Goal: Use online tool/utility: Utilize a website feature to perform a specific function

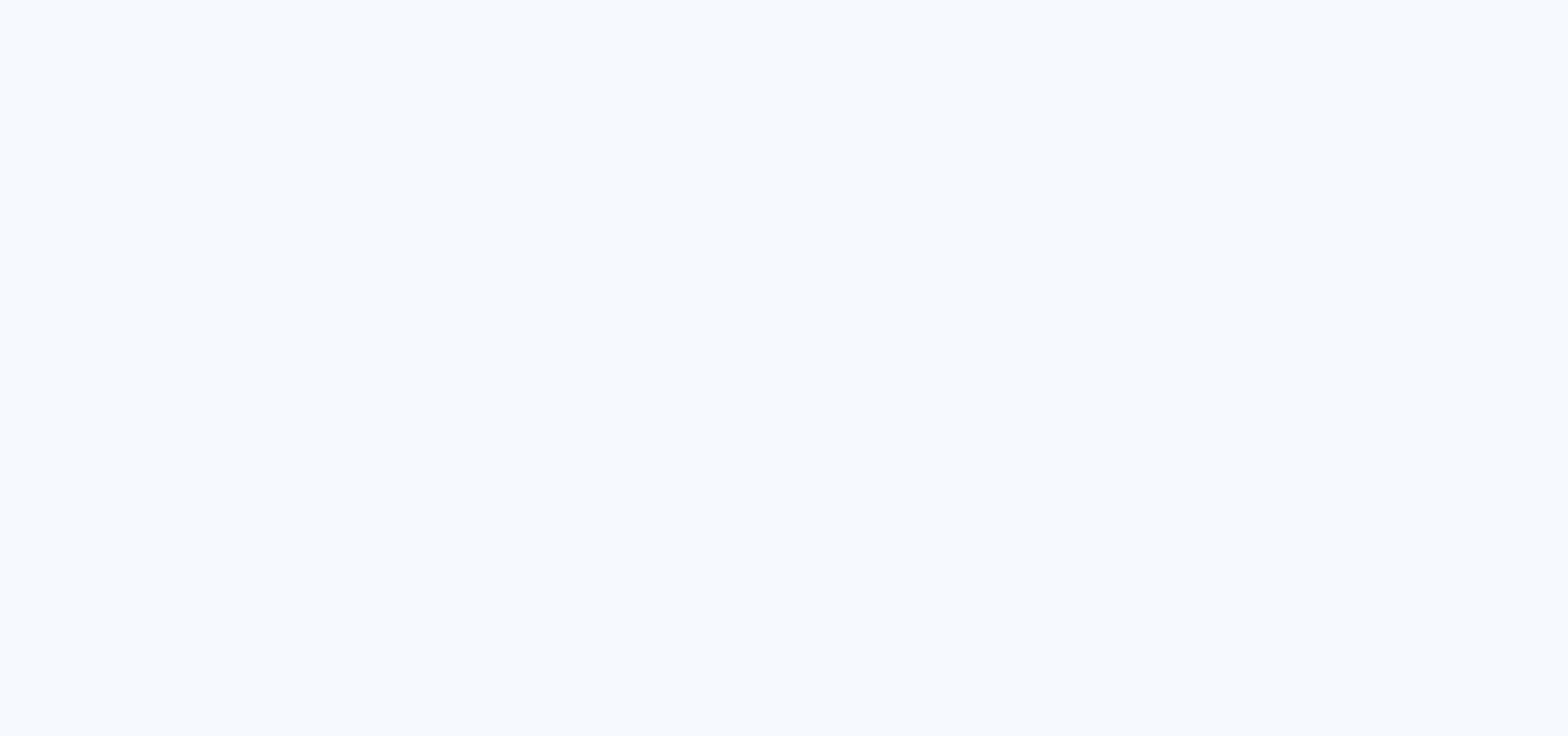
type input "Todas as fotos"
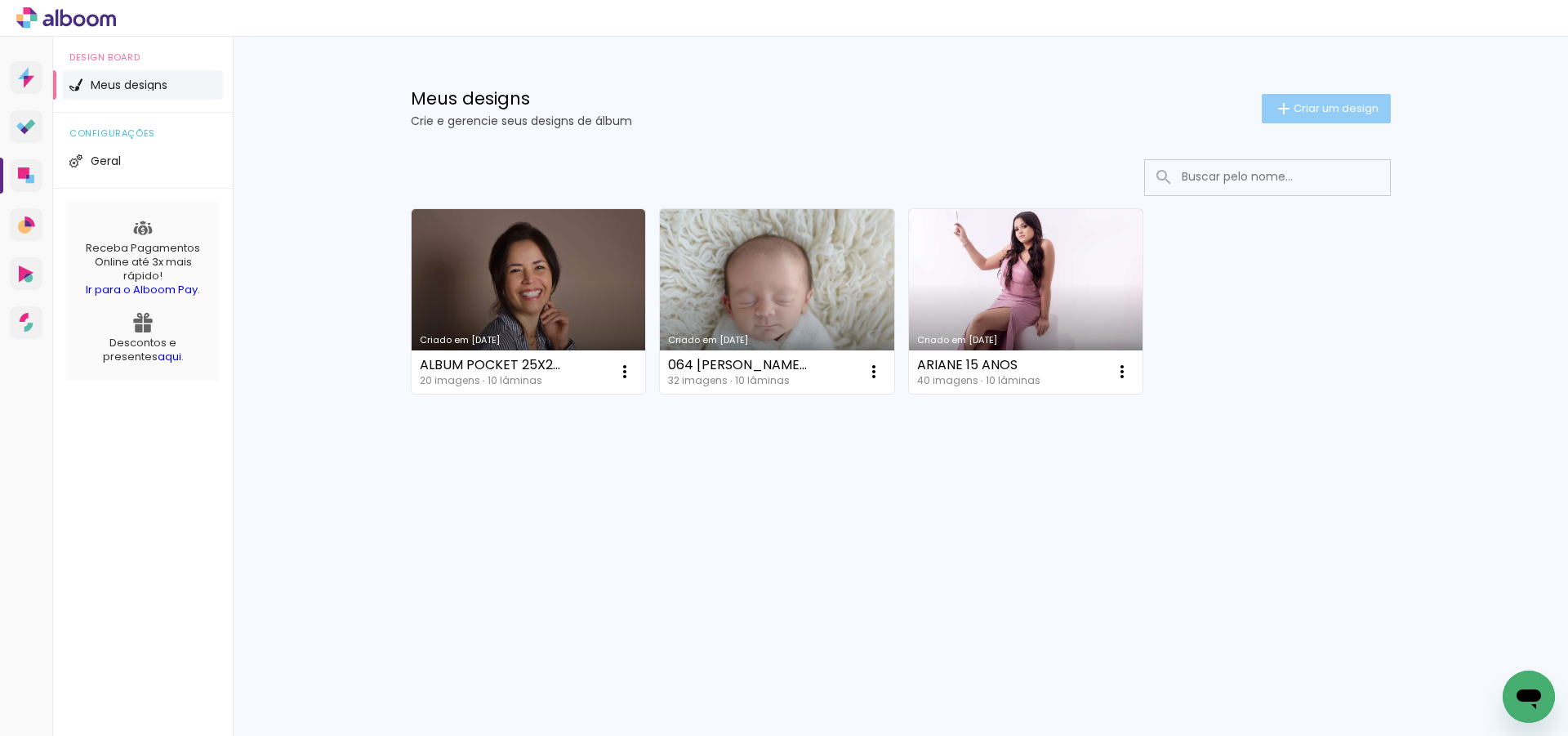
click at [1348, 103] on span "Criar um design" at bounding box center [1335, 108] width 85 height 11
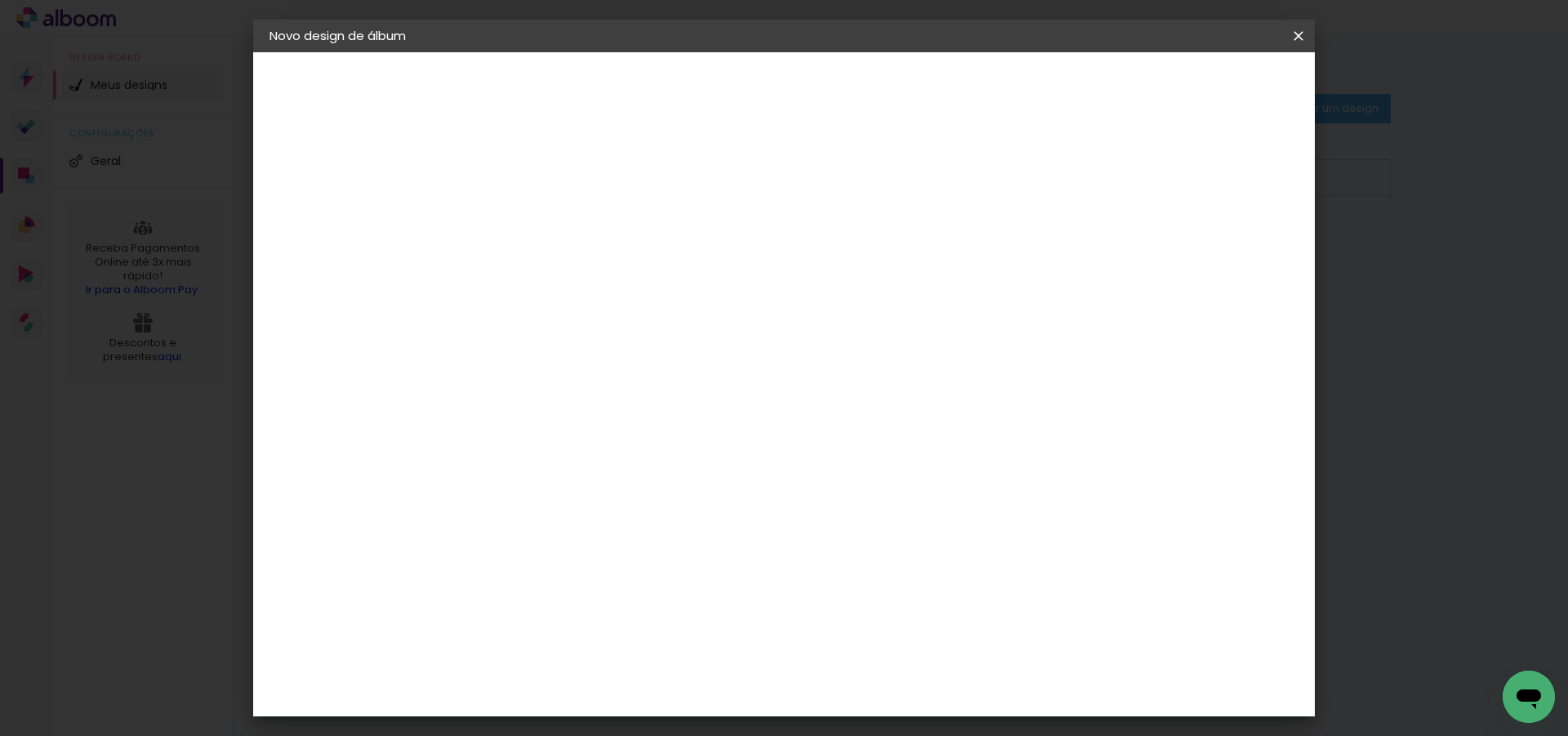
click at [536, 218] on input at bounding box center [536, 219] width 0 height 26
type input "a"
paste input "ÂNGELO E [PERSON_NAME]"
type input "ÂNGELO E [PERSON_NAME]"
type paper-input "ÂNGELO E [PERSON_NAME]"
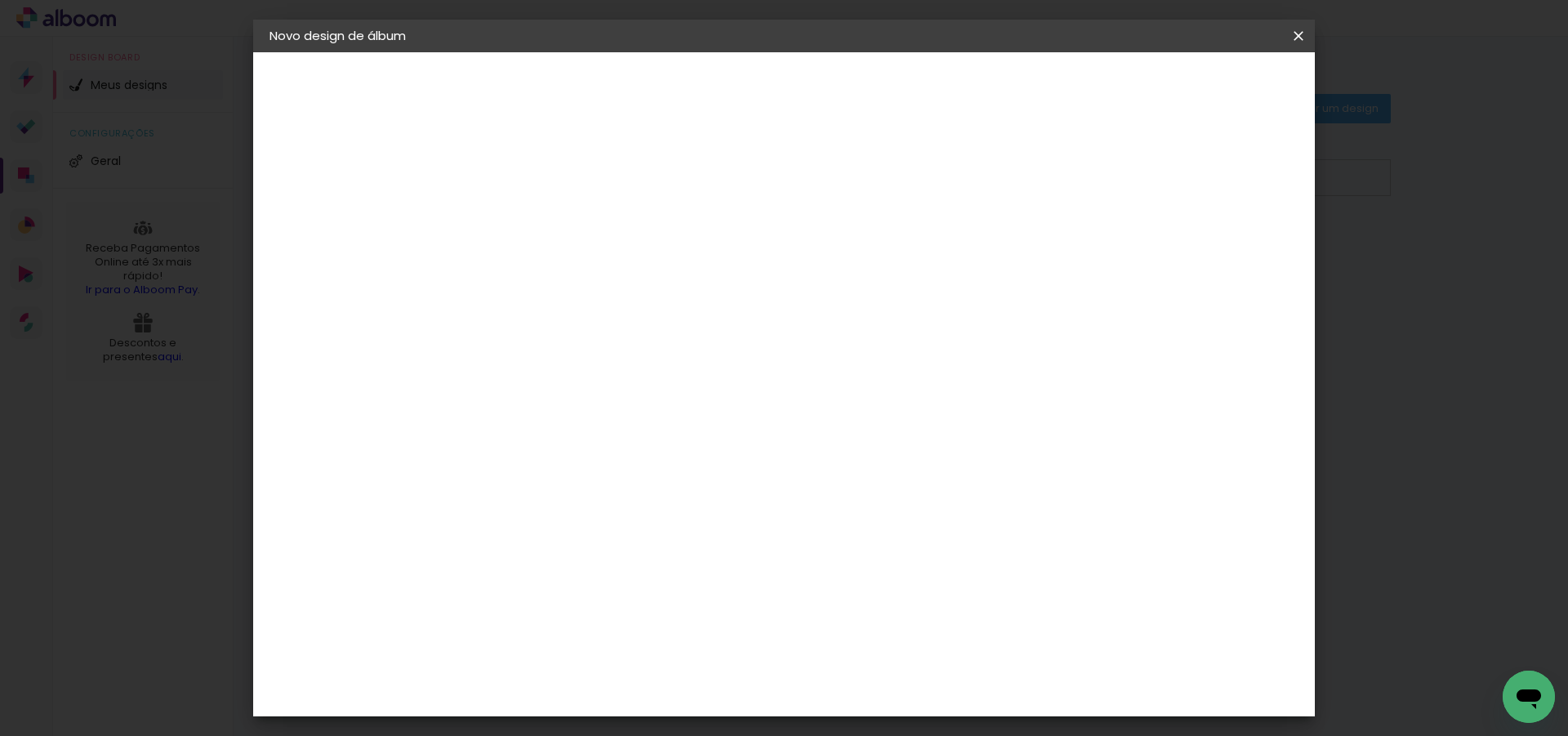
click at [0, 0] on slot "Avançar" at bounding box center [0, 0] width 0 height 0
click at [0, 0] on slot "Tamanho Livre" at bounding box center [0, 0] width 0 height 0
click at [0, 0] on slot "Avançar" at bounding box center [0, 0] width 0 height 0
drag, startPoint x: 874, startPoint y: 681, endPoint x: 895, endPoint y: 679, distance: 21.1
click at [895, 679] on div "60" at bounding box center [884, 681] width 62 height 25
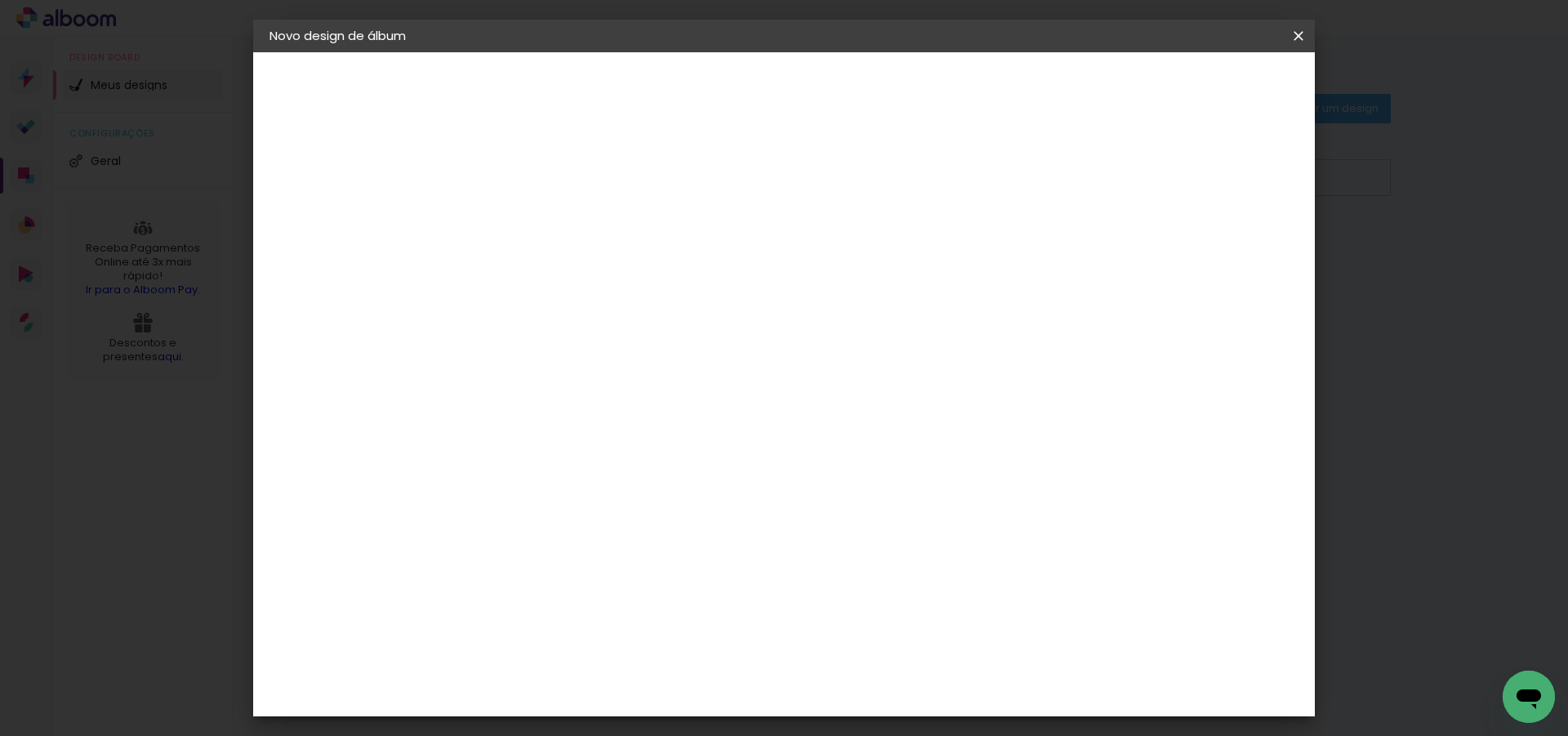
scroll to position [278, 0]
type input "40"
type paper-input "40"
drag, startPoint x: 487, startPoint y: 389, endPoint x: 506, endPoint y: 389, distance: 19.0
click at [506, 389] on div "30" at bounding box center [494, 389] width 62 height 25
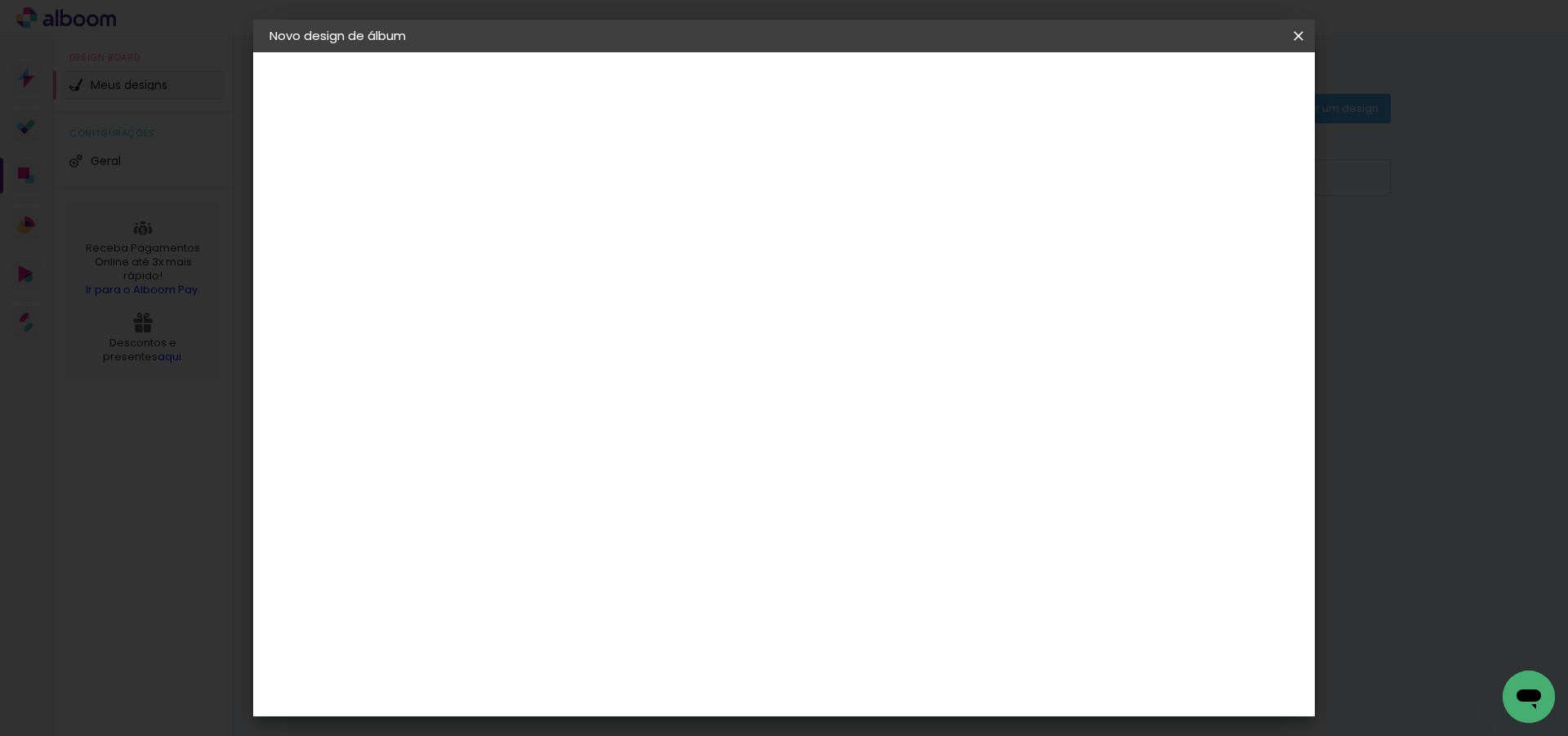
scroll to position [154, 0]
type input "20"
type paper-input "20"
click at [1197, 82] on span "Iniciar design" at bounding box center [1159, 87] width 74 height 12
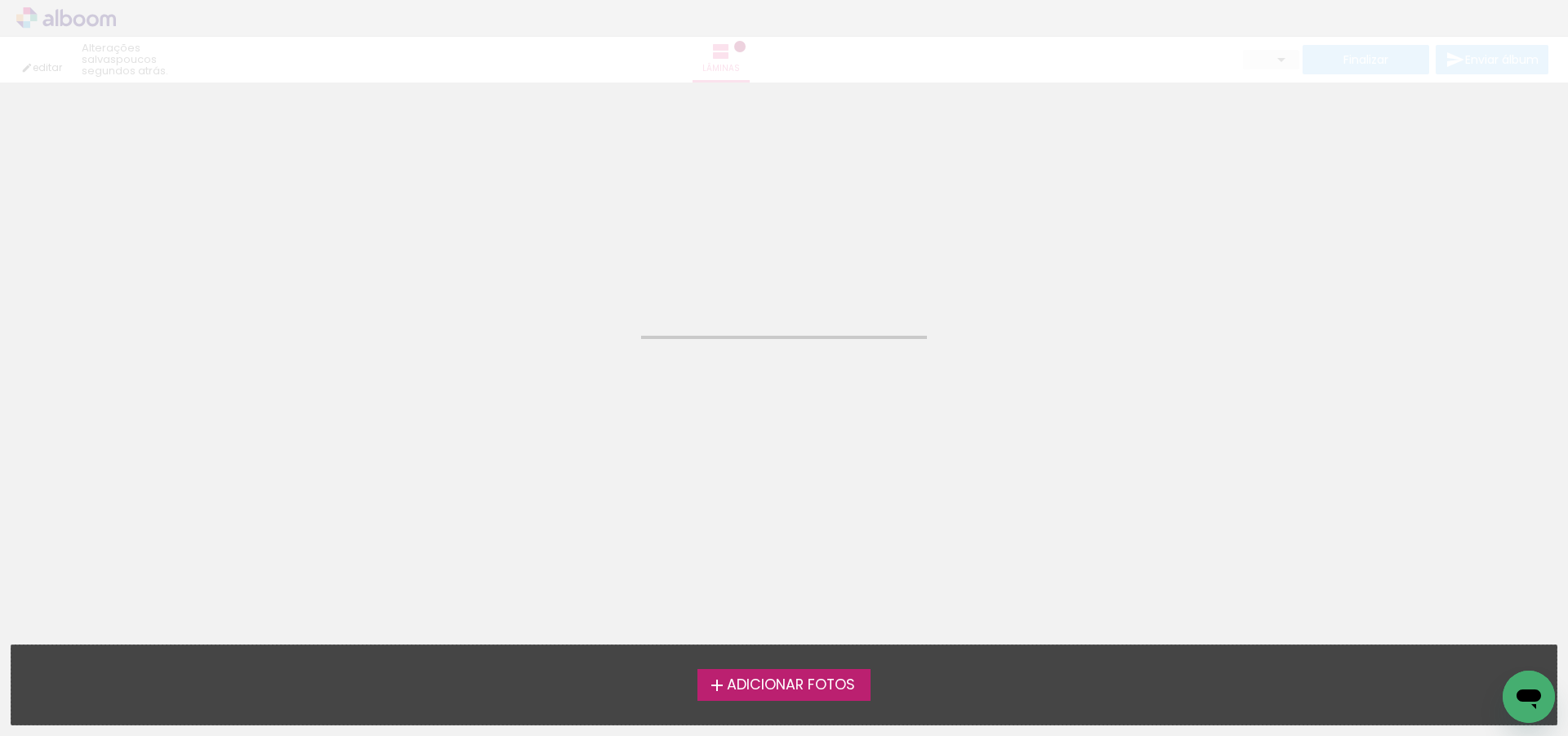
click at [781, 687] on span "Adicionar Fotos" at bounding box center [791, 685] width 128 height 15
click at [0, 0] on input "file" at bounding box center [0, 0] width 0 height 0
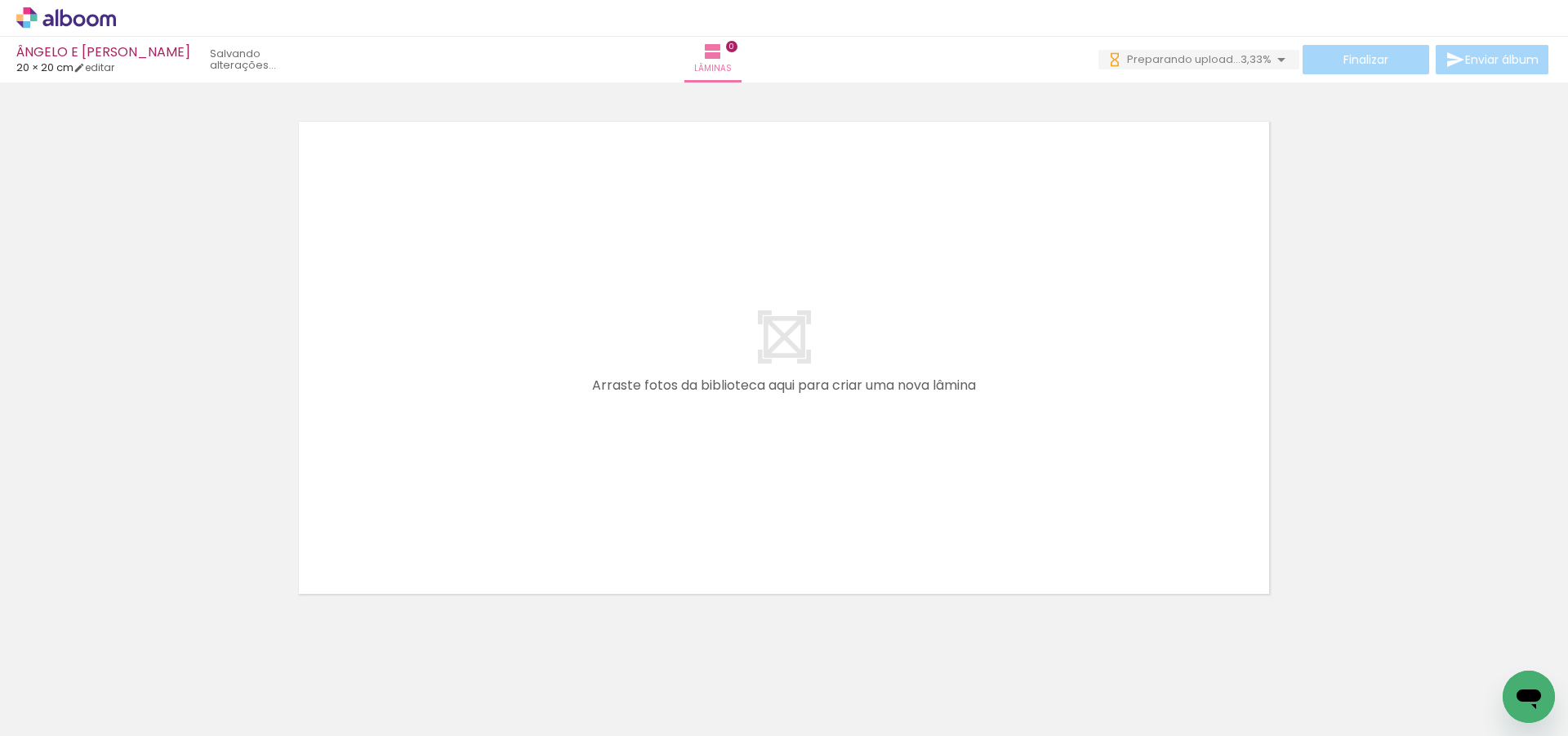
click at [87, 687] on iron-icon at bounding box center [83, 686] width 13 height 13
click at [149, 687] on div at bounding box center [163, 681] width 81 height 54
click at [1476, 690] on div at bounding box center [1501, 681] width 81 height 45
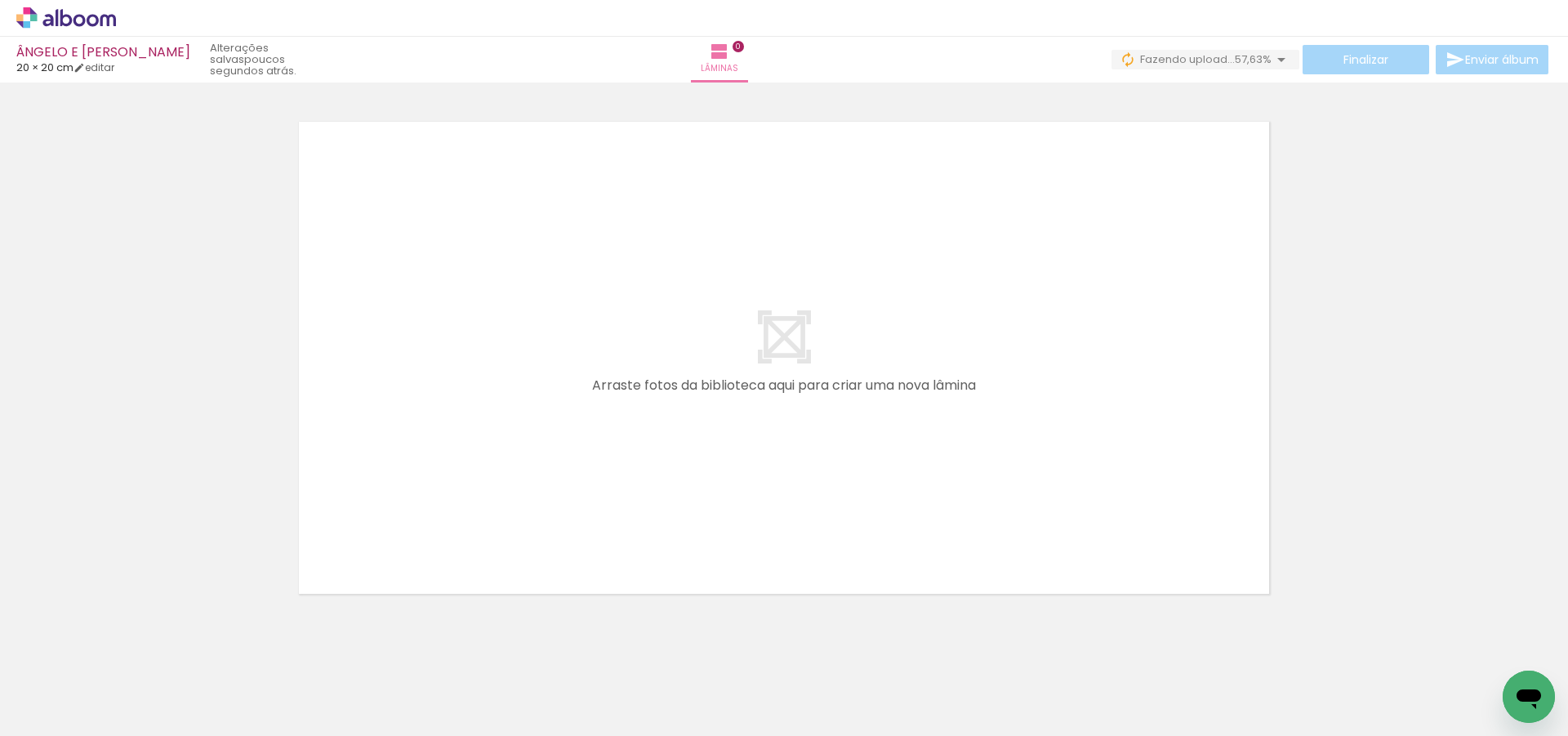
click at [89, 686] on iron-icon at bounding box center [83, 686] width 13 height 13
click at [0, 0] on slot "Não utilizadas" at bounding box center [0, 0] width 0 height 0
click at [87, 700] on iron-icon at bounding box center [83, 700] width 13 height 13
click at [0, 0] on slot "Todas as fotos" at bounding box center [0, 0] width 0 height 0
type input "Todas as fotos"
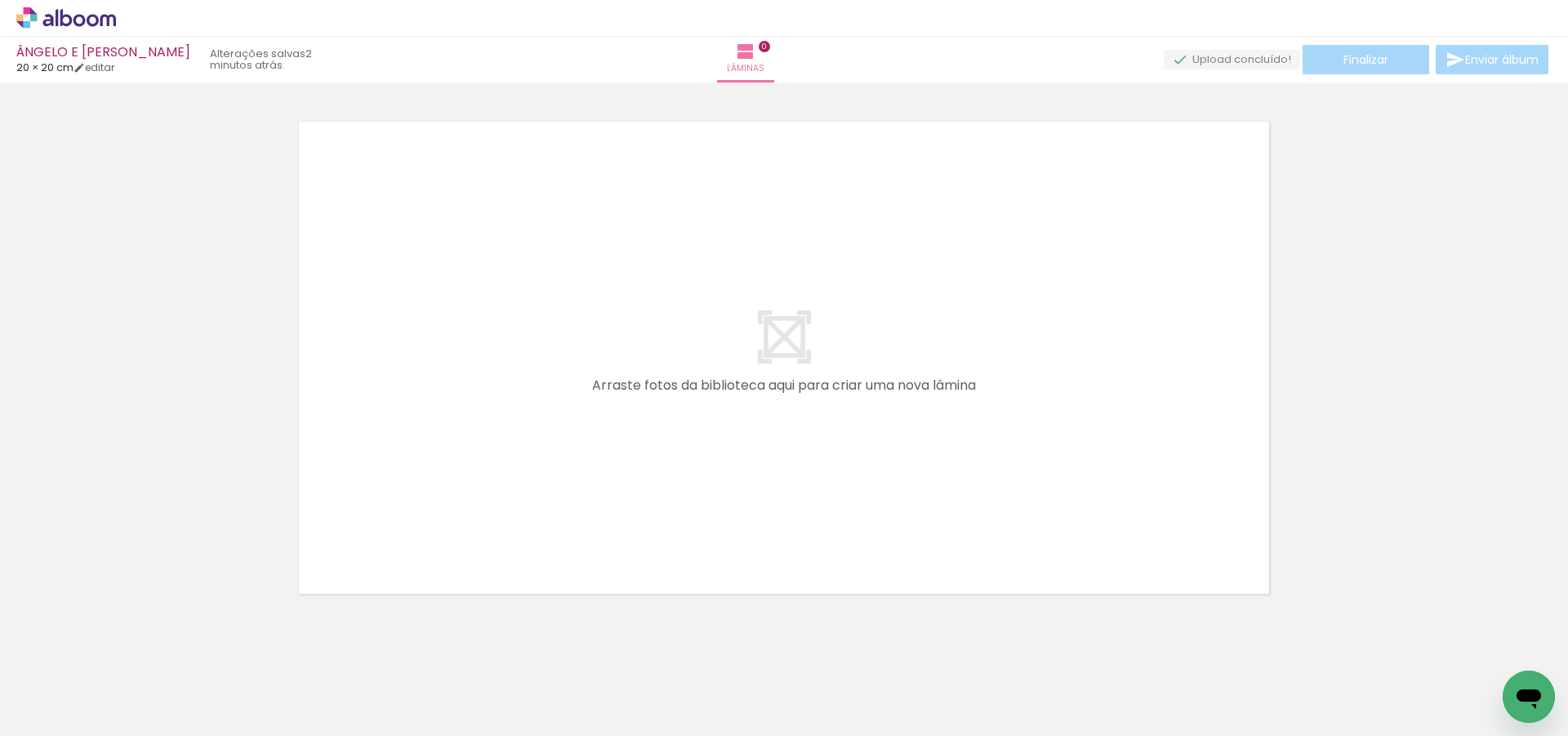
scroll to position [0, 3967]
click at [54, 713] on span "Adicionar Fotos" at bounding box center [58, 714] width 49 height 18
click at [0, 0] on input "file" at bounding box center [0, 0] width 0 height 0
click at [168, 682] on div at bounding box center [163, 681] width 81 height 54
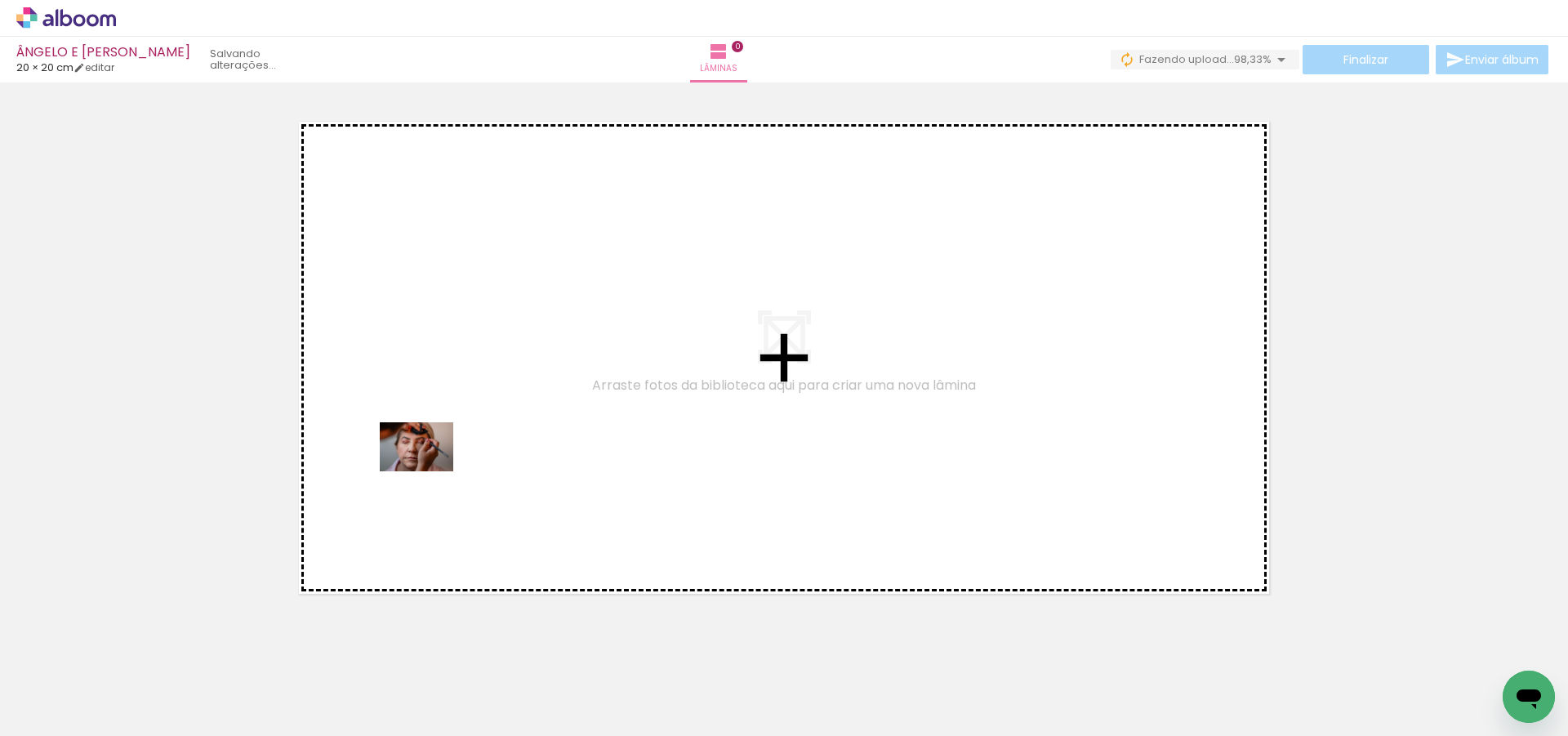
drag, startPoint x: 183, startPoint y: 689, endPoint x: 428, endPoint y: 471, distance: 327.9
click at [428, 471] on quentale-workspace at bounding box center [784, 368] width 1568 height 736
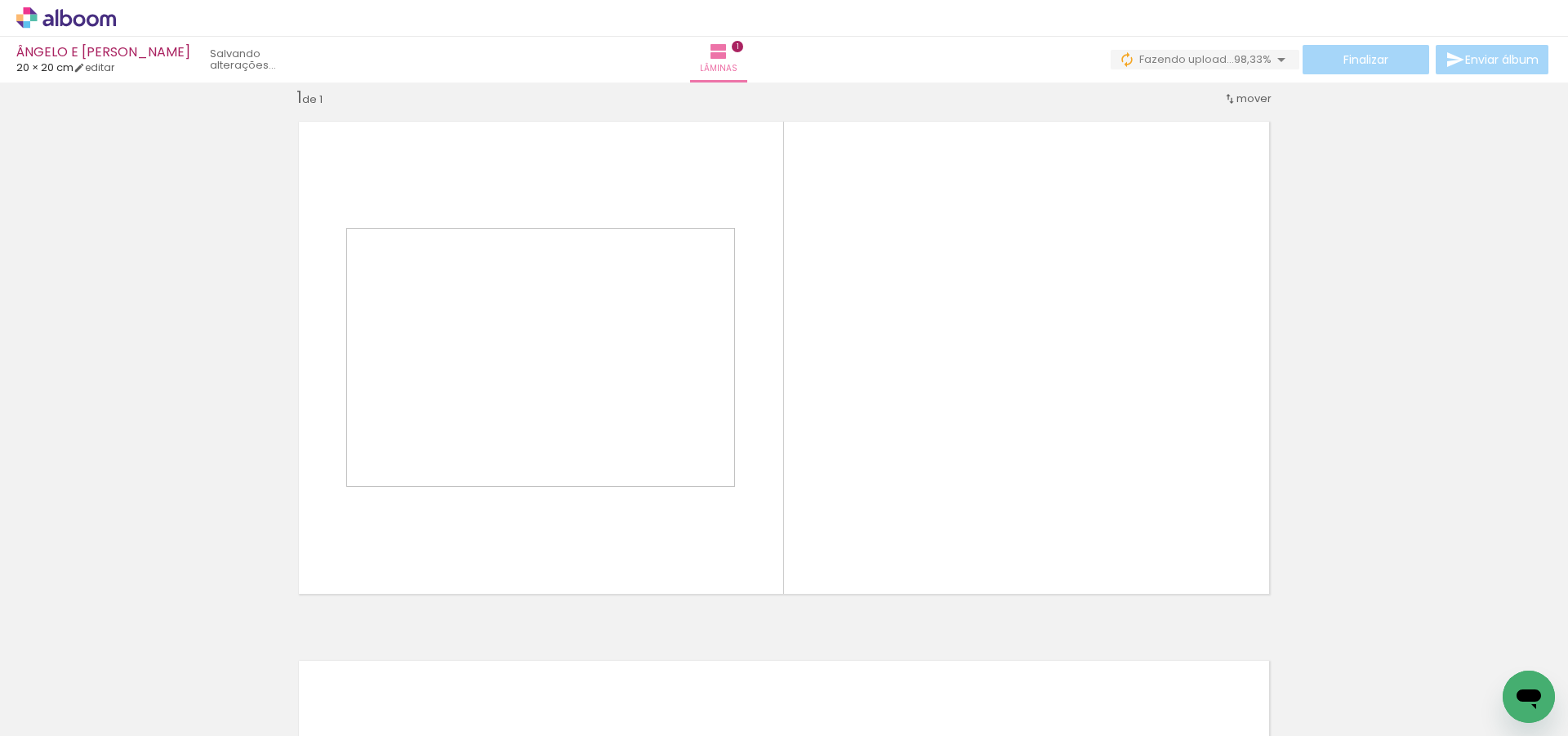
scroll to position [21, 0]
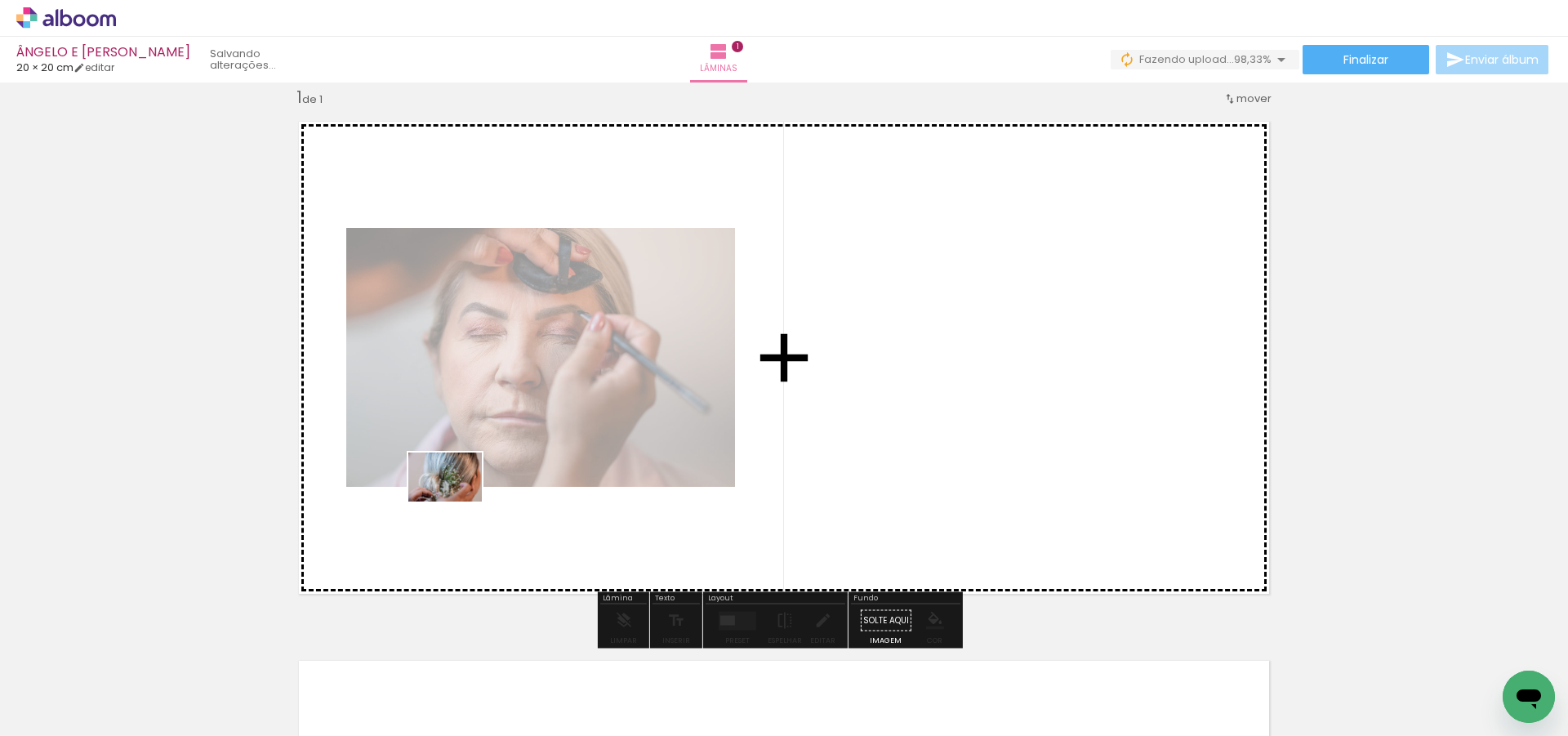
drag, startPoint x: 314, startPoint y: 650, endPoint x: 457, endPoint y: 502, distance: 205.8
click at [457, 502] on quentale-workspace at bounding box center [784, 368] width 1568 height 736
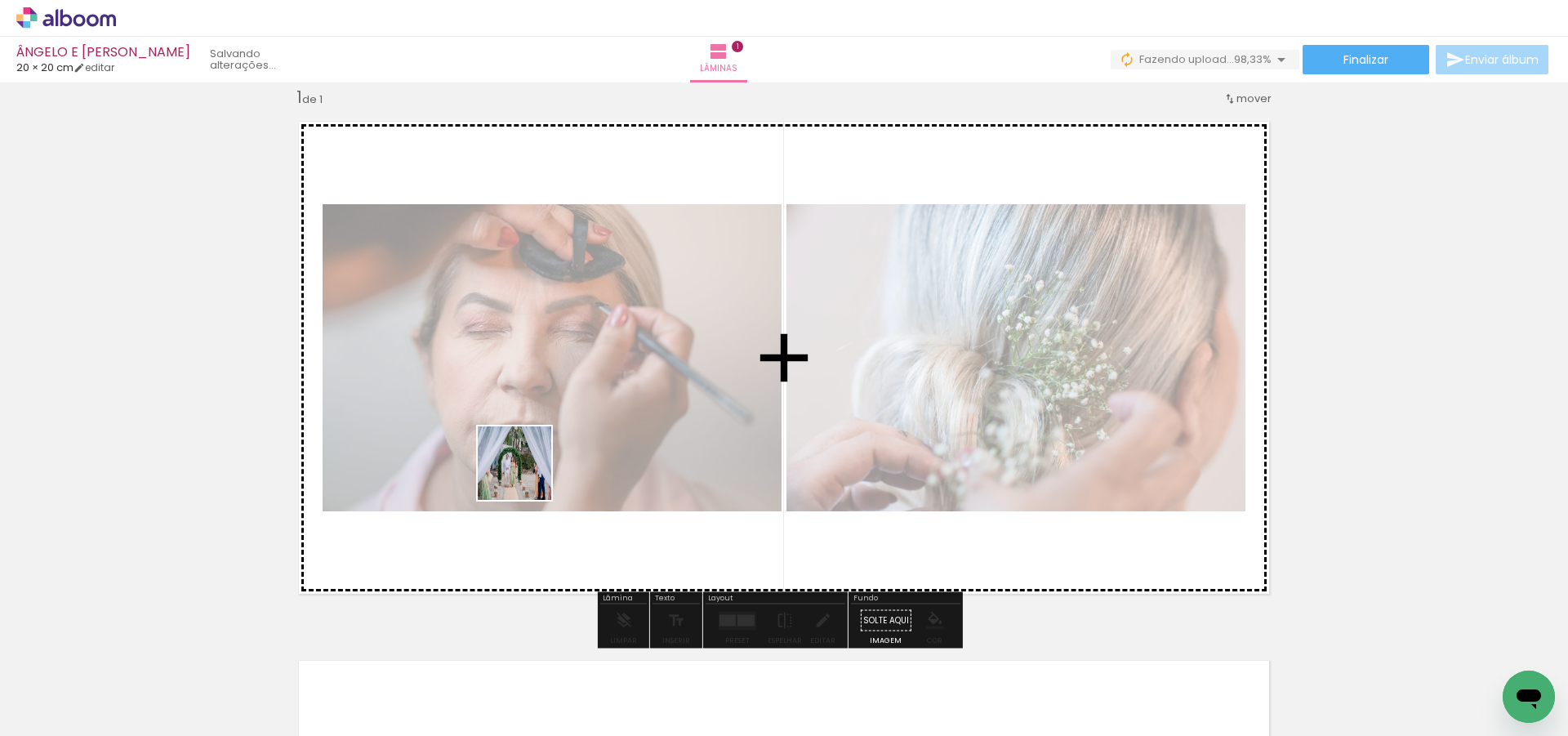
drag, startPoint x: 365, startPoint y: 687, endPoint x: 541, endPoint y: 450, distance: 295.2
click at [559, 408] on quentale-workspace at bounding box center [784, 368] width 1568 height 736
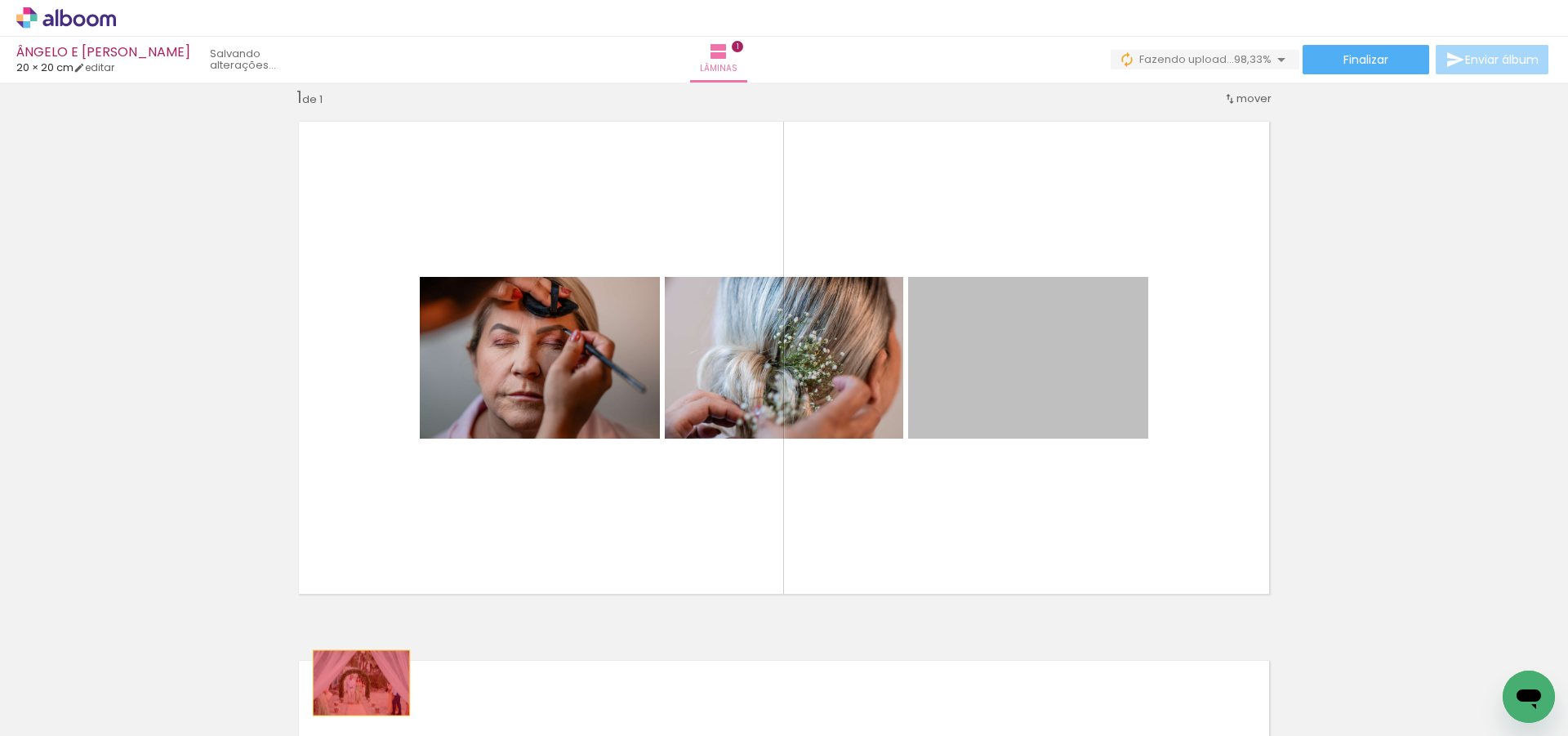
drag, startPoint x: 960, startPoint y: 443, endPoint x: 355, endPoint y: 682, distance: 650.5
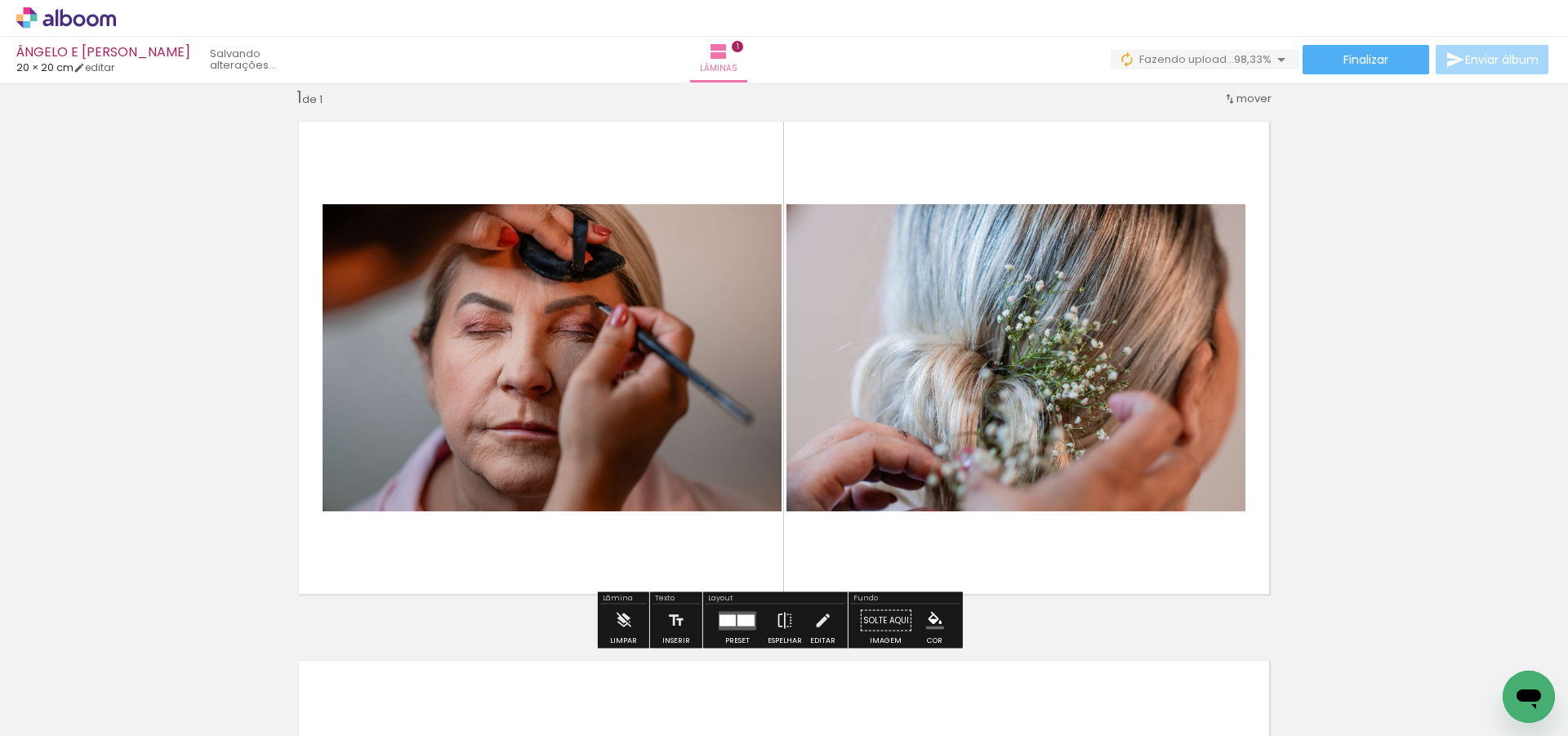
click at [733, 619] on quentale-layouter at bounding box center [738, 620] width 38 height 19
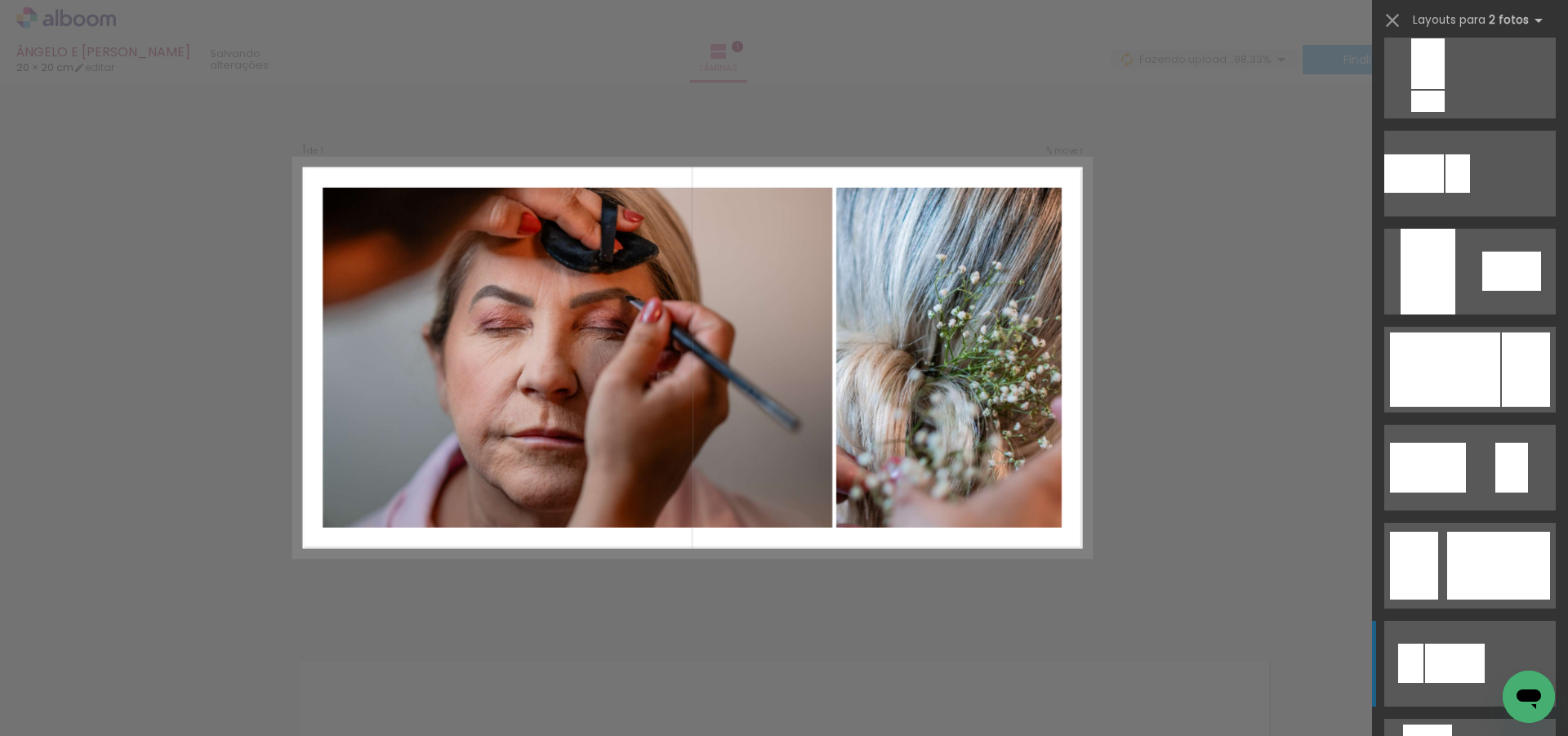
scroll to position [3266, 0]
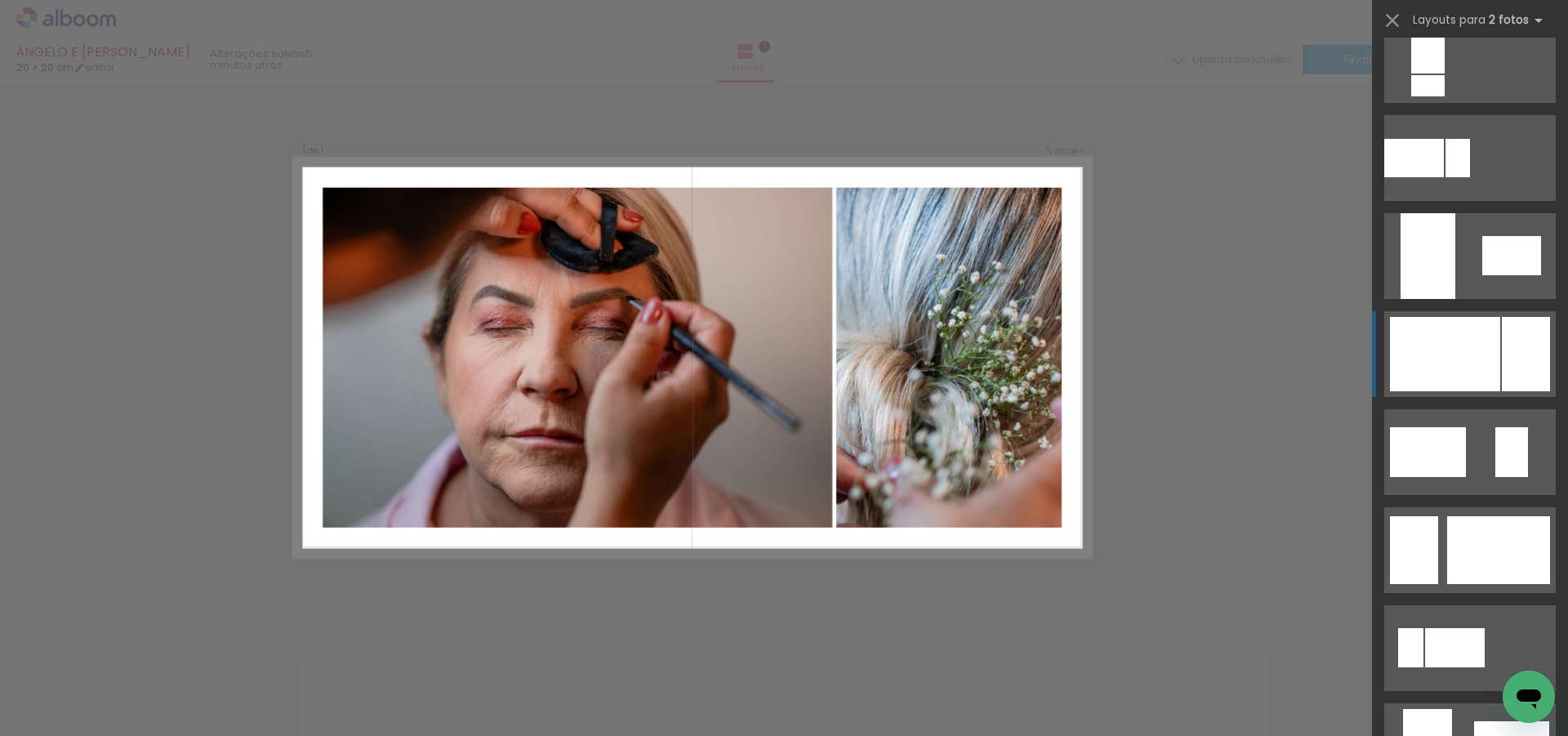
click at [1467, 363] on div at bounding box center [1445, 354] width 111 height 74
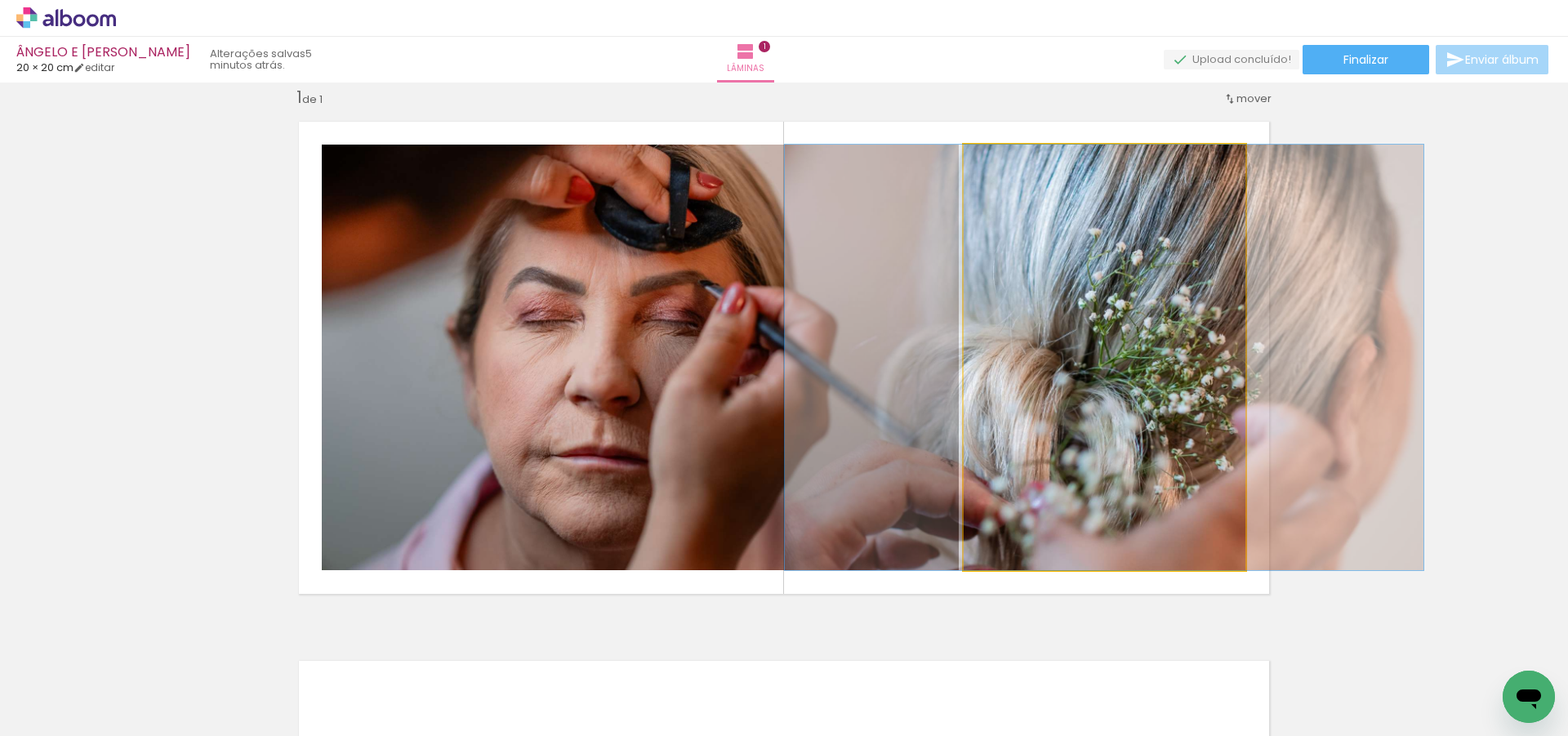
click at [1054, 428] on quentale-photo at bounding box center [1104, 357] width 281 height 426
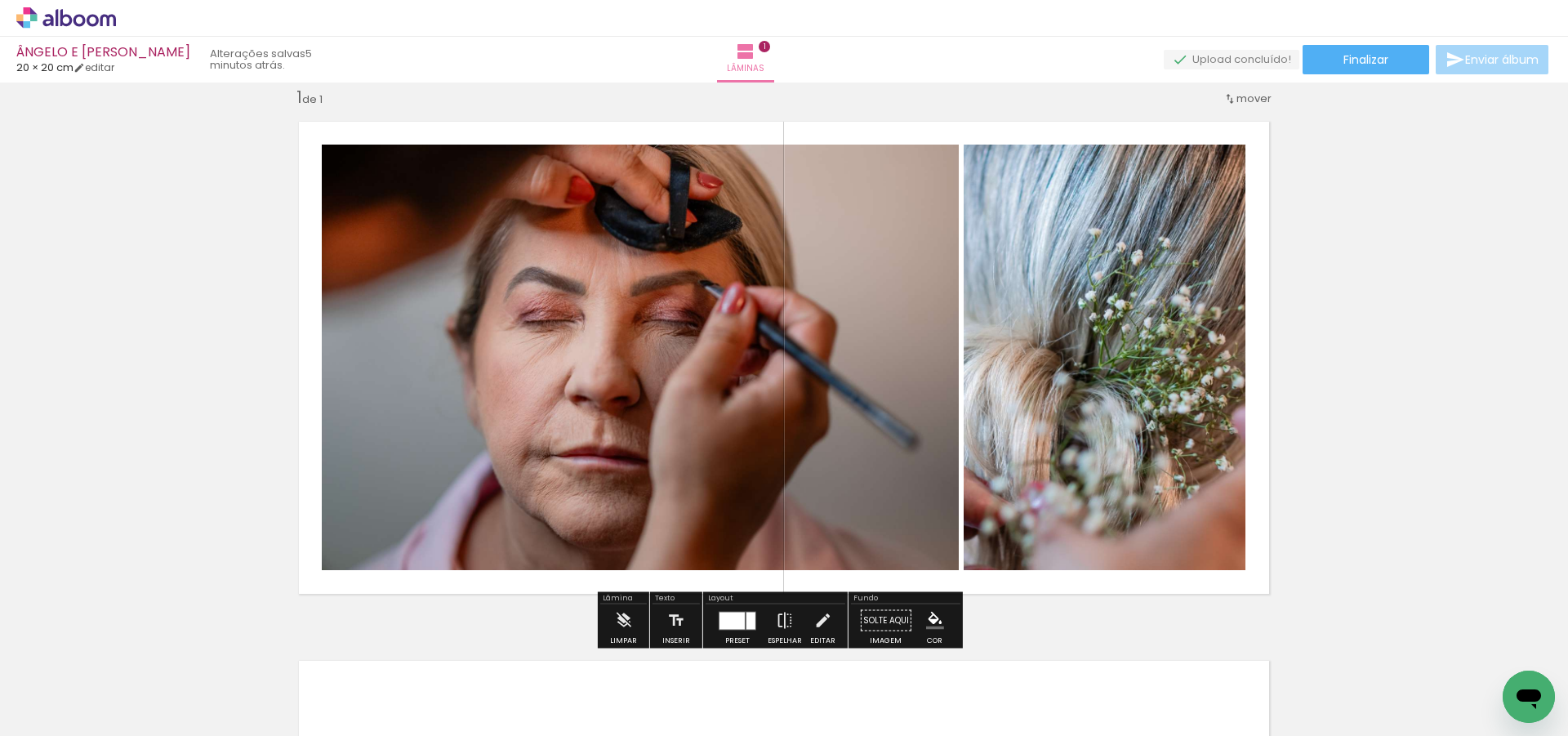
click at [727, 616] on div at bounding box center [732, 620] width 26 height 17
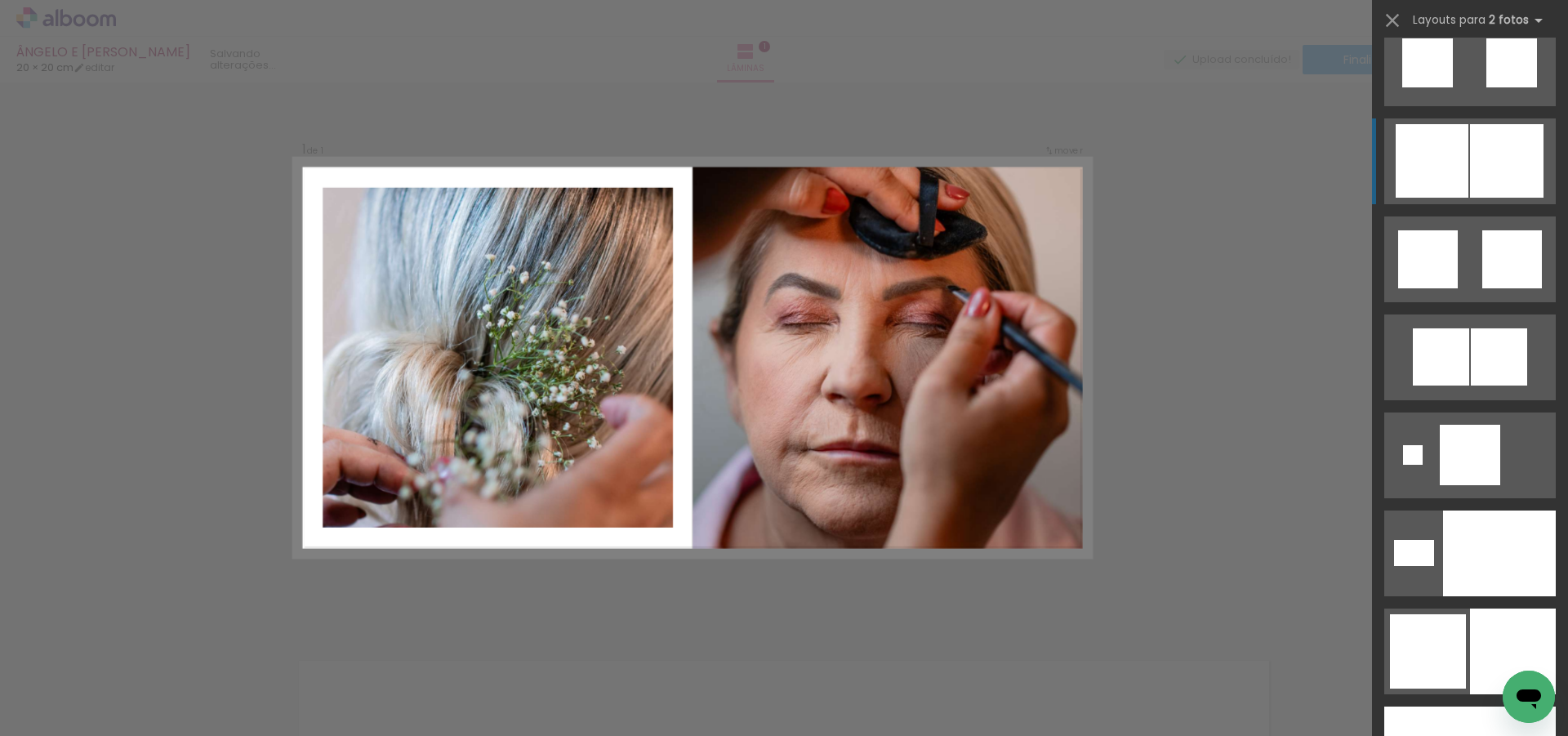
scroll to position [5159, 0]
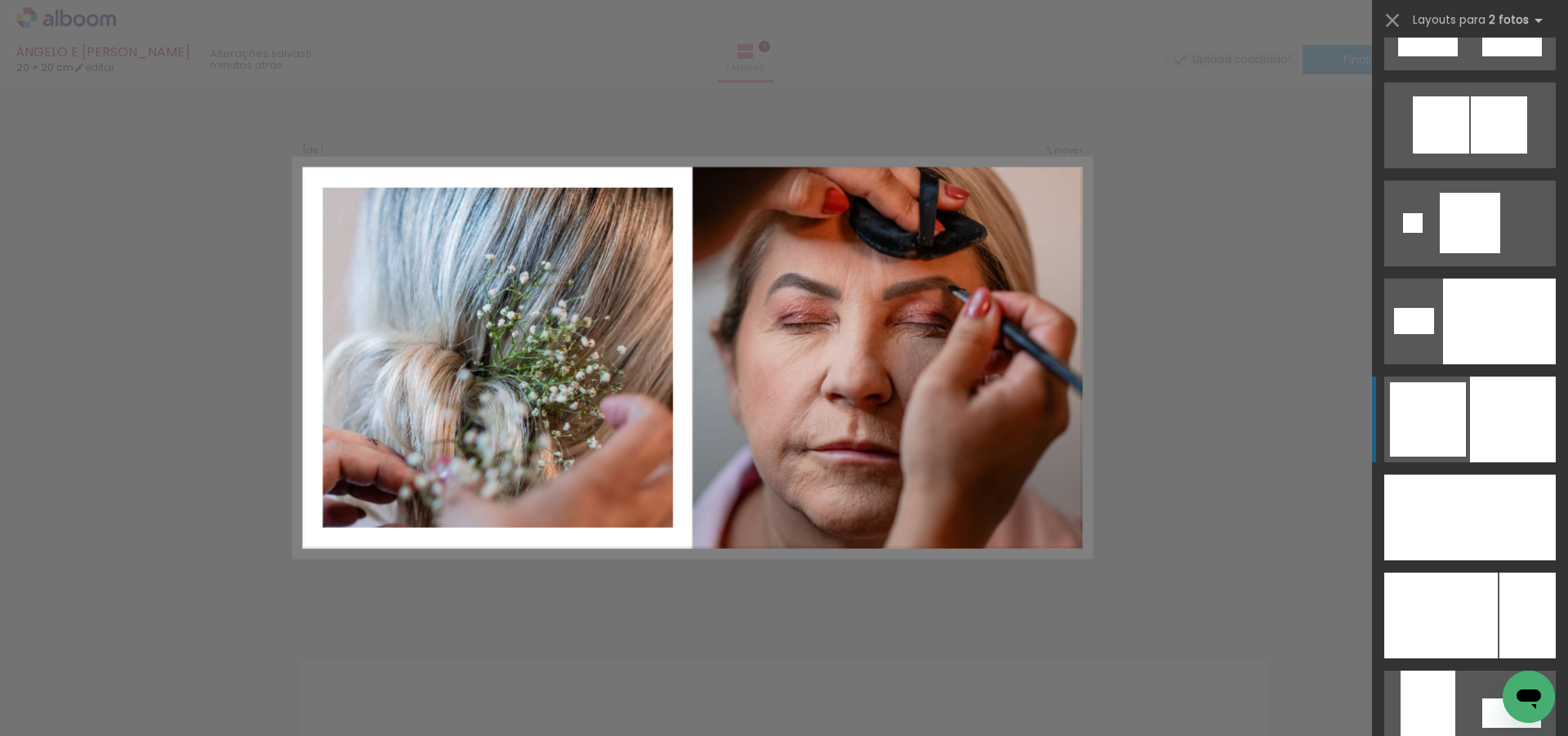
click at [1473, 413] on div at bounding box center [1513, 419] width 86 height 86
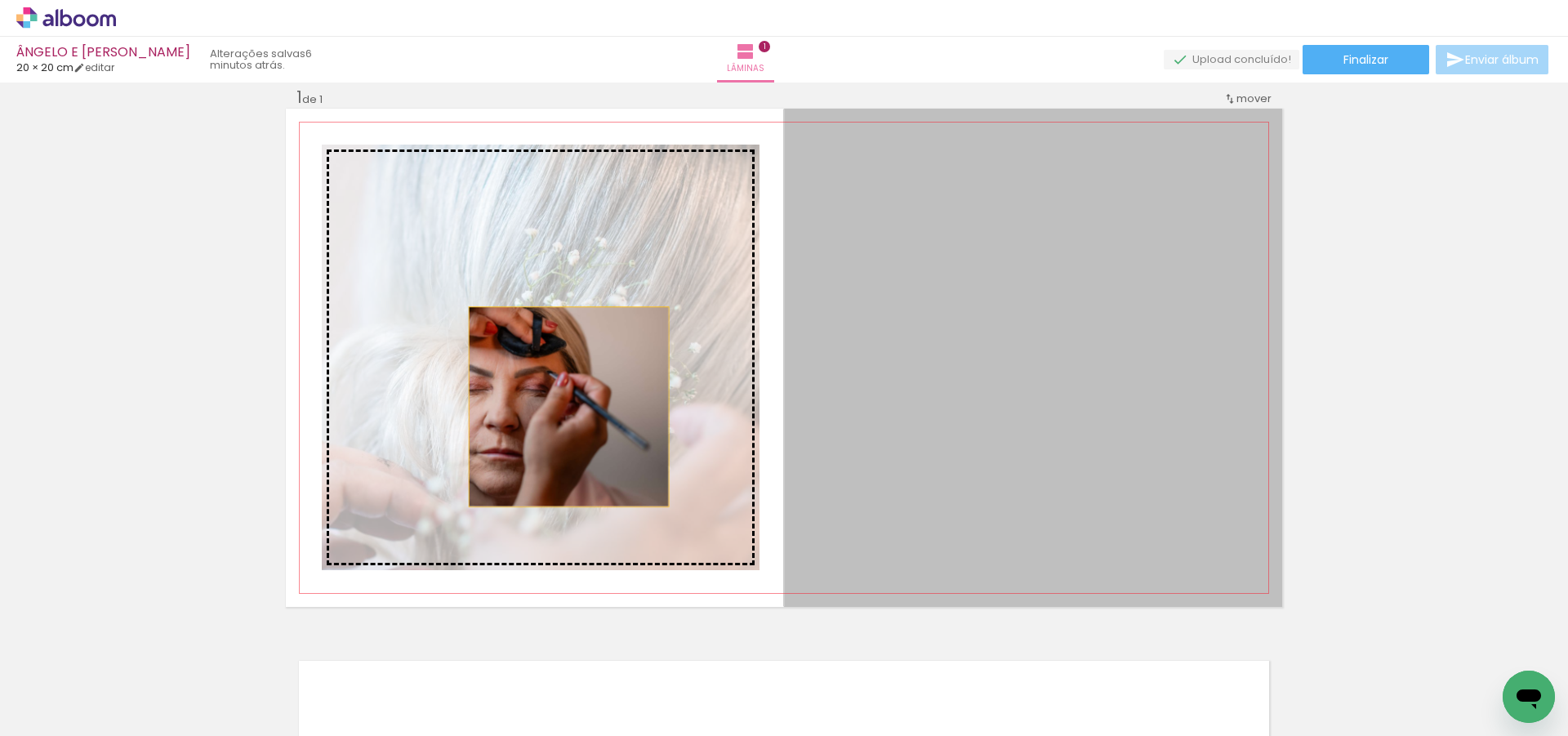
drag, startPoint x: 1076, startPoint y: 404, endPoint x: 549, endPoint y: 407, distance: 527.0
click at [0, 0] on slot at bounding box center [0, 0] width 0 height 0
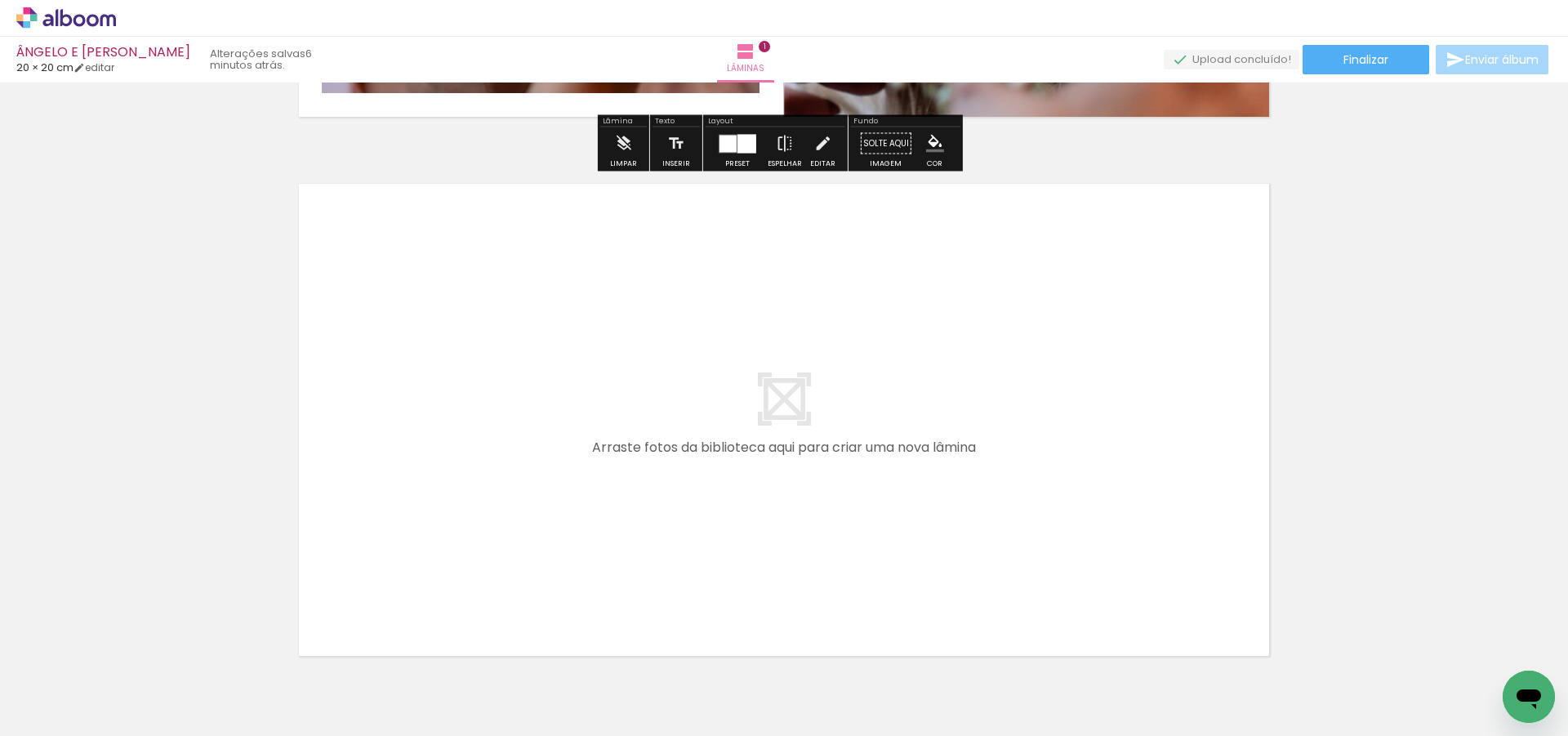
scroll to position [511, 0]
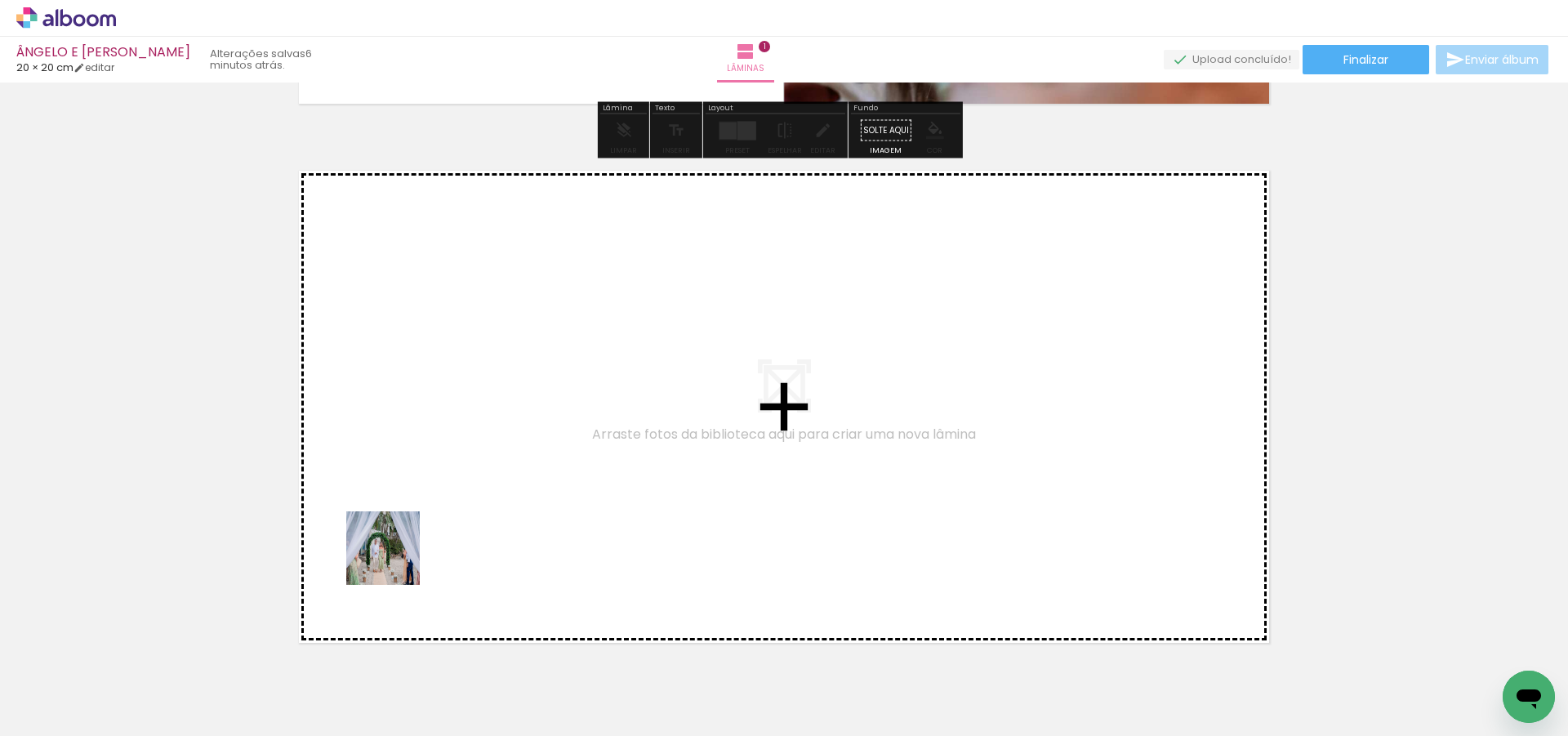
drag, startPoint x: 367, startPoint y: 692, endPoint x: 410, endPoint y: 478, distance: 218.3
click at [410, 478] on quentale-workspace at bounding box center [784, 368] width 1568 height 736
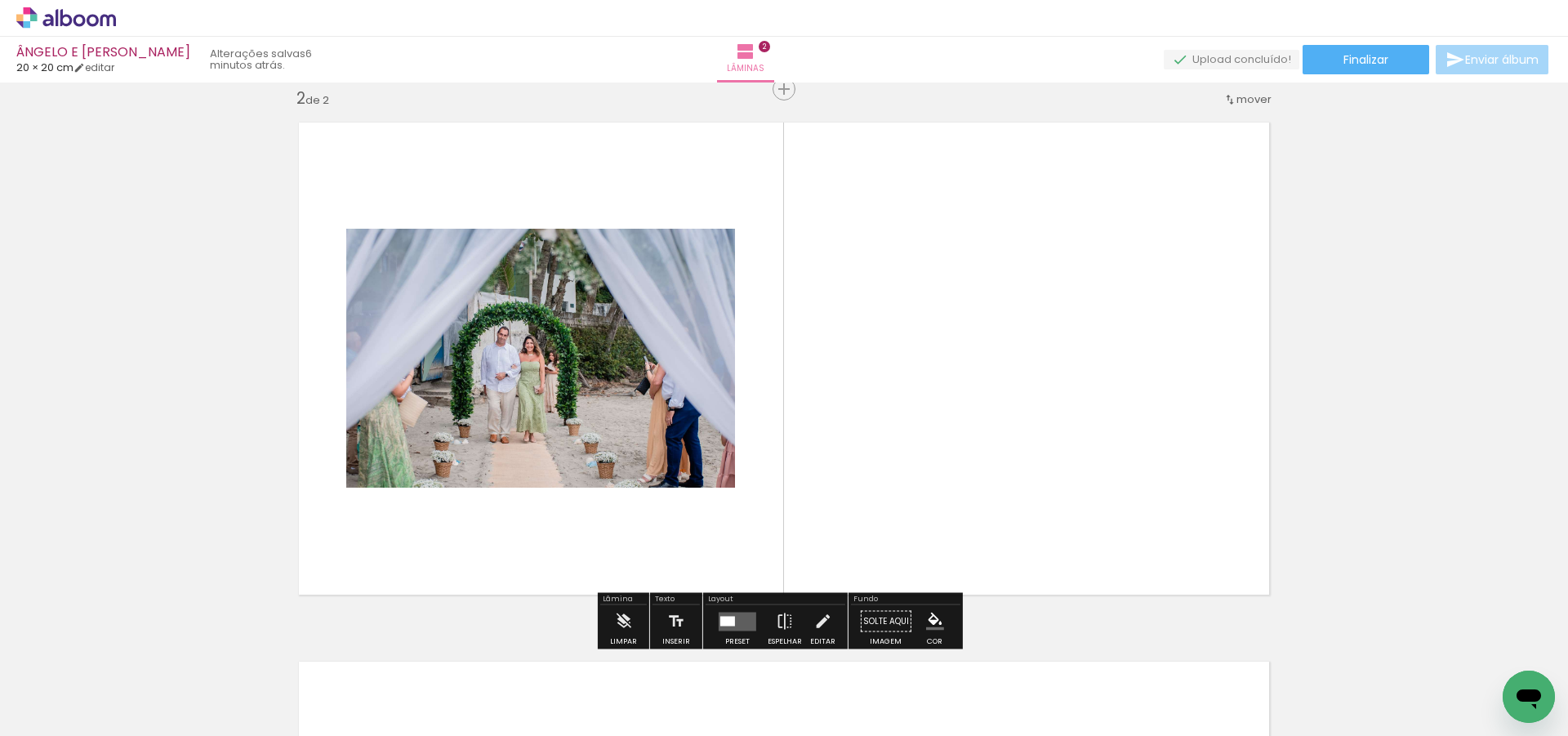
scroll to position [560, 0]
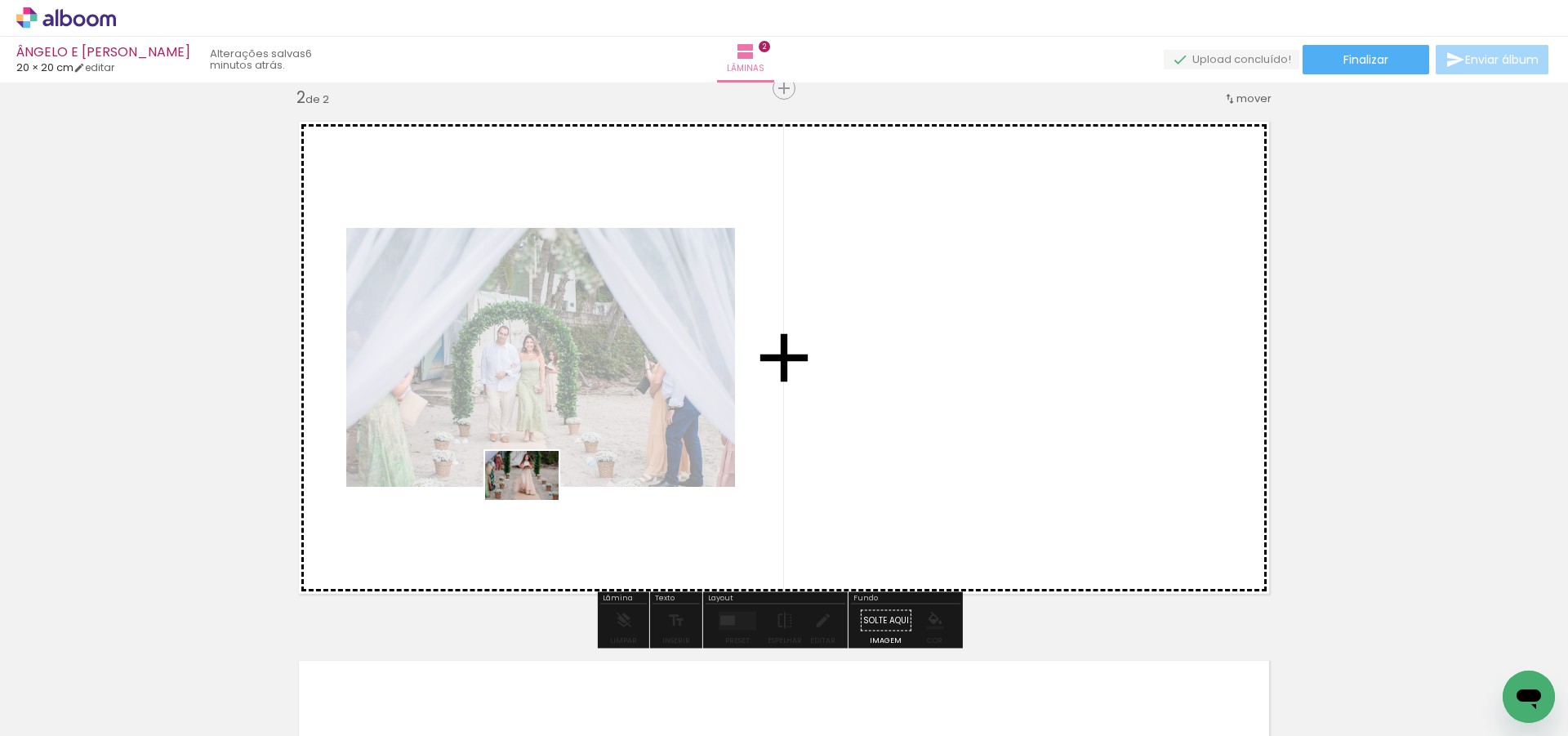
drag, startPoint x: 453, startPoint y: 672, endPoint x: 559, endPoint y: 453, distance: 243.3
click at [559, 453] on quentale-workspace at bounding box center [784, 368] width 1568 height 736
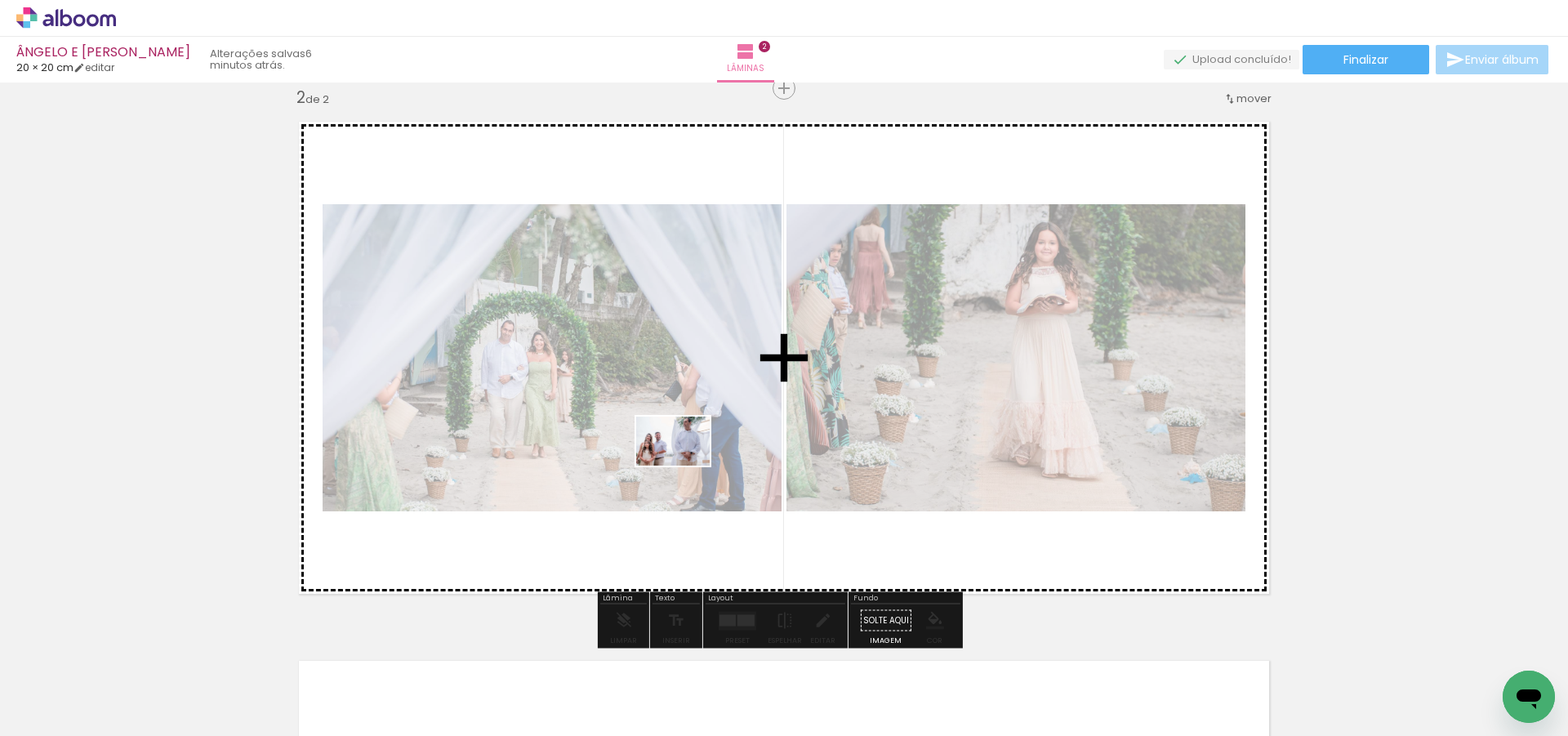
drag, startPoint x: 546, startPoint y: 680, endPoint x: 713, endPoint y: 451, distance: 283.4
click at [715, 437] on quentale-workspace at bounding box center [784, 368] width 1568 height 736
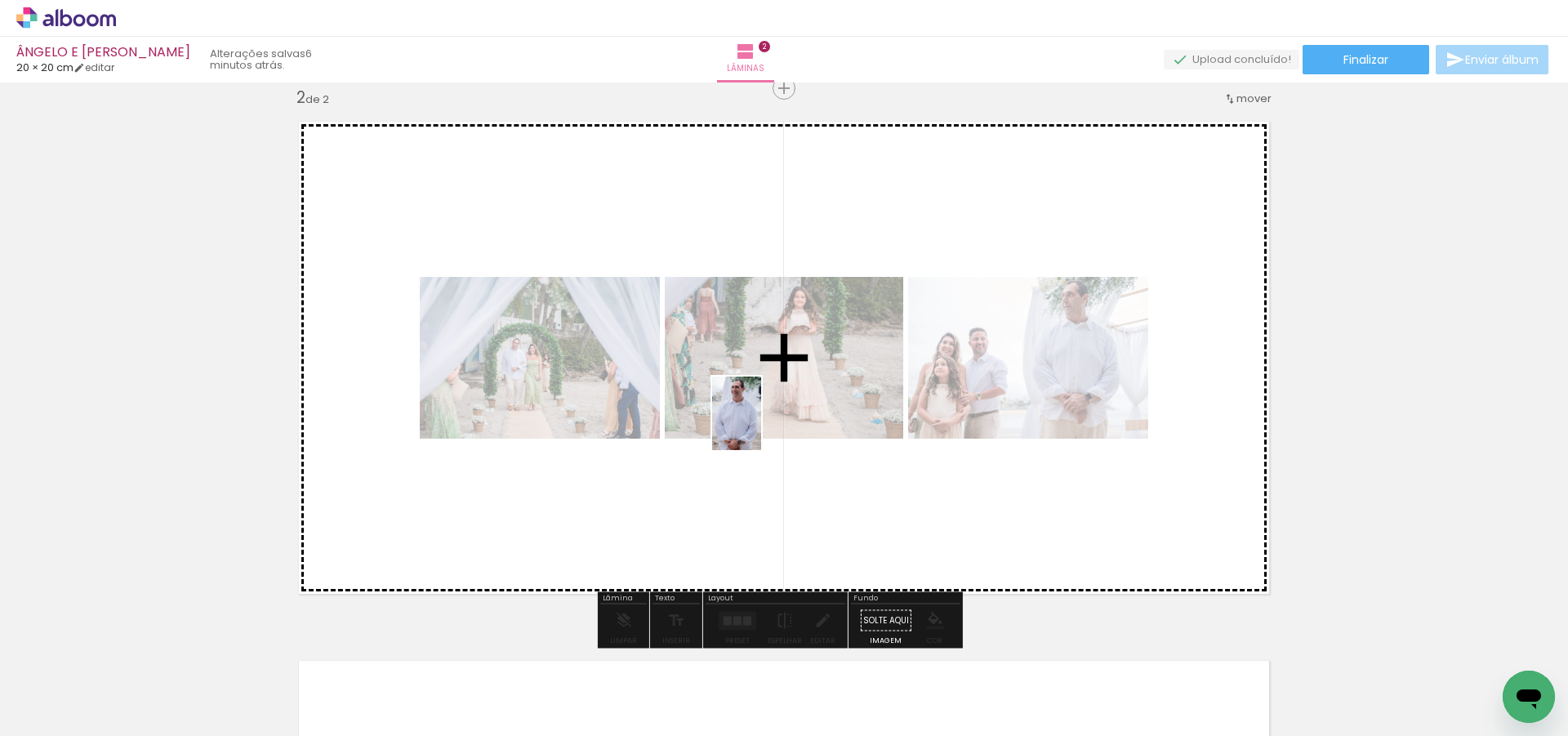
drag, startPoint x: 645, startPoint y: 653, endPoint x: 761, endPoint y: 426, distance: 254.9
click at [761, 426] on quentale-workspace at bounding box center [784, 368] width 1568 height 736
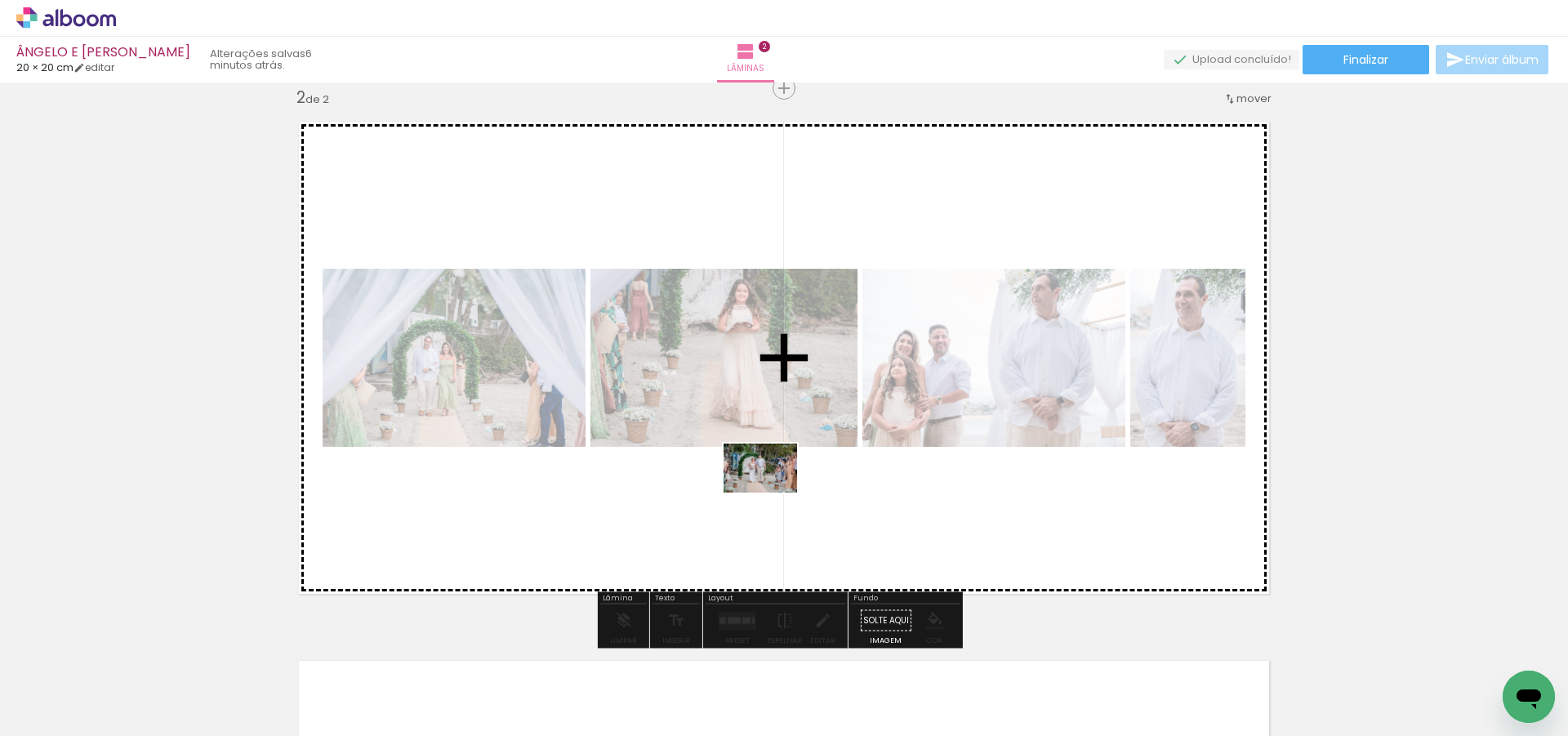
drag, startPoint x: 711, startPoint y: 688, endPoint x: 796, endPoint y: 567, distance: 147.9
click at [787, 452] on quentale-workspace at bounding box center [784, 368] width 1568 height 736
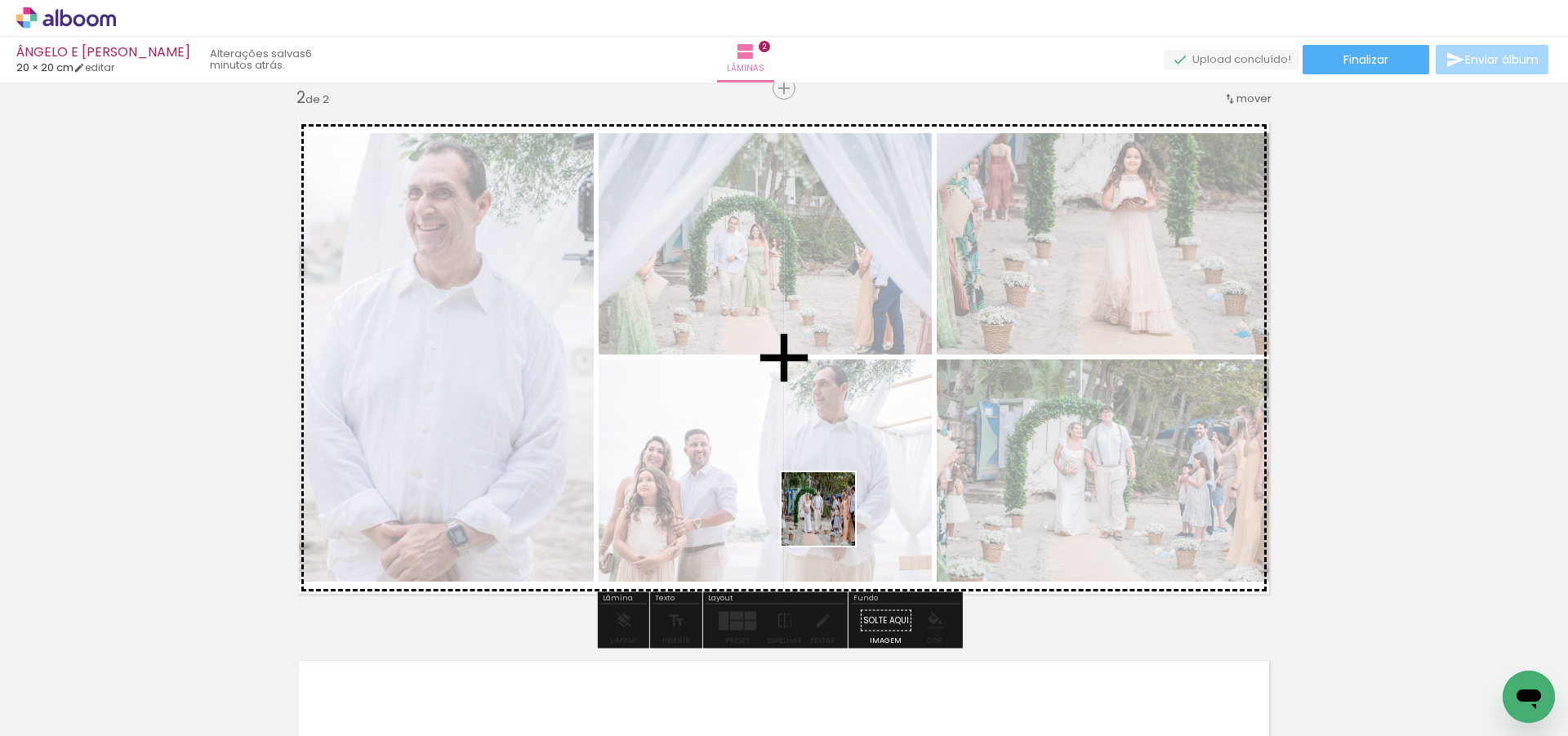
drag, startPoint x: 799, startPoint y: 686, endPoint x: 838, endPoint y: 475, distance: 214.6
click at [839, 456] on quentale-workspace at bounding box center [784, 368] width 1568 height 736
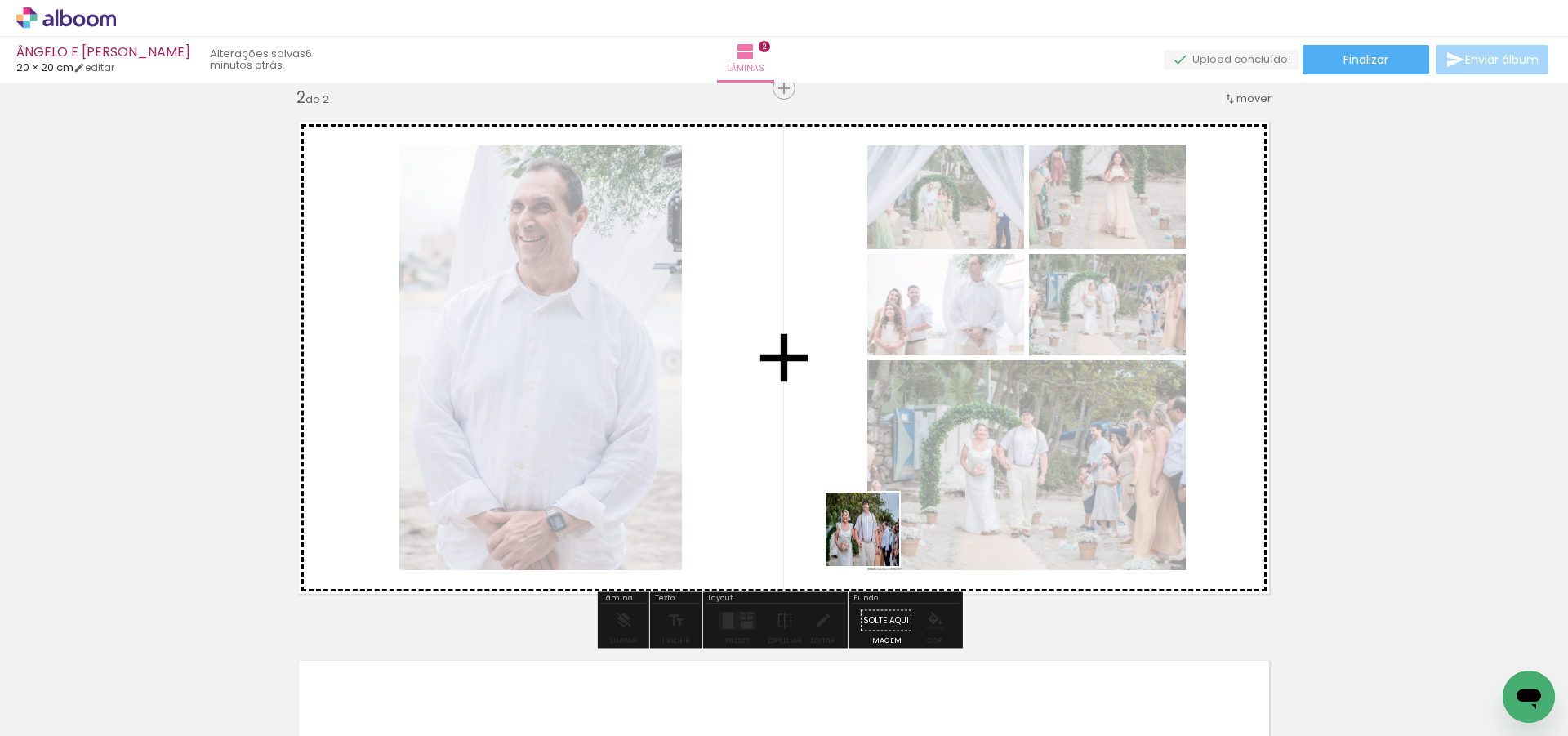
drag, startPoint x: 918, startPoint y: 679, endPoint x: 858, endPoint y: 447, distance: 239.6
click at [858, 447] on quentale-workspace at bounding box center [784, 368] width 1568 height 736
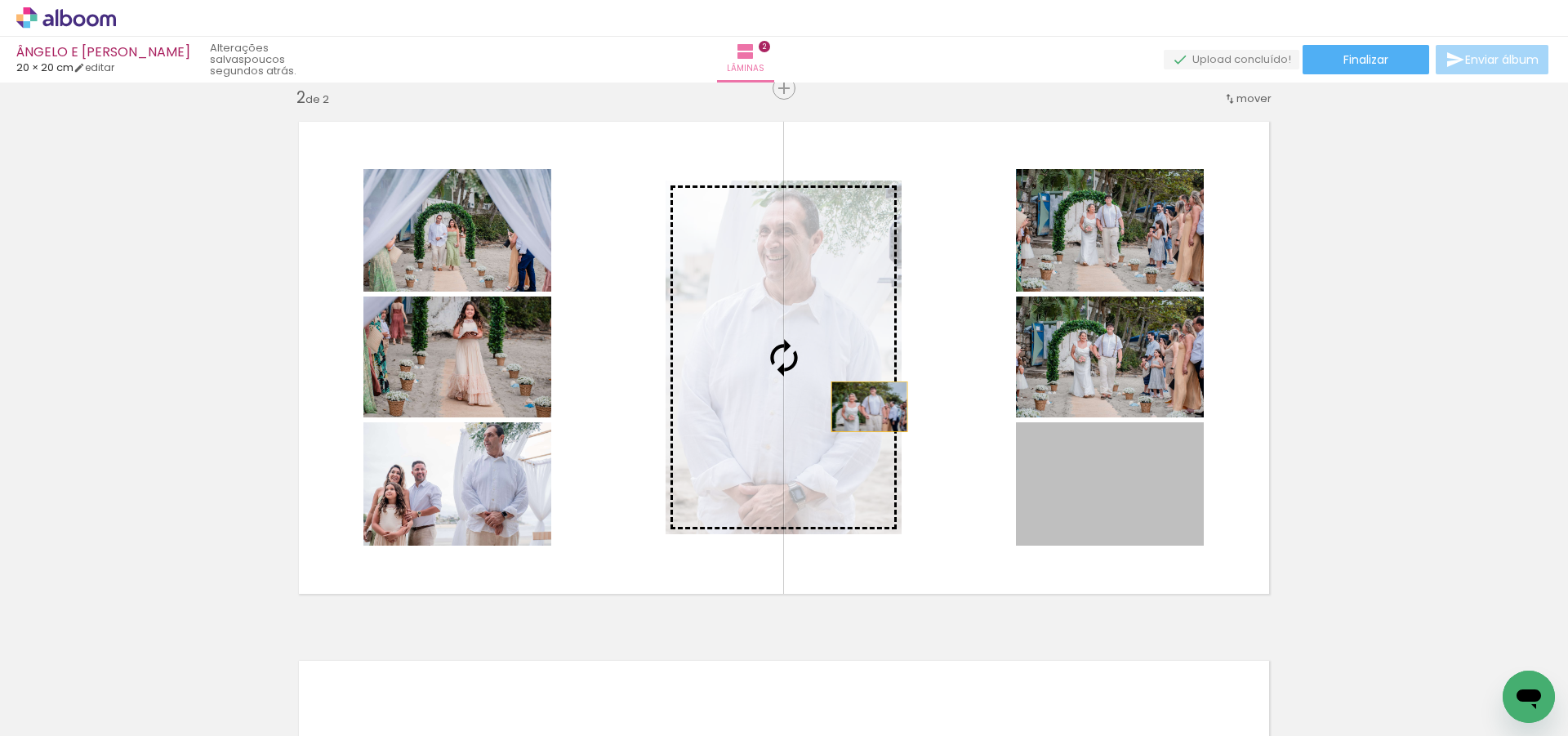
drag, startPoint x: 1136, startPoint y: 501, endPoint x: 839, endPoint y: 395, distance: 315.3
click at [0, 0] on slot at bounding box center [0, 0] width 0 height 0
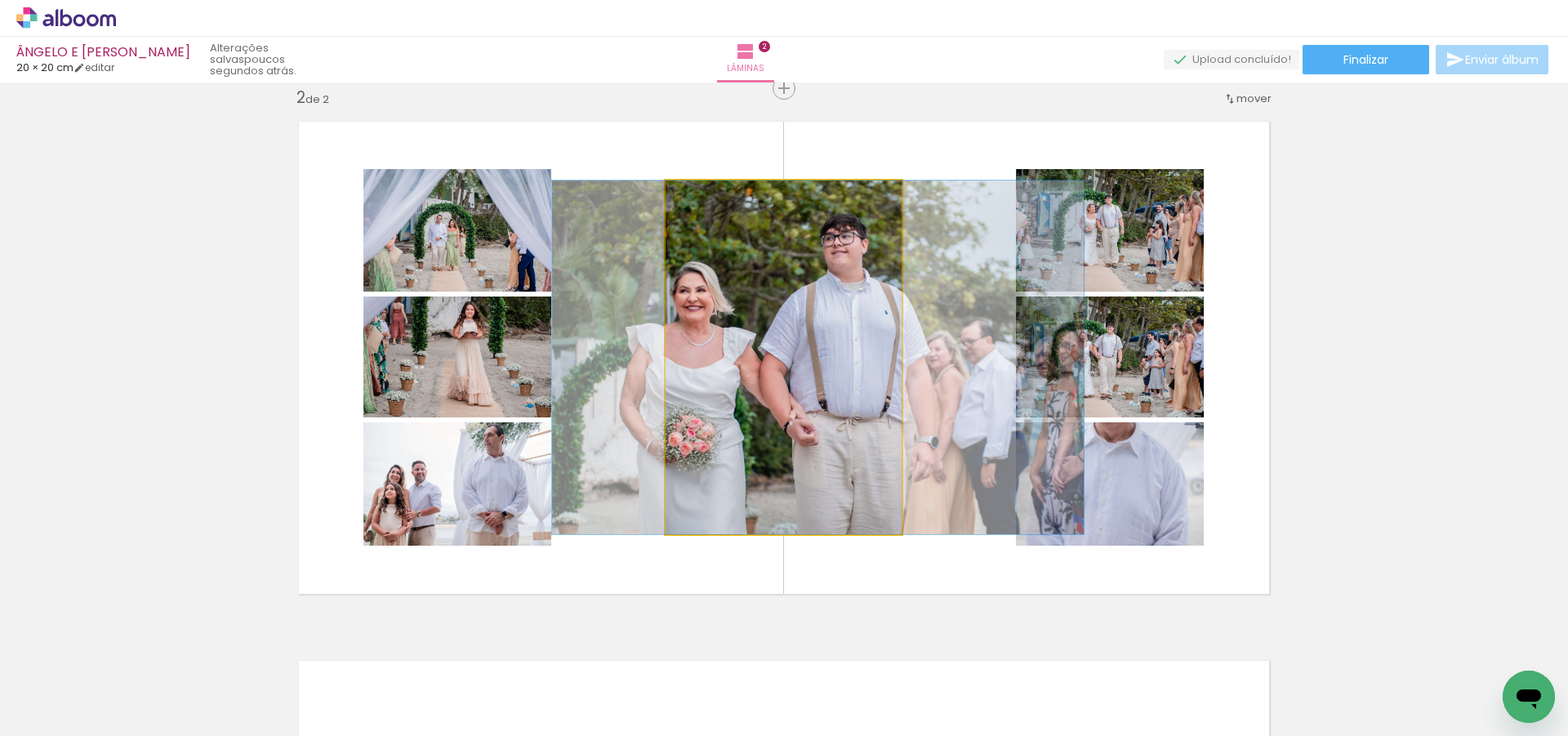
drag, startPoint x: 810, startPoint y: 394, endPoint x: 843, endPoint y: 395, distance: 33.0
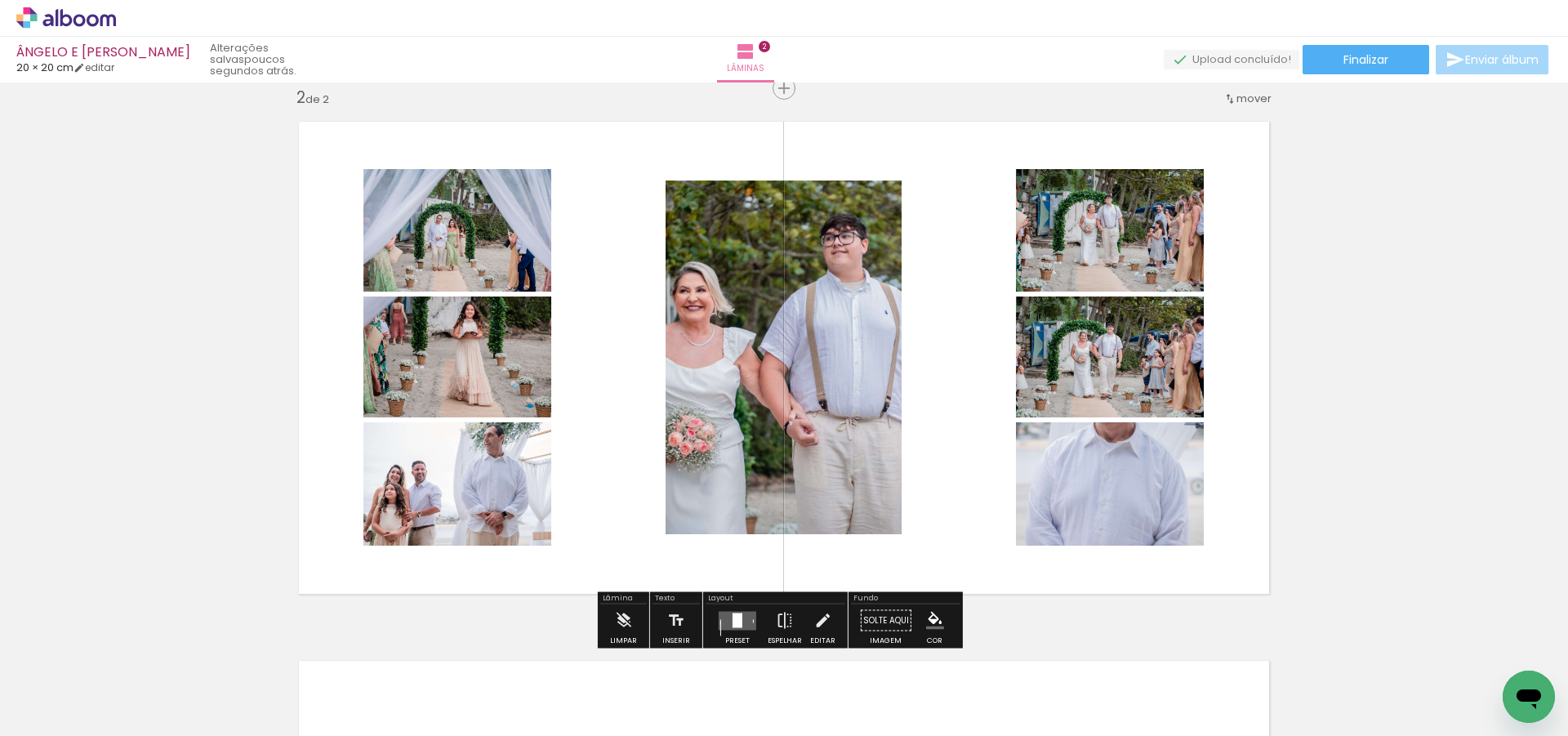
click at [733, 616] on div at bounding box center [738, 620] width 10 height 15
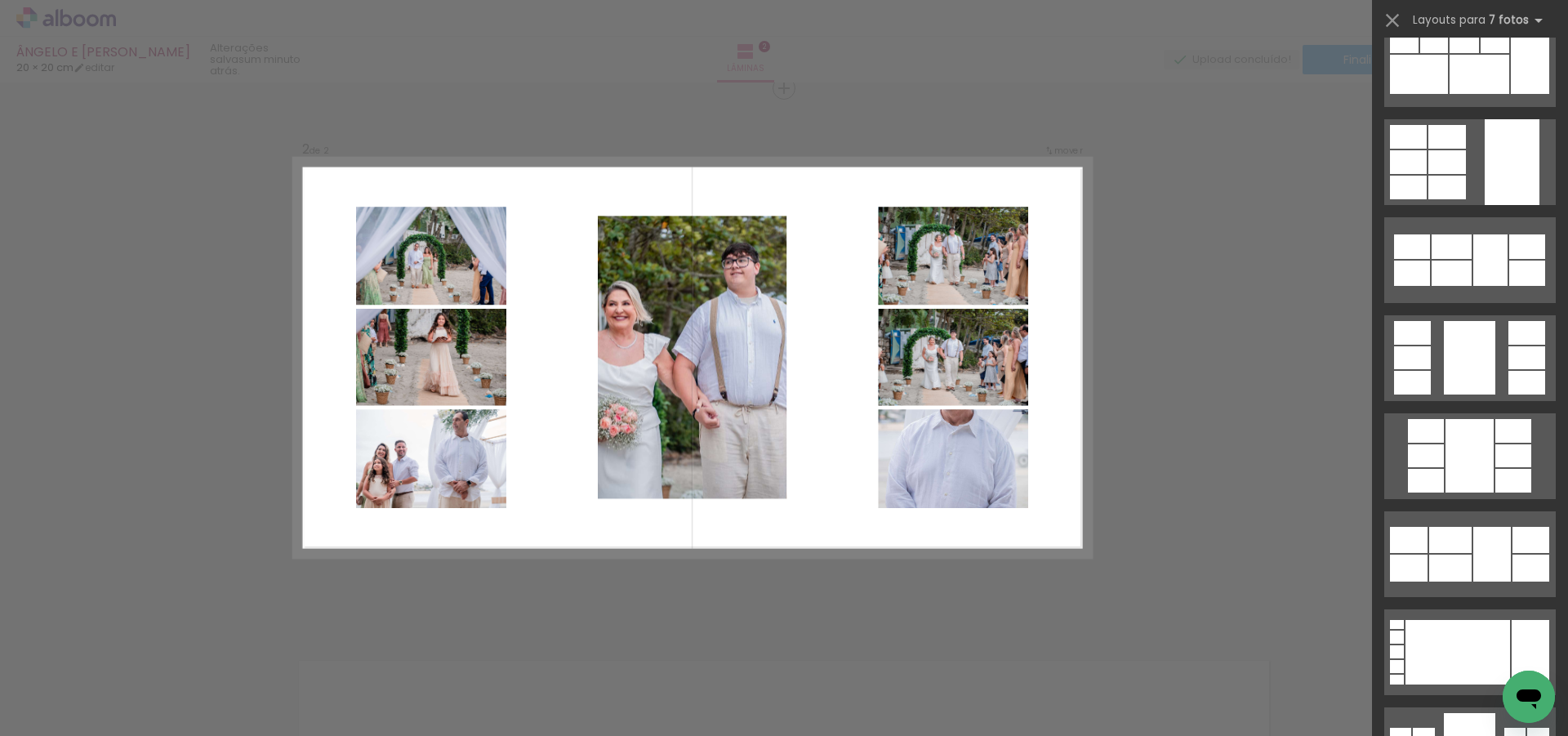
scroll to position [0, 0]
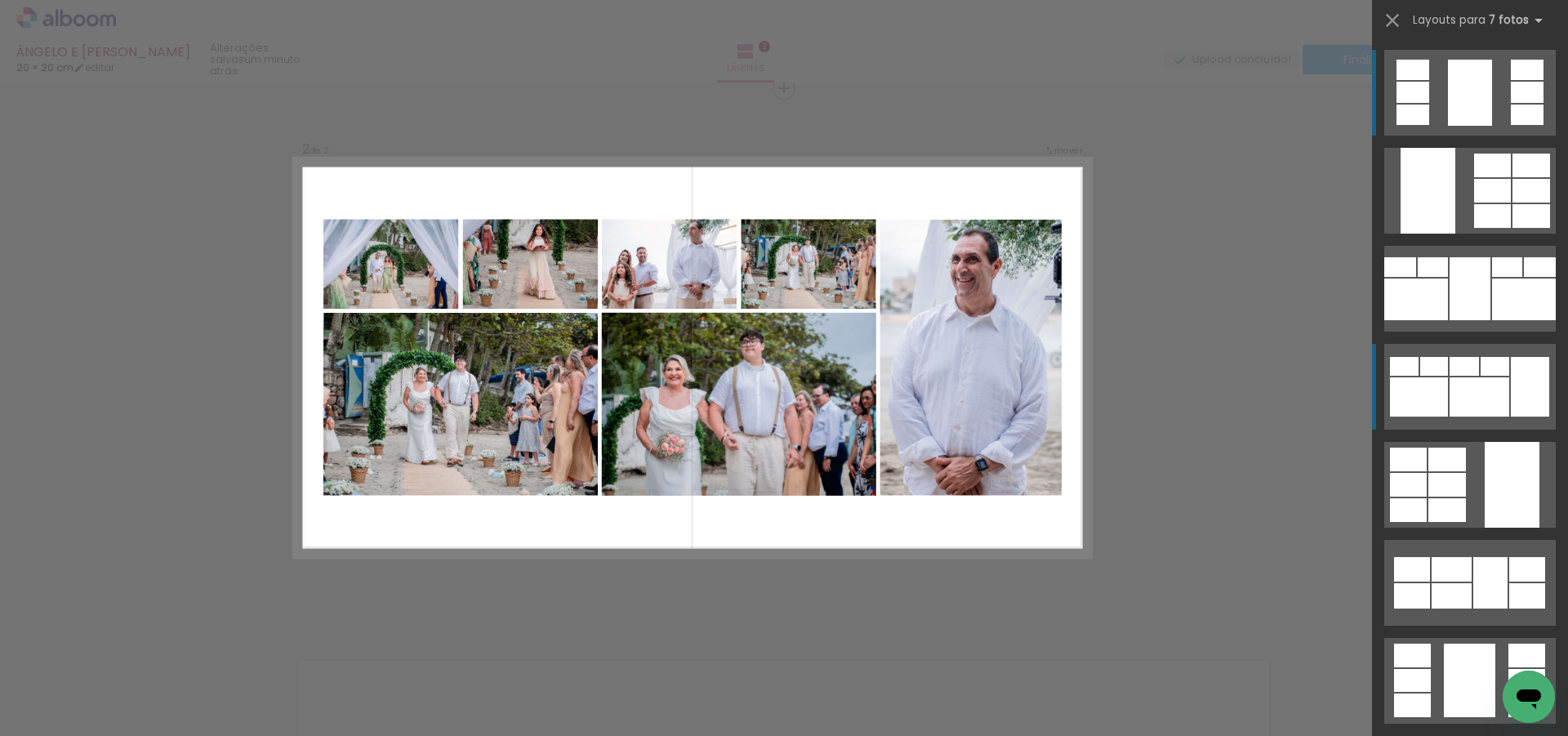
click at [1511, 399] on div at bounding box center [1530, 386] width 39 height 59
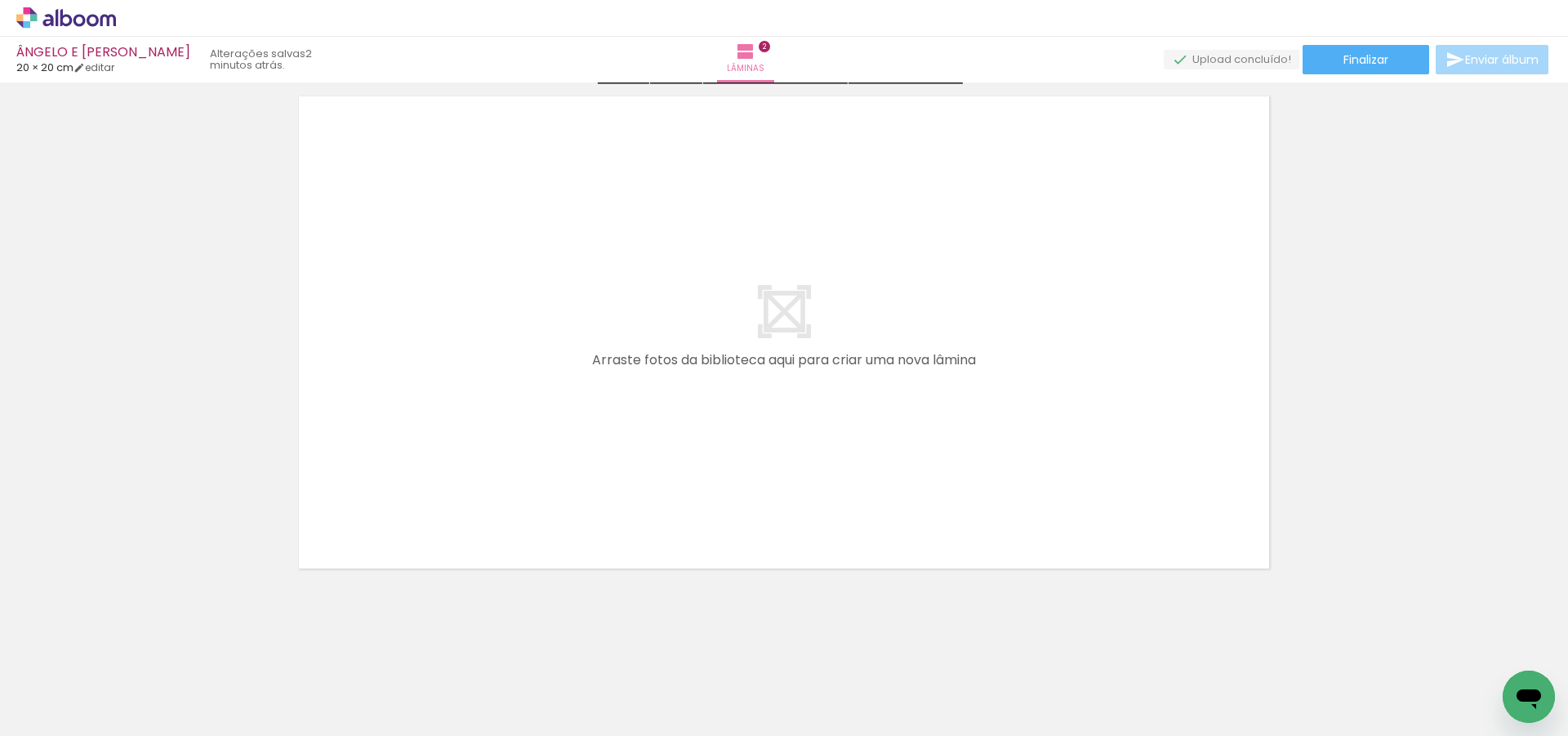
scroll to position [1129, 0]
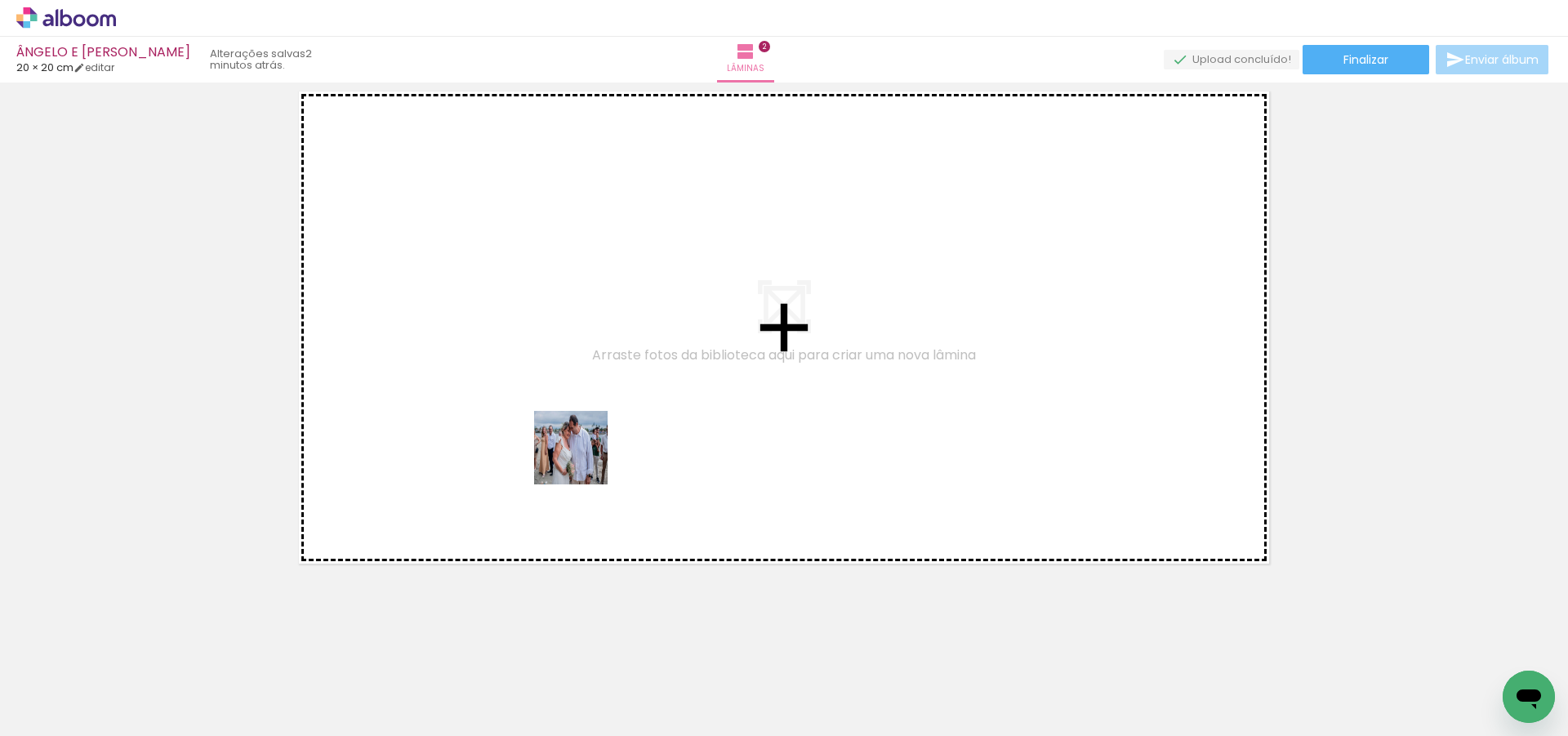
drag, startPoint x: 581, startPoint y: 688, endPoint x: 583, endPoint y: 425, distance: 263.0
click at [583, 425] on quentale-workspace at bounding box center [784, 368] width 1568 height 736
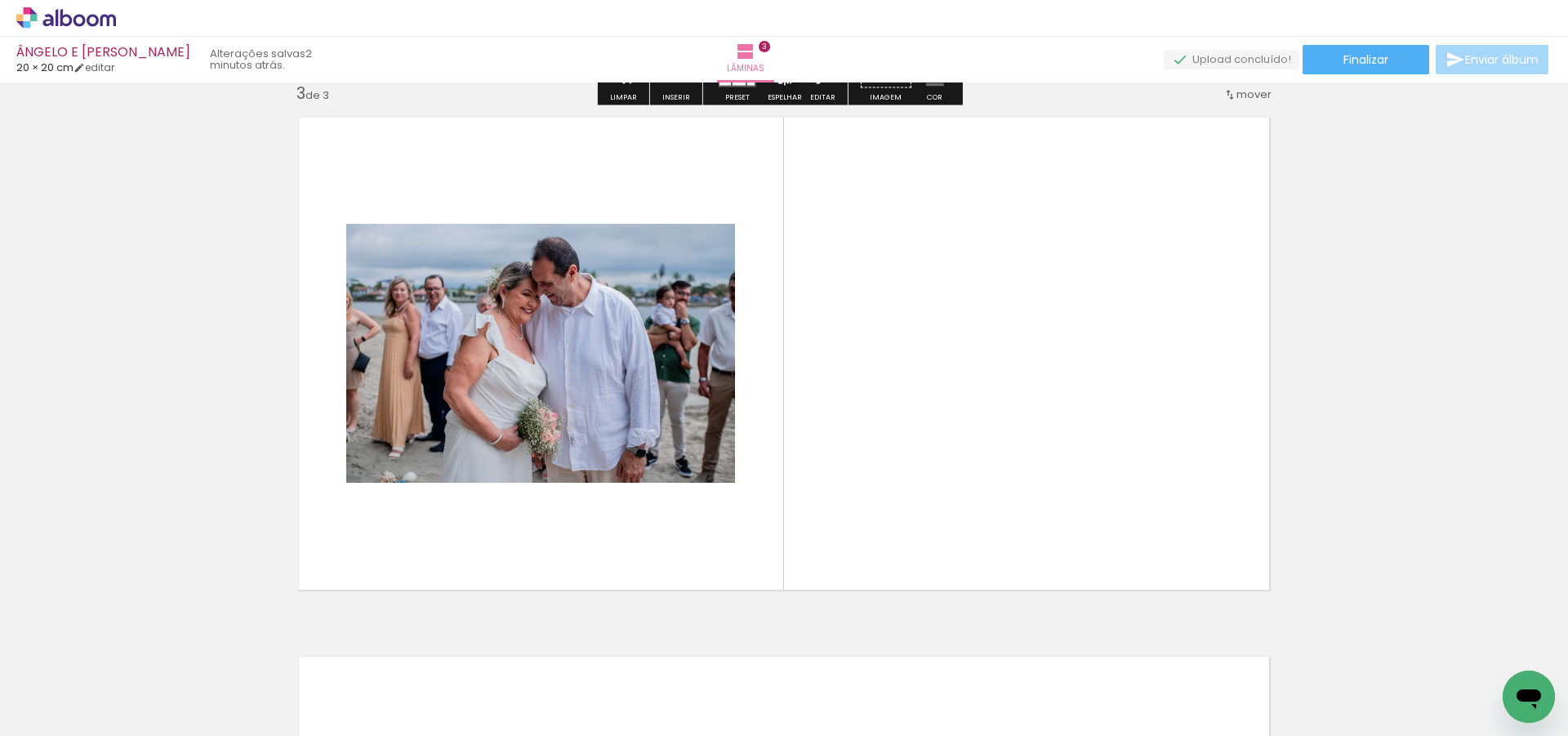
scroll to position [1099, 0]
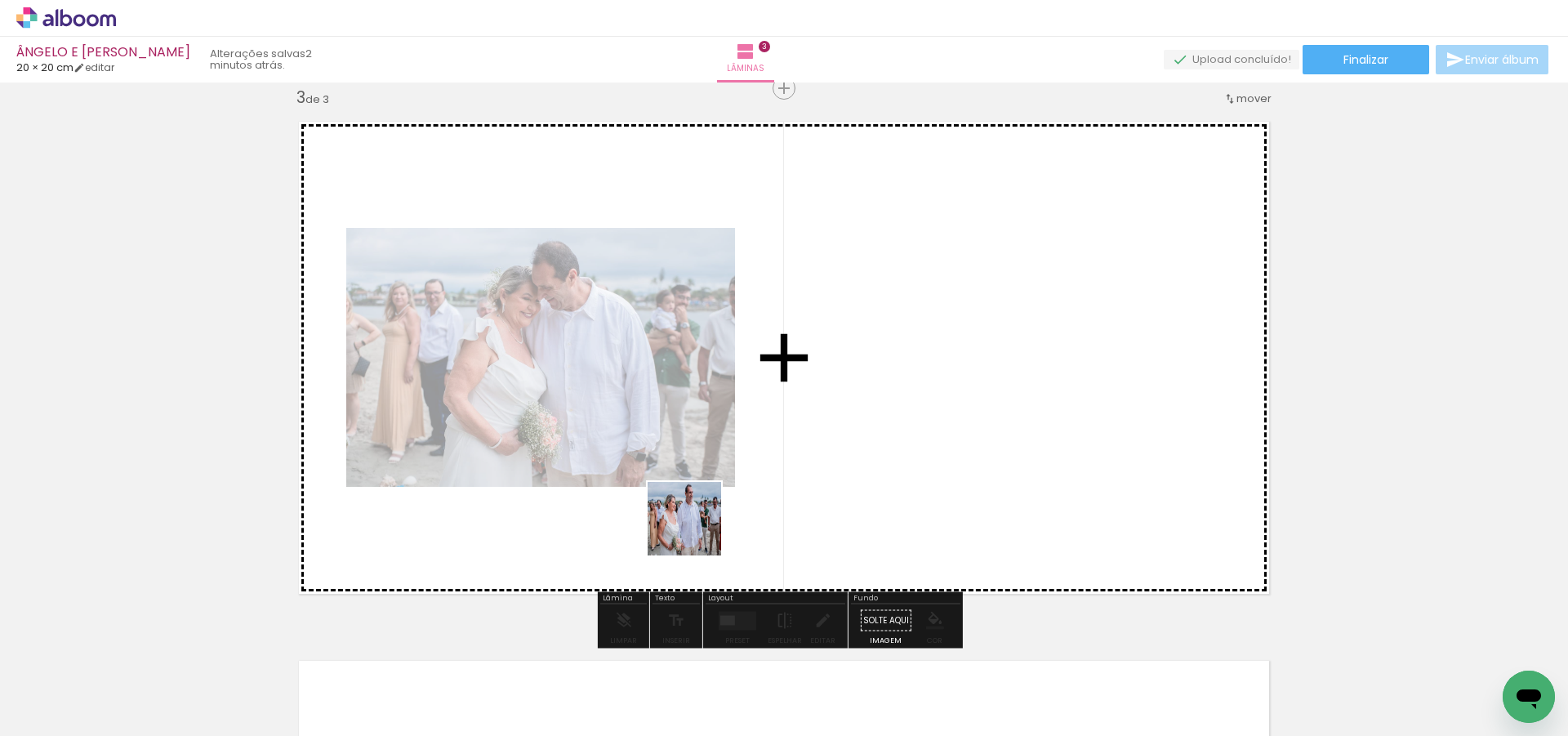
drag, startPoint x: 654, startPoint y: 677, endPoint x: 801, endPoint y: 624, distance: 156.3
click at [725, 389] on quentale-workspace at bounding box center [784, 368] width 1568 height 736
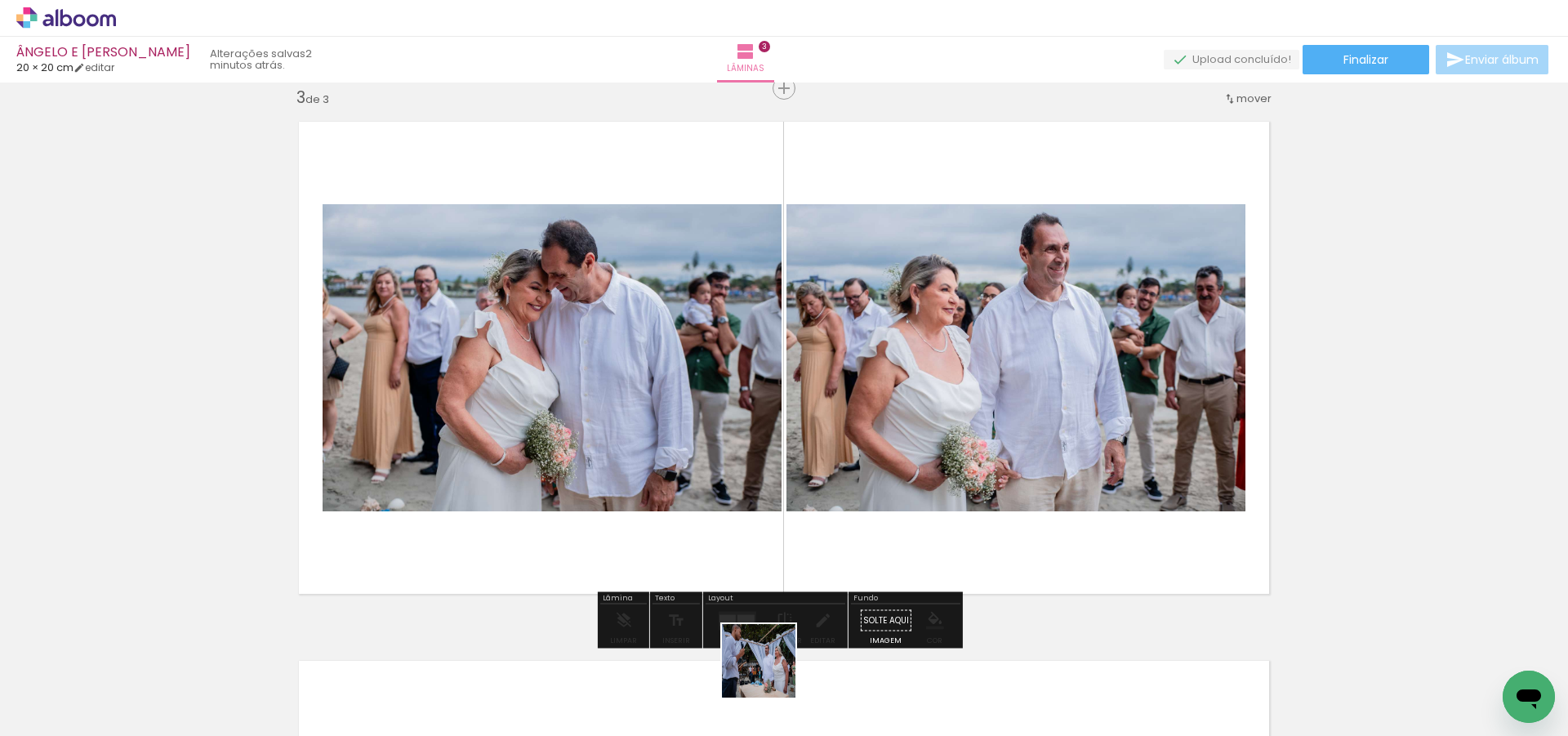
drag, startPoint x: 771, startPoint y: 672, endPoint x: 887, endPoint y: 591, distance: 141.5
click at [860, 389] on quentale-workspace at bounding box center [784, 368] width 1568 height 736
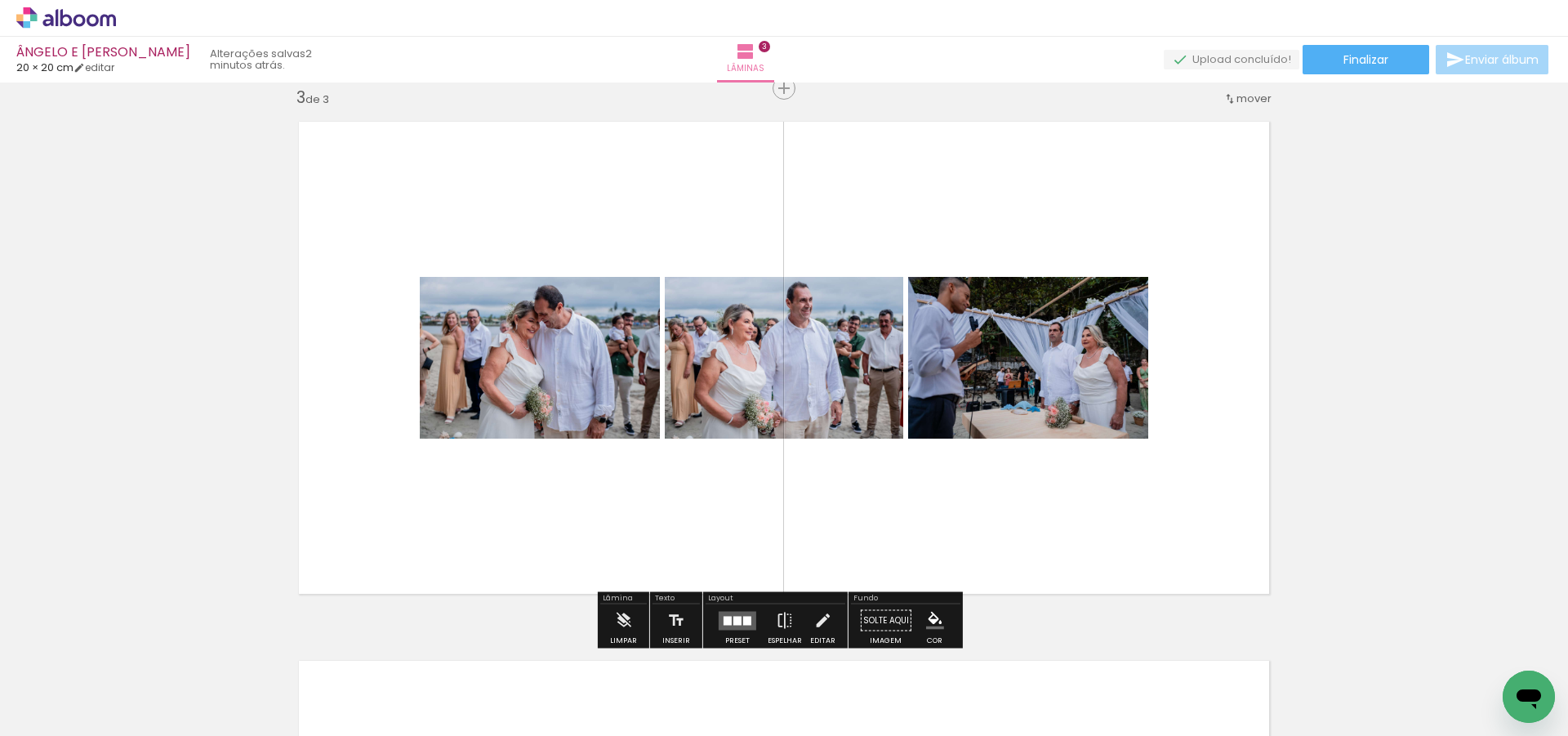
drag, startPoint x: 845, startPoint y: 686, endPoint x: 914, endPoint y: 512, distance: 187.2
click at [870, 411] on quentale-workspace at bounding box center [784, 368] width 1568 height 736
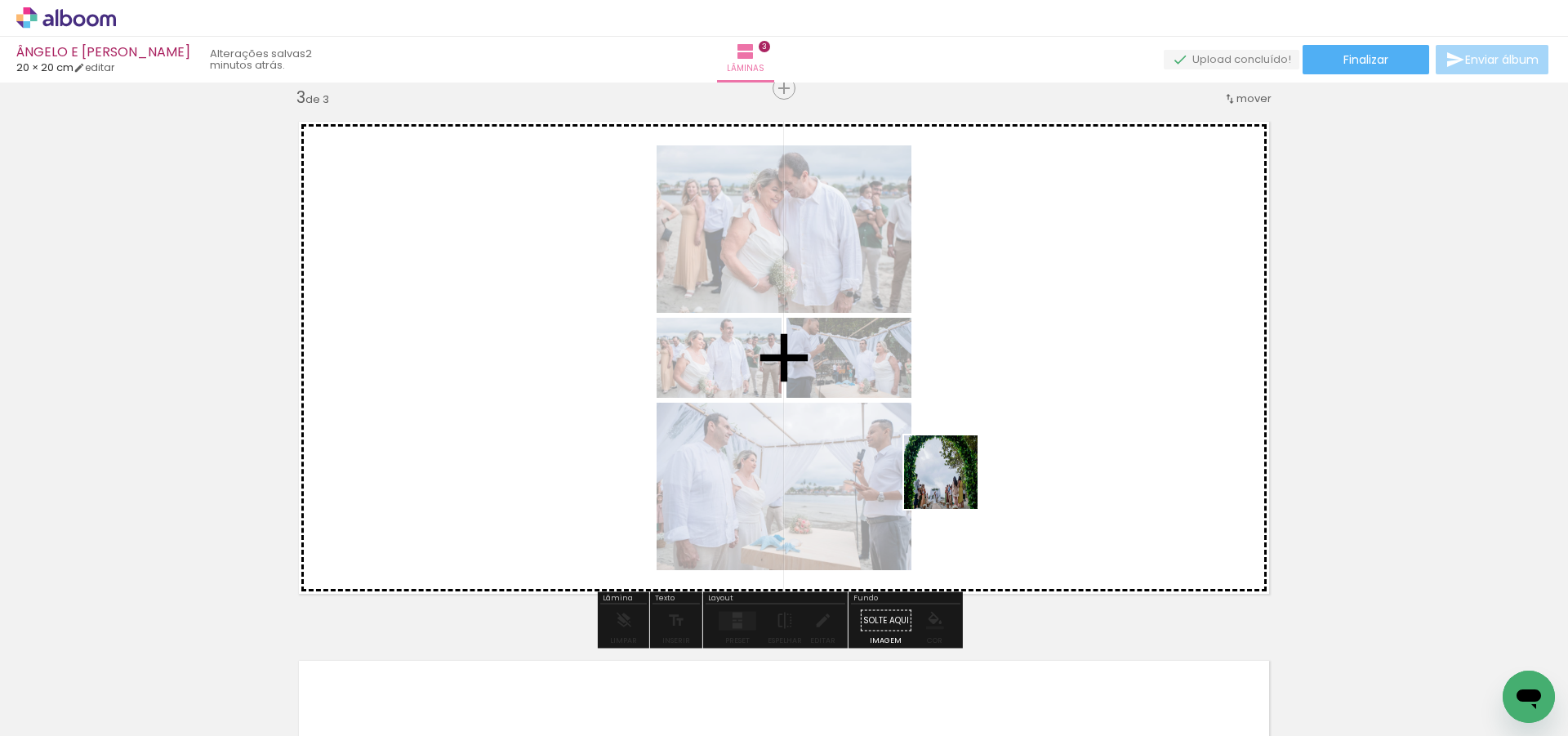
drag, startPoint x: 927, startPoint y: 693, endPoint x: 952, endPoint y: 391, distance: 303.0
click at [952, 391] on quentale-workspace at bounding box center [784, 368] width 1568 height 736
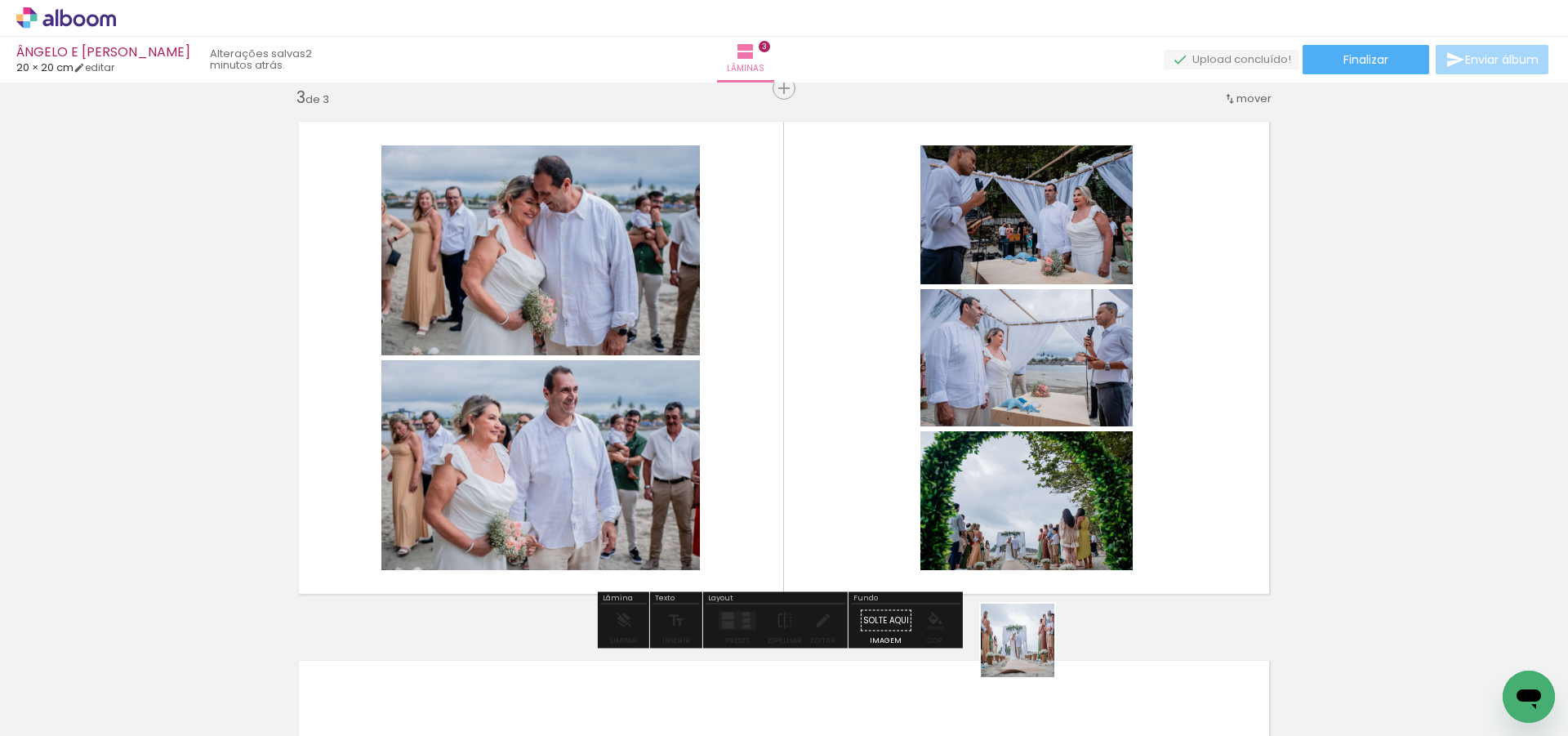
drag, startPoint x: 1034, startPoint y: 685, endPoint x: 1007, endPoint y: 408, distance: 278.3
click at [1007, 405] on quentale-workspace at bounding box center [784, 368] width 1568 height 736
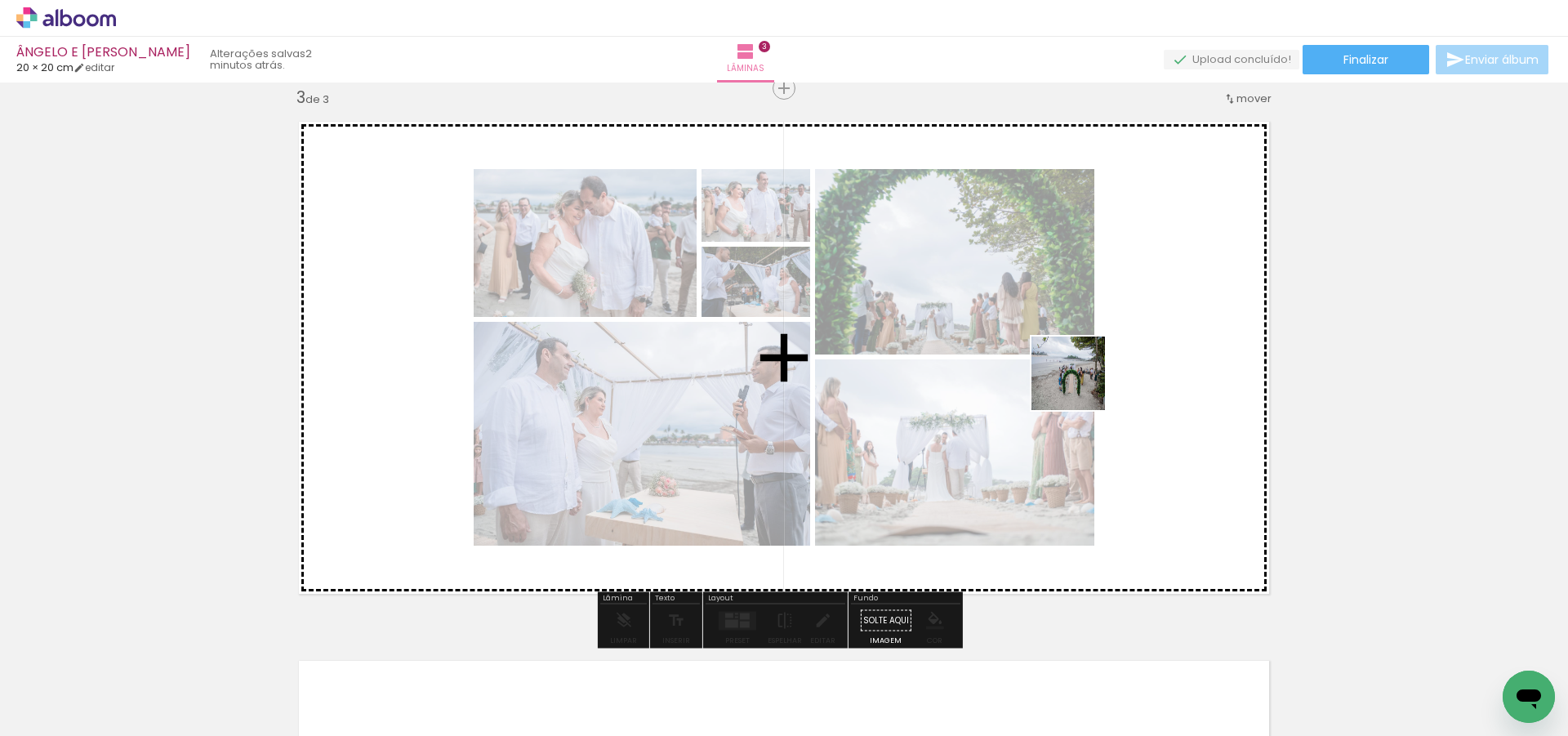
drag, startPoint x: 1121, startPoint y: 677, endPoint x: 1083, endPoint y: 378, distance: 301.4
click at [1077, 370] on quentale-workspace at bounding box center [784, 368] width 1568 height 736
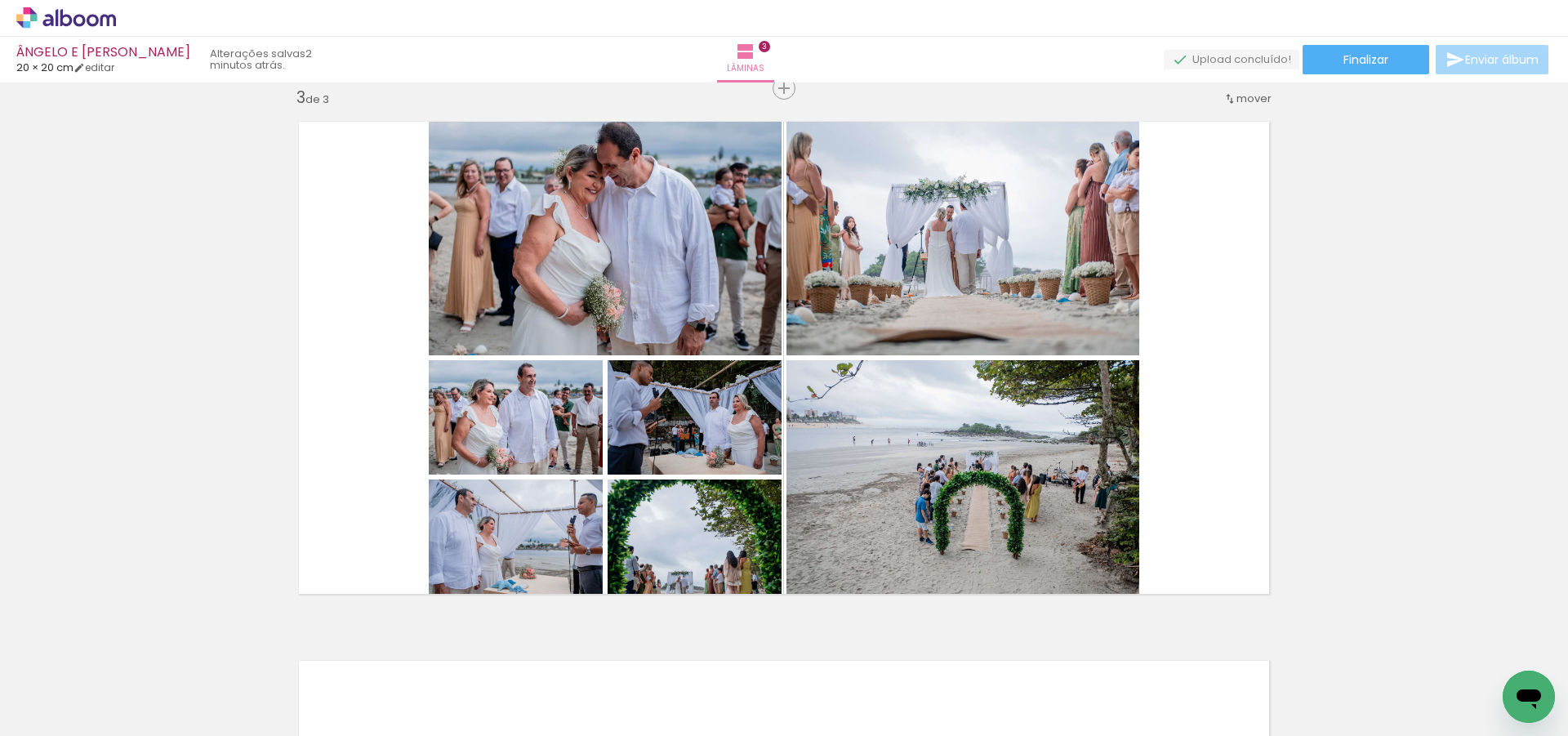
scroll to position [0, 953]
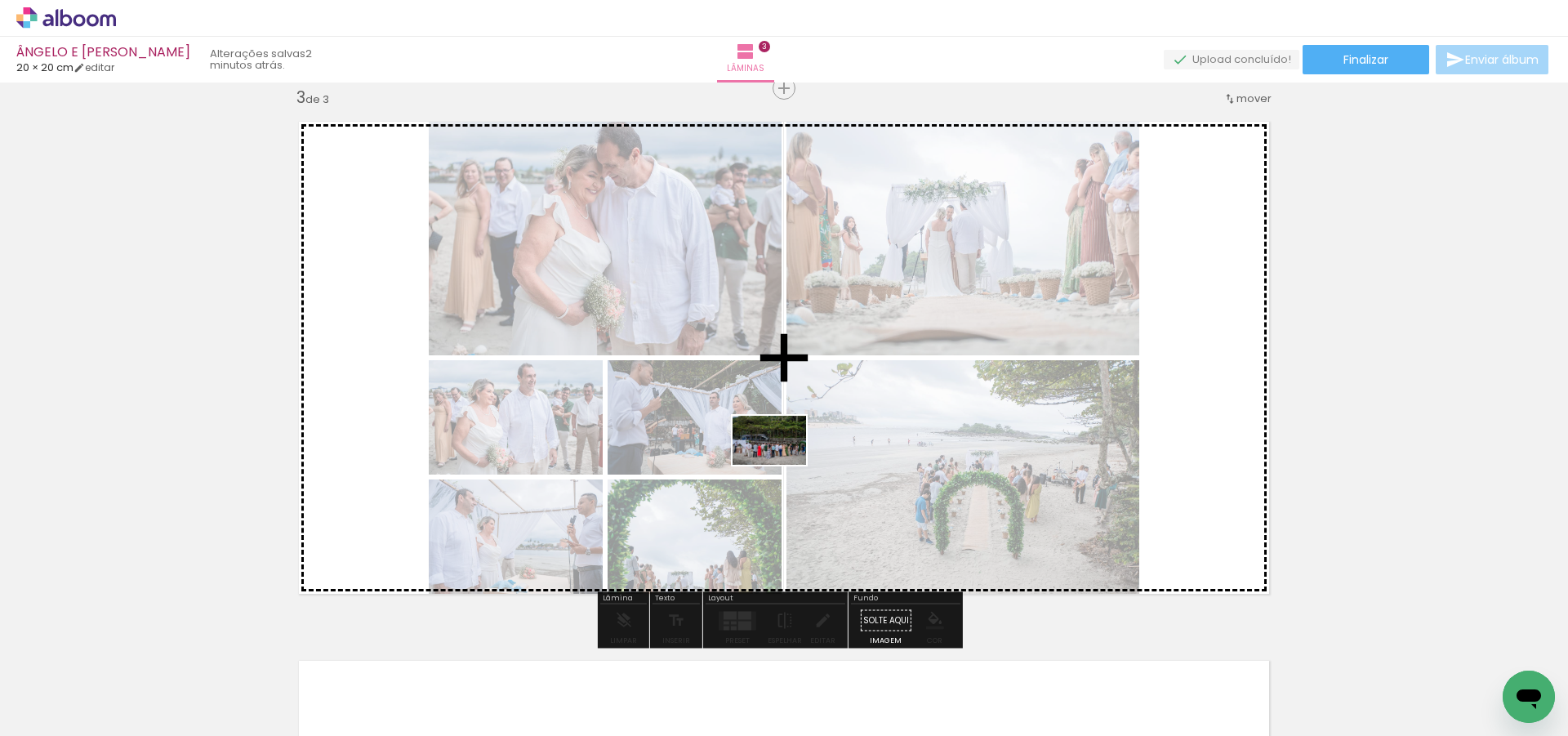
drag, startPoint x: 664, startPoint y: 674, endPoint x: 782, endPoint y: 465, distance: 240.0
click at [782, 465] on quentale-workspace at bounding box center [784, 368] width 1568 height 736
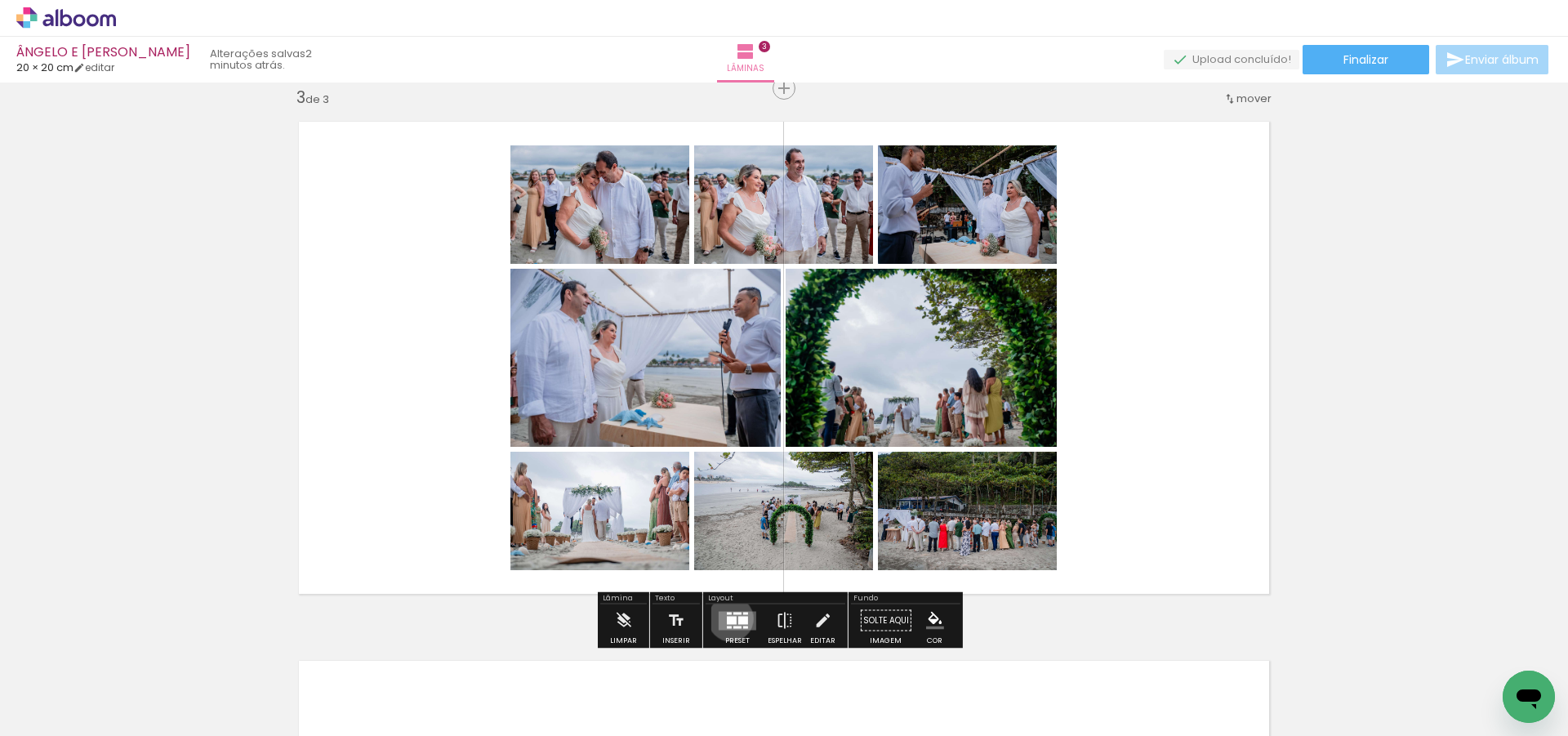
click at [727, 618] on div at bounding box center [732, 620] width 10 height 8
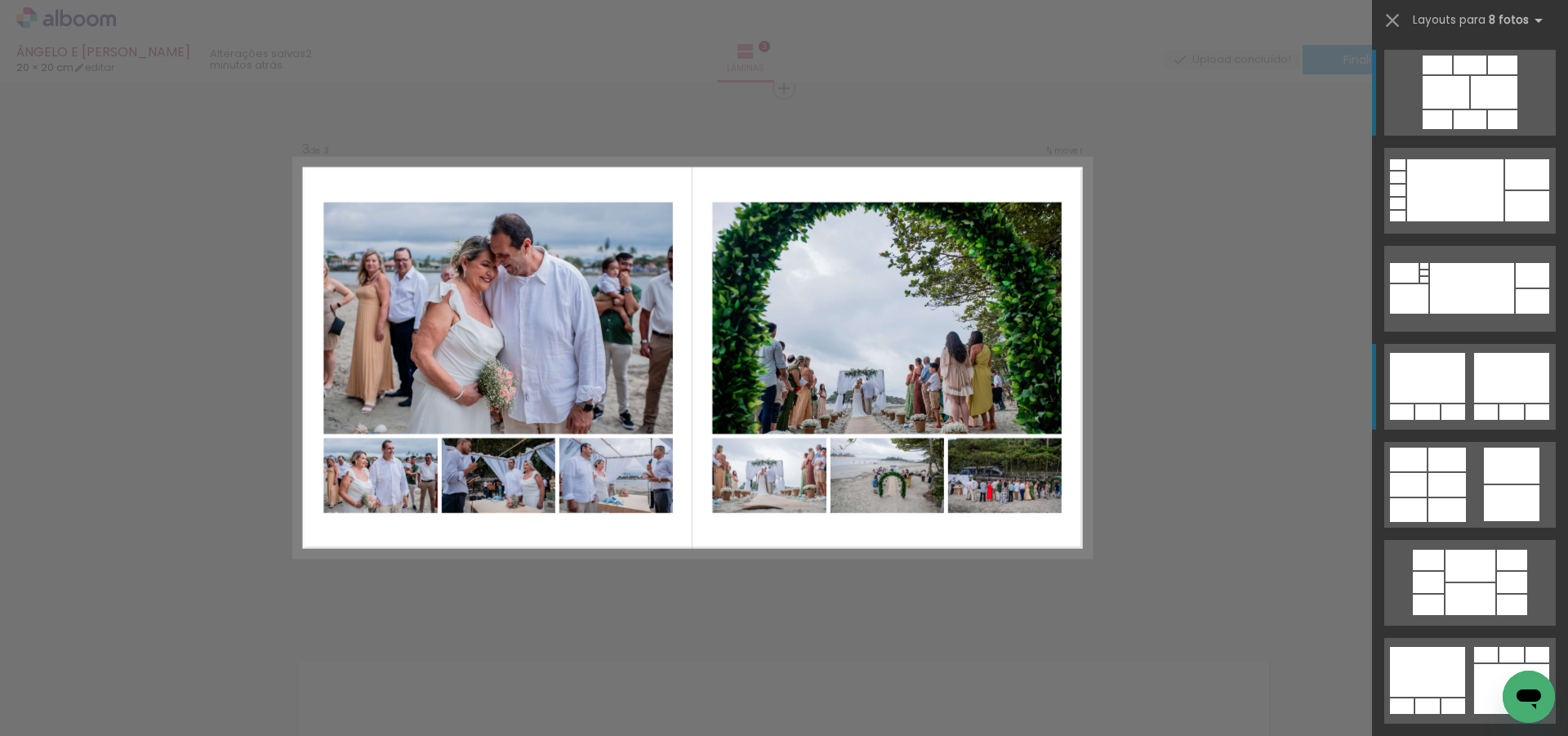
click at [1486, 403] on quentale-layouter at bounding box center [1470, 387] width 172 height 86
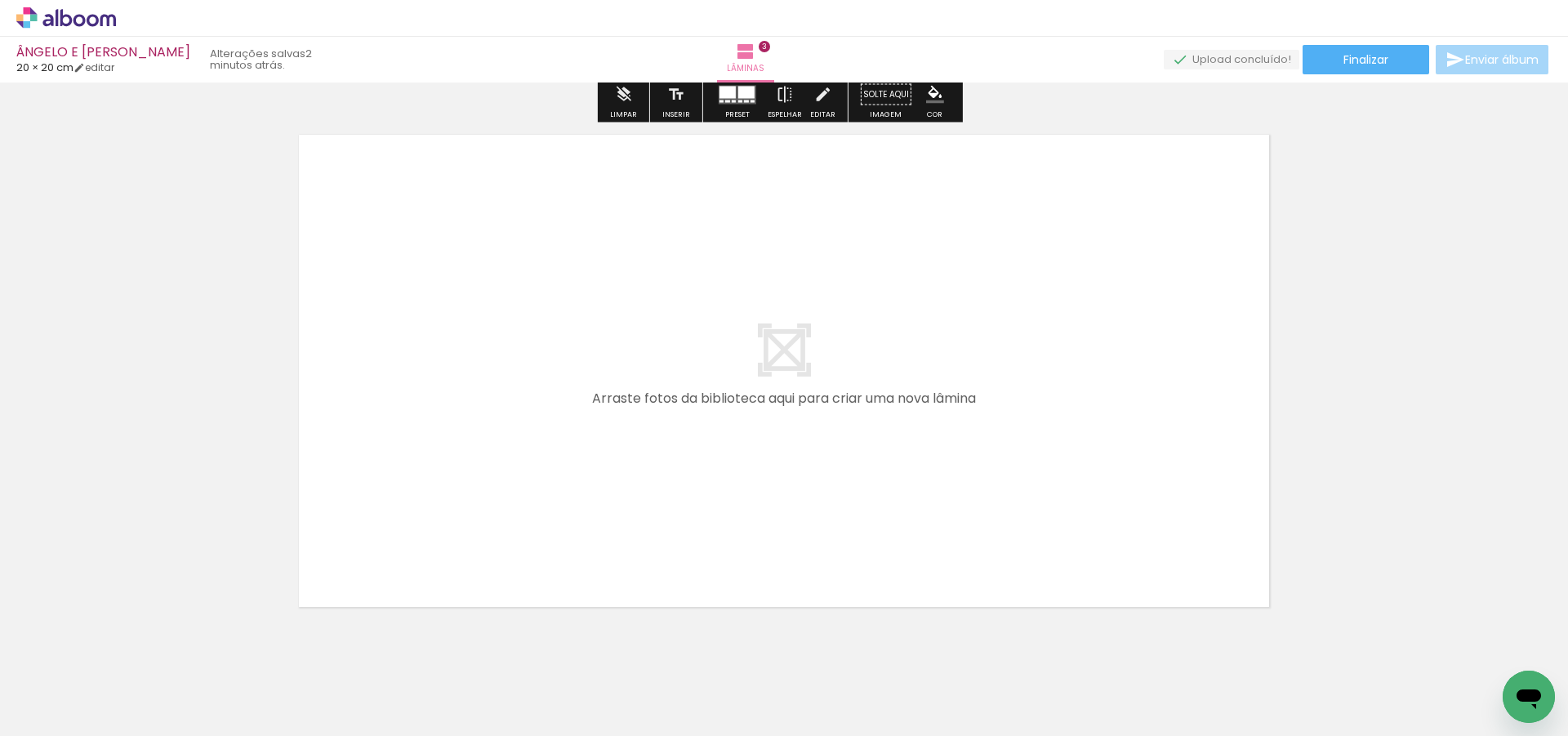
scroll to position [1668, 0]
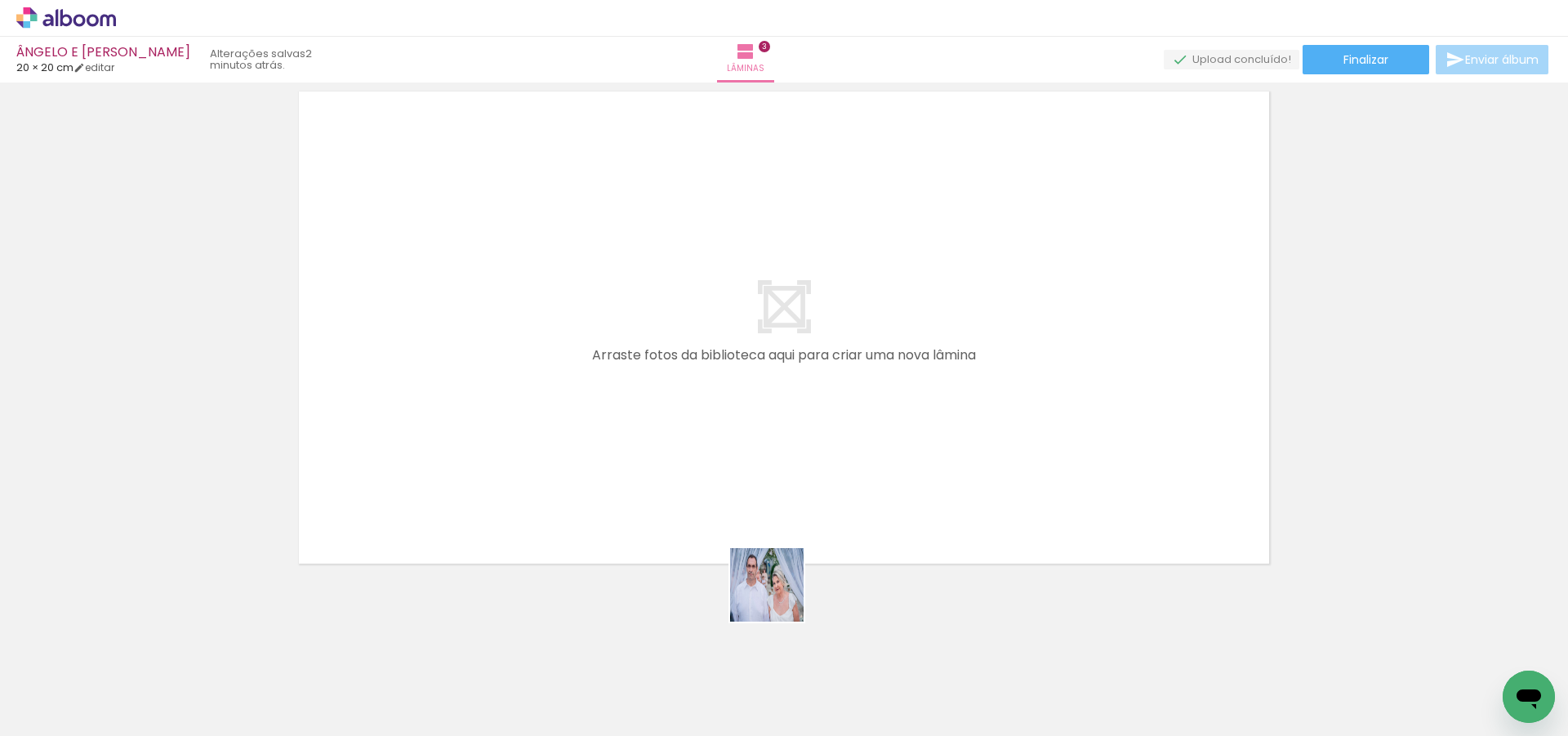
drag, startPoint x: 773, startPoint y: 686, endPoint x: 843, endPoint y: 664, distance: 73.4
click at [779, 445] on quentale-workspace at bounding box center [784, 368] width 1568 height 736
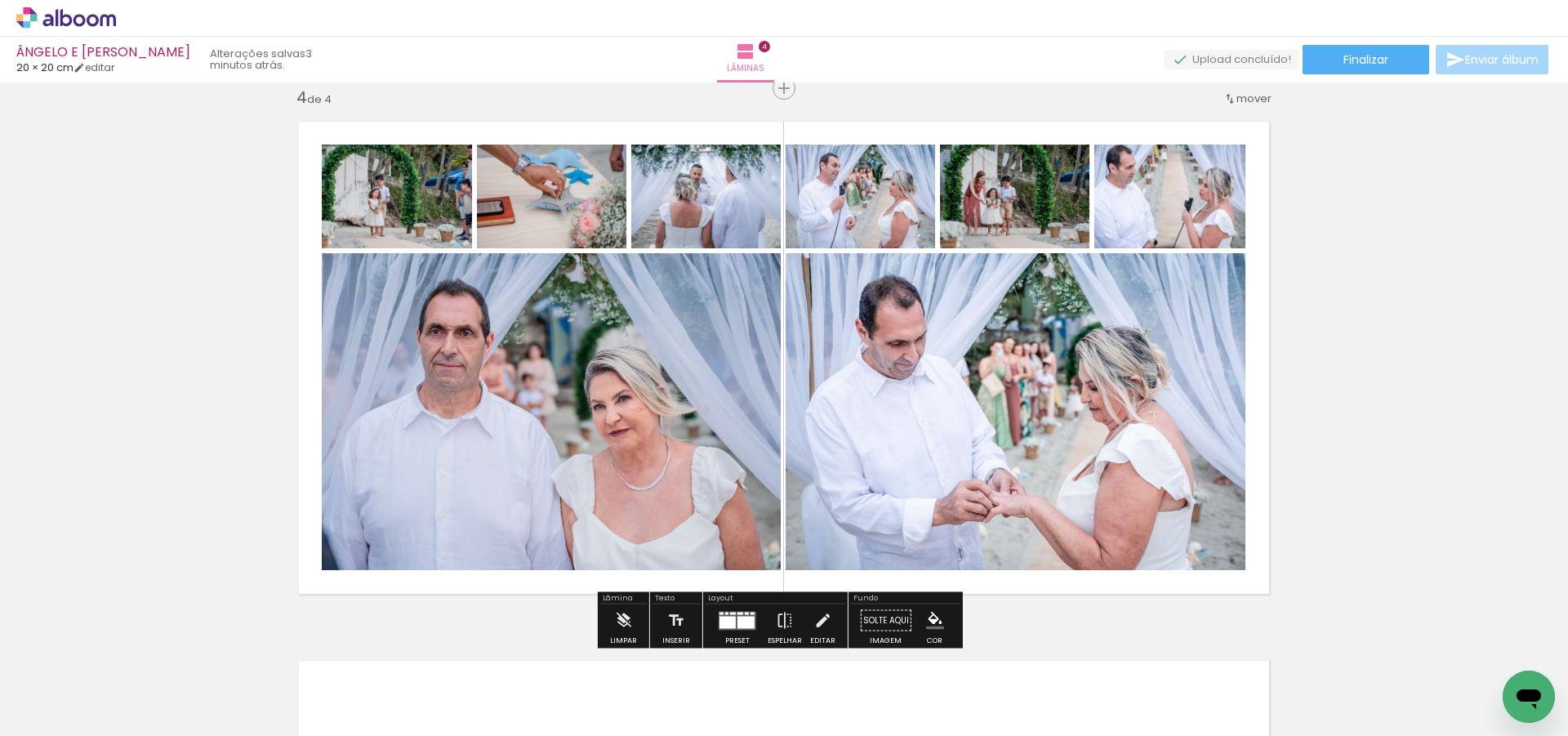
scroll to position [0, 1781]
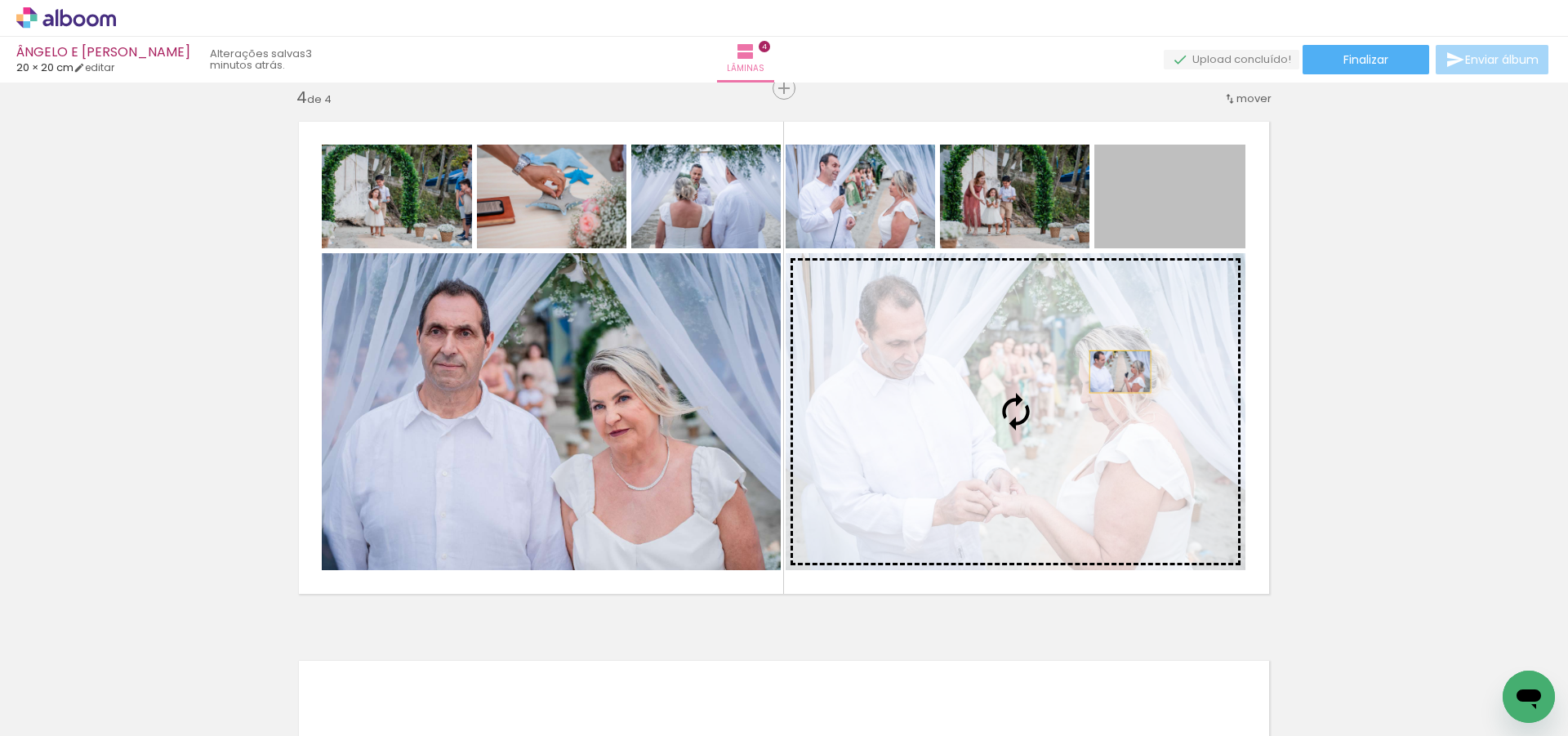
drag, startPoint x: 1180, startPoint y: 191, endPoint x: 1106, endPoint y: 372, distance: 195.5
click at [0, 0] on slot at bounding box center [0, 0] width 0 height 0
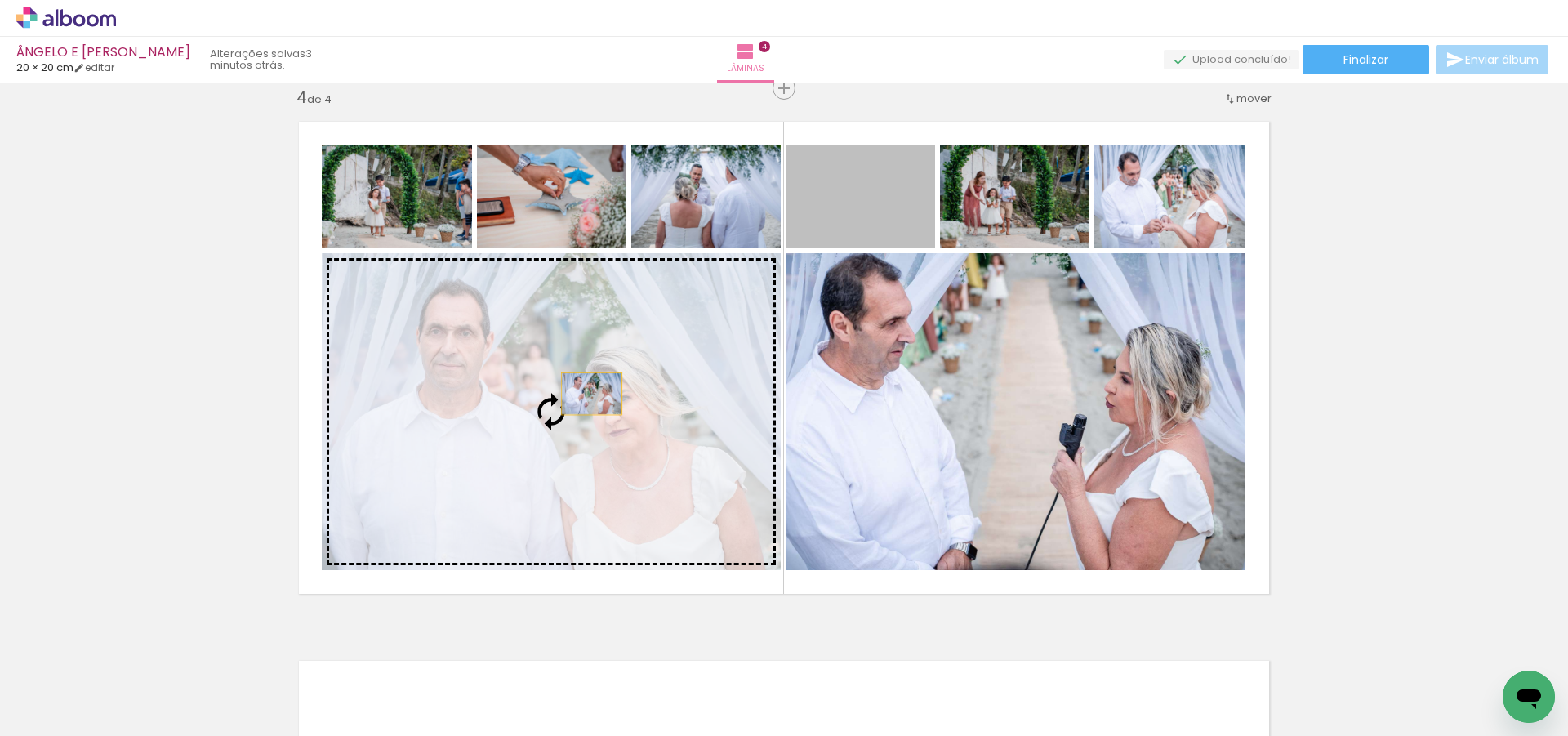
drag, startPoint x: 860, startPoint y: 208, endPoint x: 576, endPoint y: 396, distance: 340.6
click at [0, 0] on slot at bounding box center [0, 0] width 0 height 0
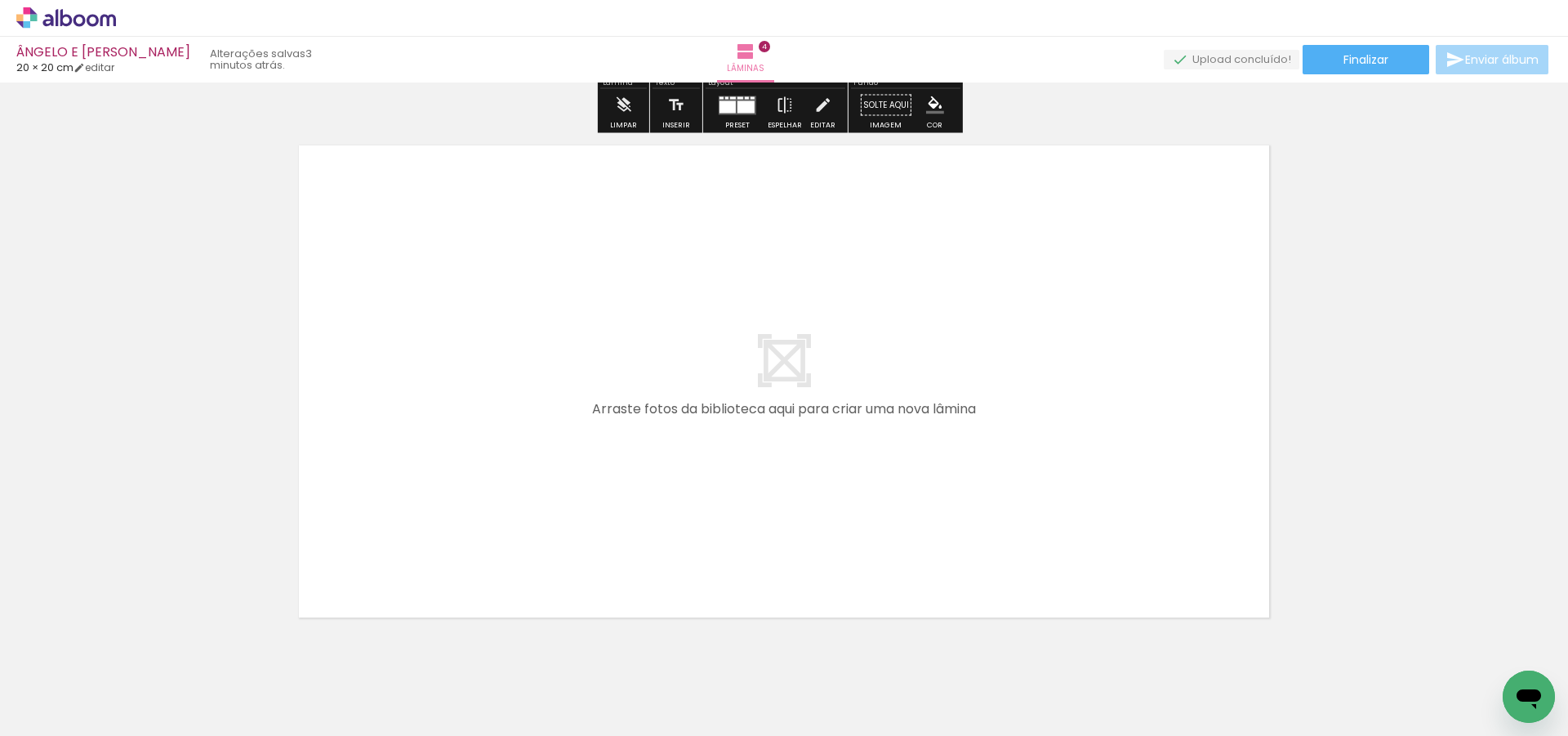
scroll to position [2207, 0]
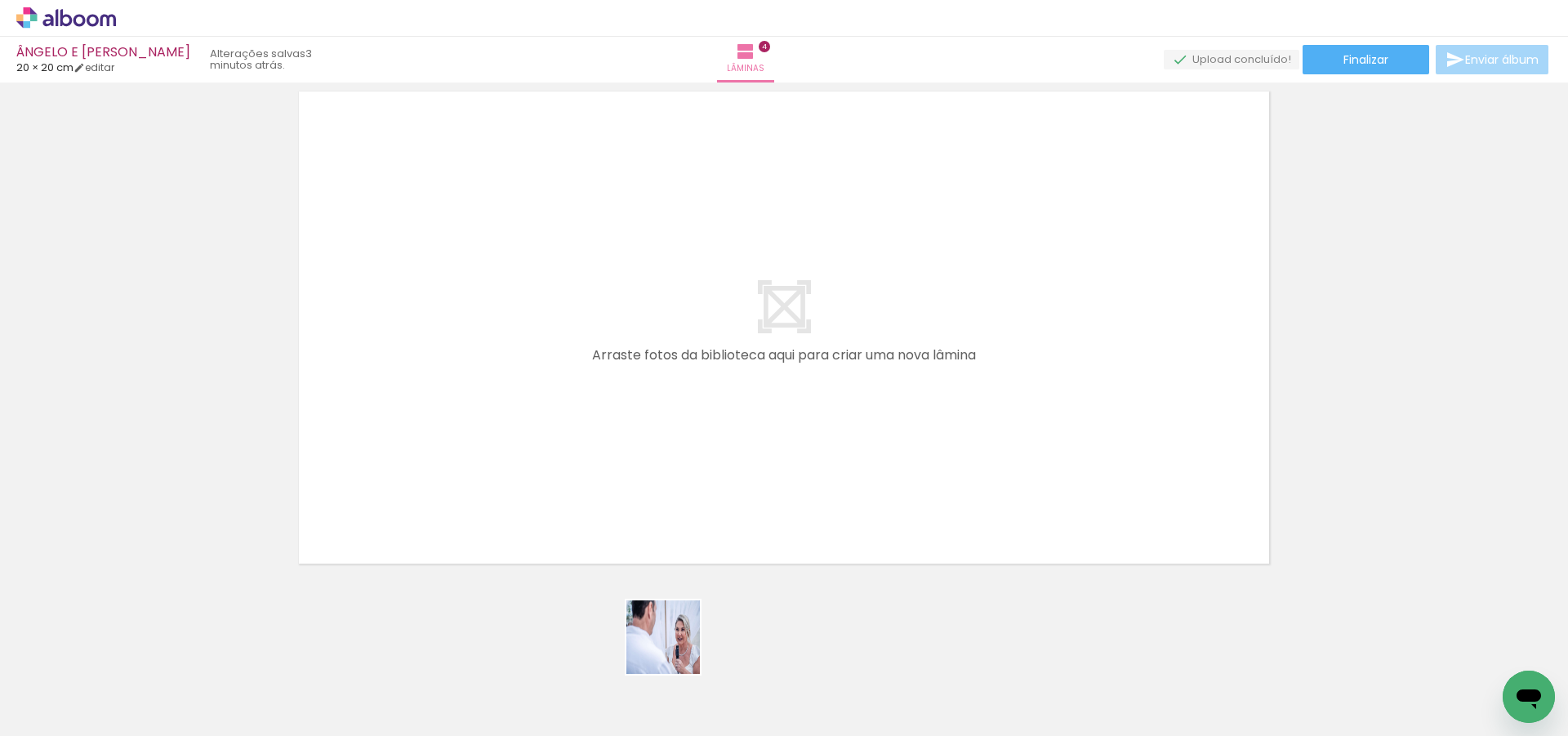
drag, startPoint x: 682, startPoint y: 686, endPoint x: 723, endPoint y: 657, distance: 50.2
click at [643, 484] on quentale-workspace at bounding box center [784, 368] width 1568 height 736
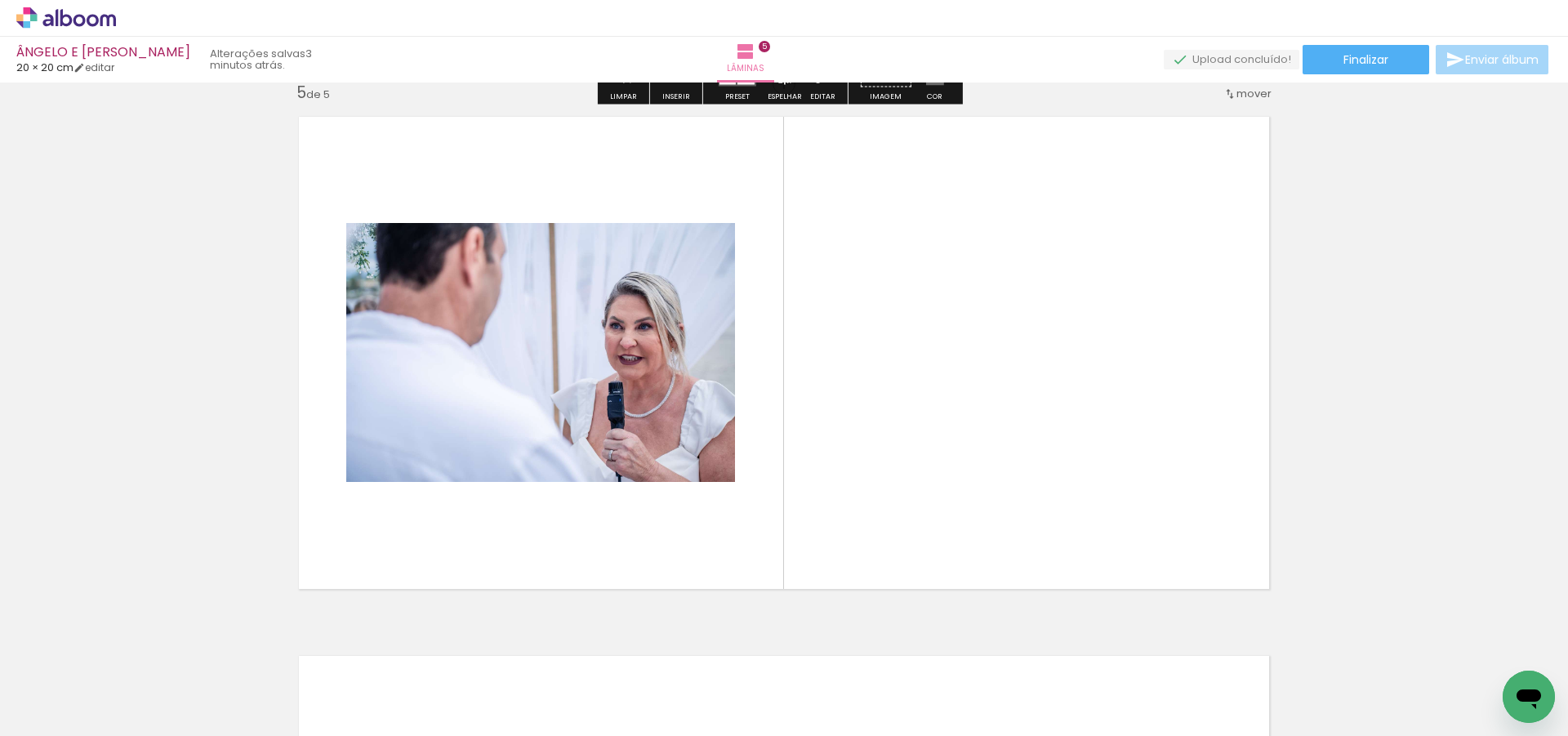
scroll to position [2177, 0]
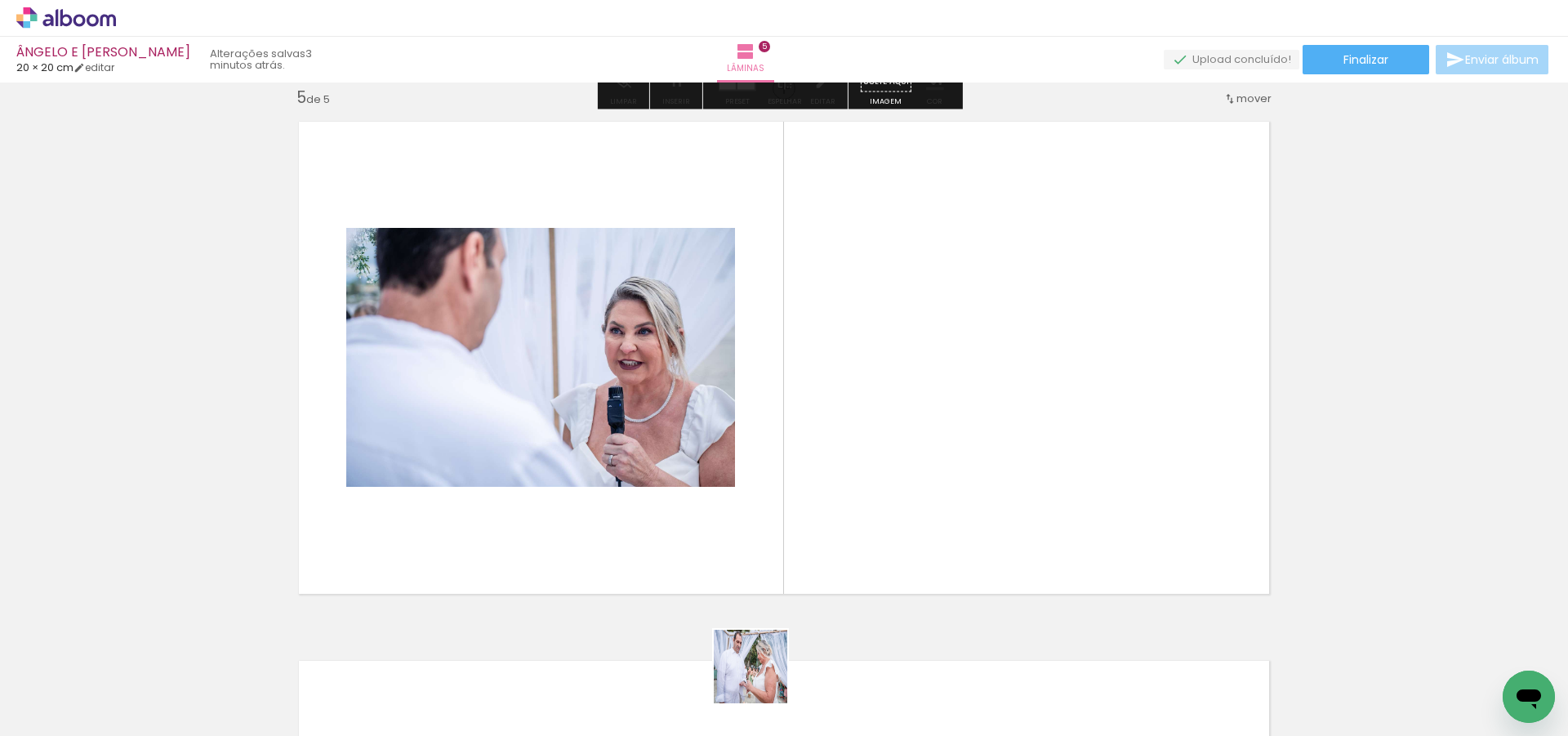
drag, startPoint x: 763, startPoint y: 678, endPoint x: 851, endPoint y: 592, distance: 123.0
click at [815, 440] on quentale-workspace at bounding box center [784, 368] width 1568 height 736
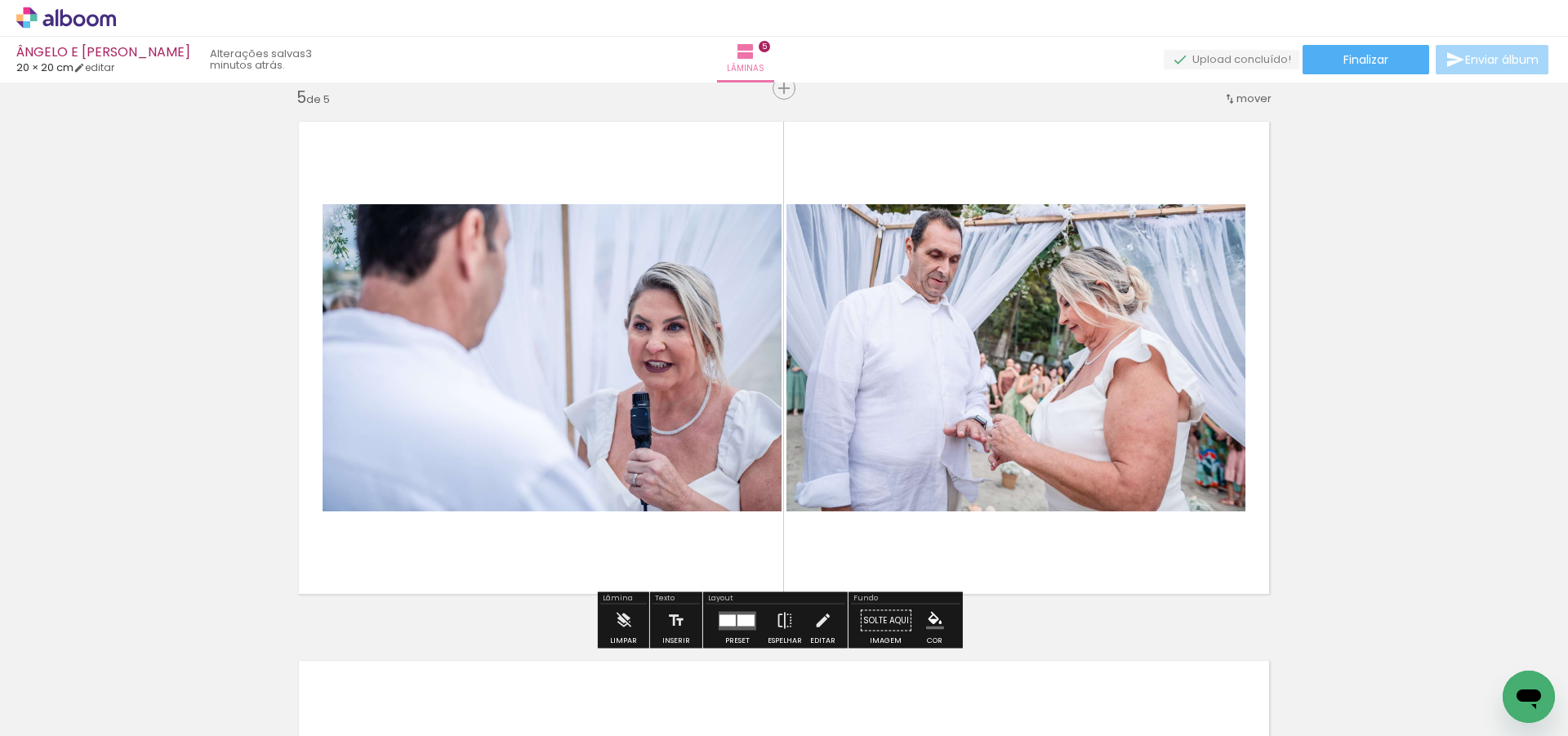
drag, startPoint x: 863, startPoint y: 683, endPoint x: 938, endPoint y: 535, distance: 165.9
click at [902, 450] on quentale-workspace at bounding box center [784, 368] width 1568 height 736
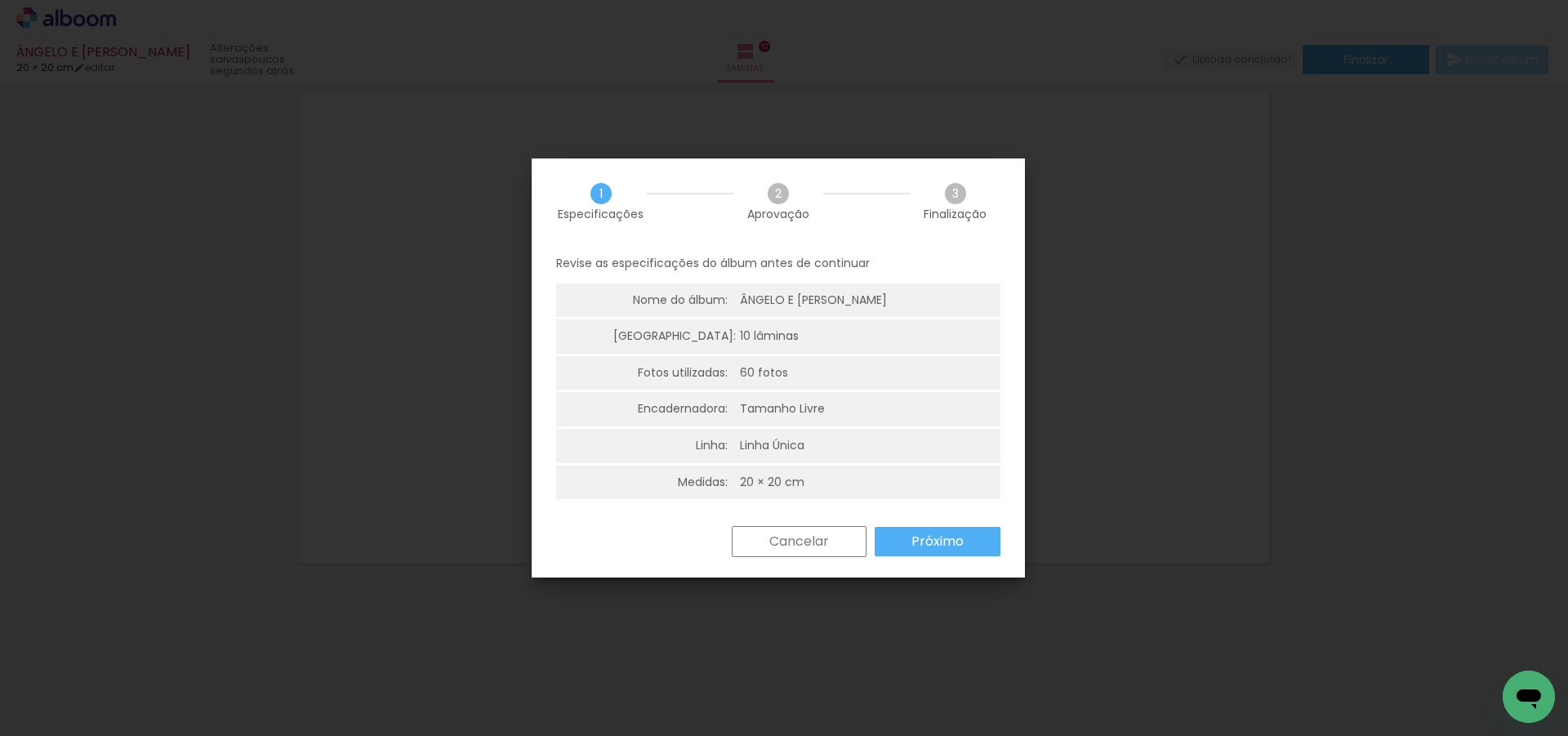
scroll to position [0, 4059]
click at [0, 0] on slot "Próximo" at bounding box center [0, 0] width 0 height 0
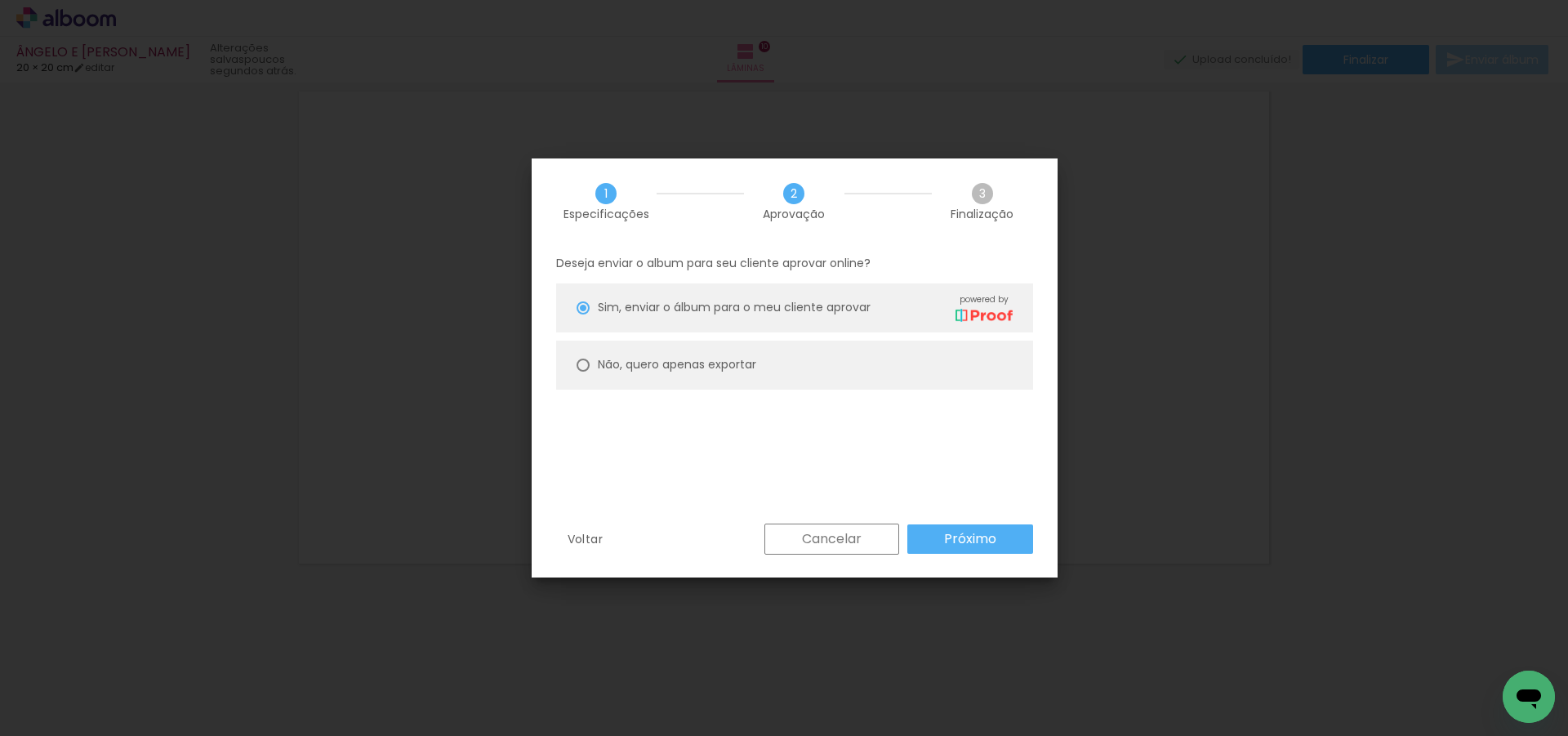
click at [0, 0] on slot "Não, quero apenas exportar" at bounding box center [0, 0] width 0 height 0
type paper-radio-button "on"
click at [0, 0] on slot "Próximo" at bounding box center [0, 0] width 0 height 0
type input "Alta, 300 DPI"
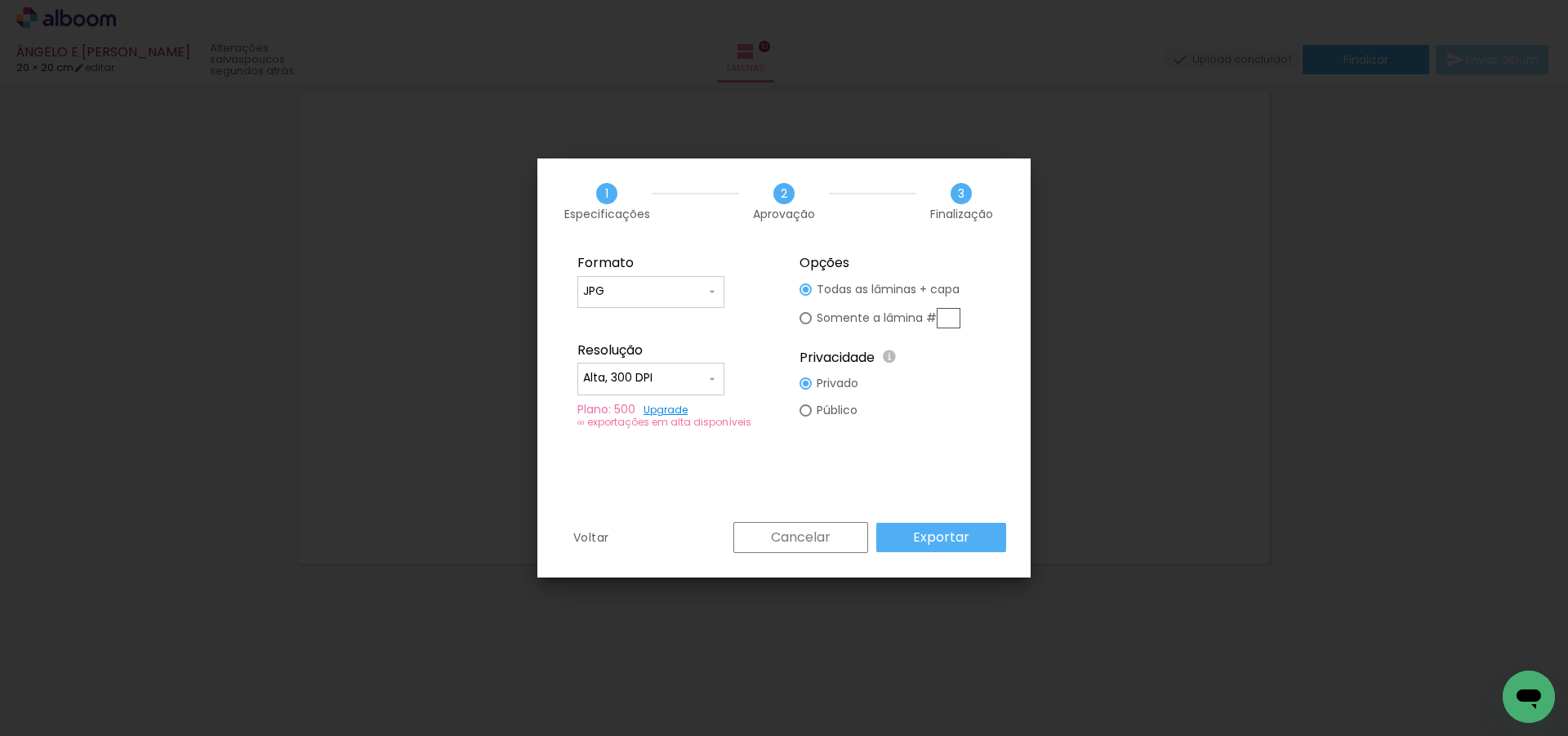
click at [0, 0] on slot "Exportar" at bounding box center [0, 0] width 0 height 0
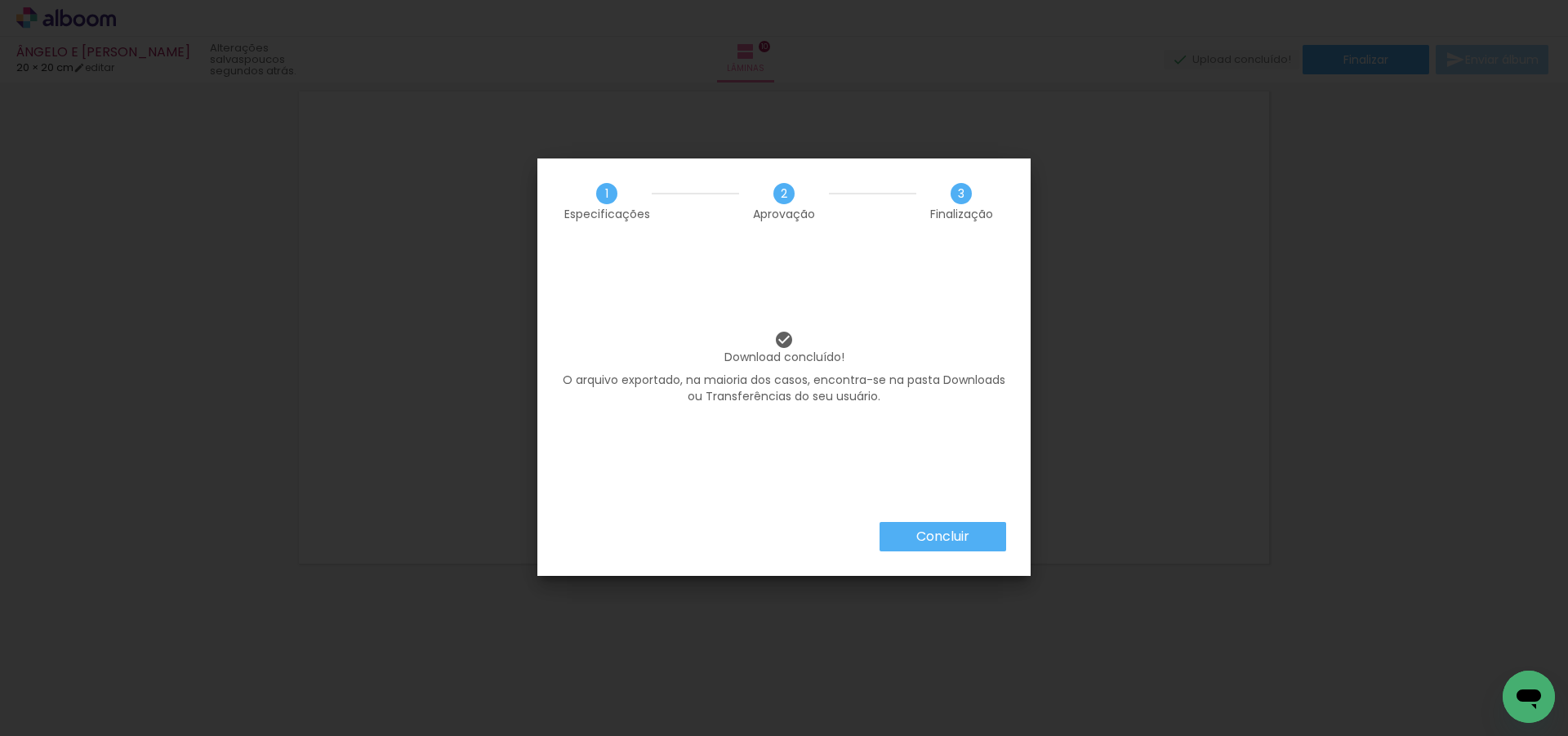
click at [986, 531] on paper-button "Concluir" at bounding box center [942, 536] width 126 height 30
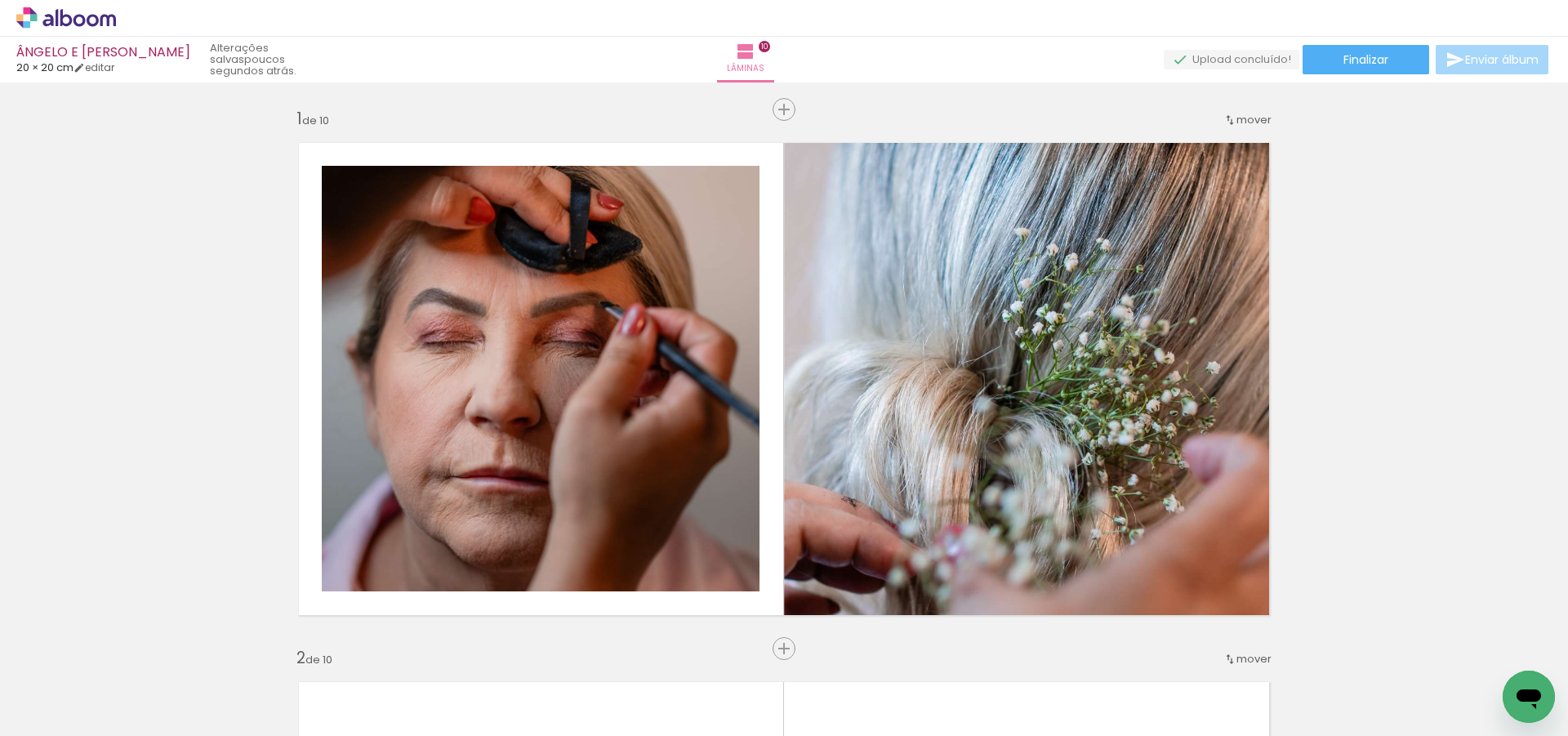
scroll to position [0, 4059]
